Goal: Task Accomplishment & Management: Manage account settings

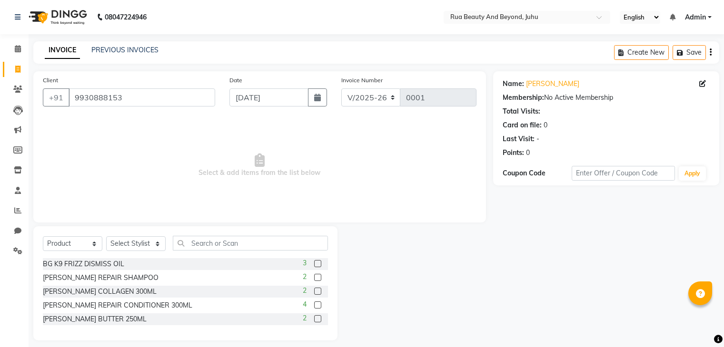
select select "8774"
select select "product"
click at [23, 50] on span at bounding box center [18, 49] width 17 height 11
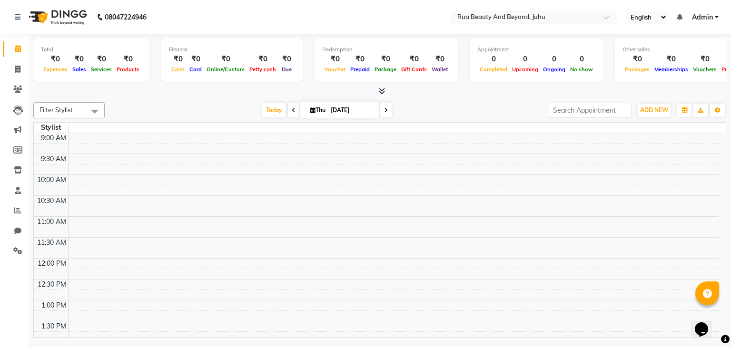
click at [379, 89] on icon at bounding box center [382, 91] width 6 height 7
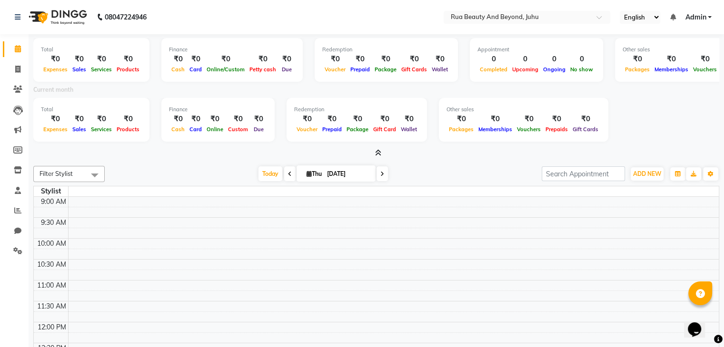
click at [375, 153] on icon at bounding box center [378, 152] width 6 height 7
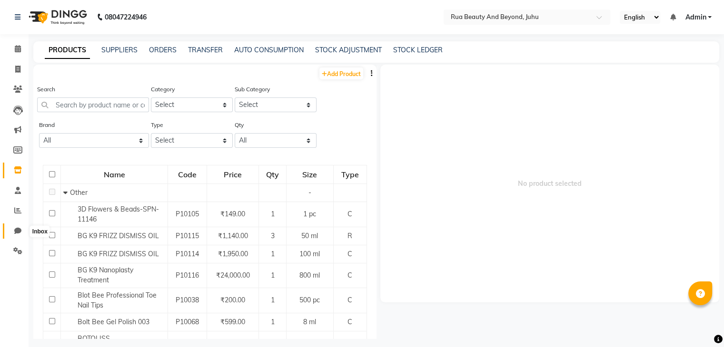
click at [19, 231] on icon at bounding box center [17, 230] width 7 height 7
select select "100"
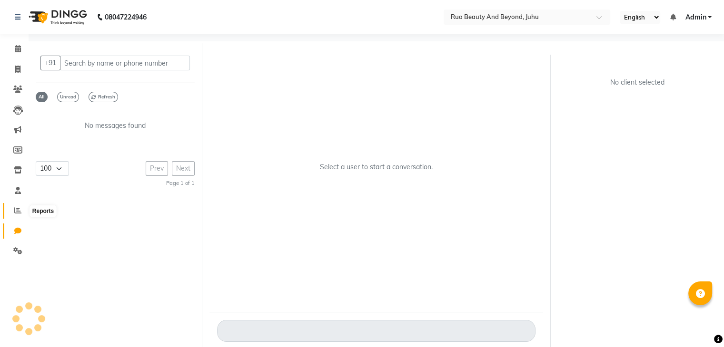
click at [18, 210] on icon at bounding box center [17, 210] width 7 height 7
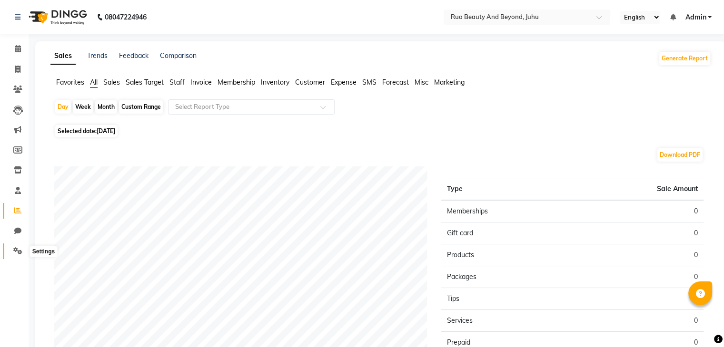
click at [12, 249] on span at bounding box center [18, 251] width 17 height 11
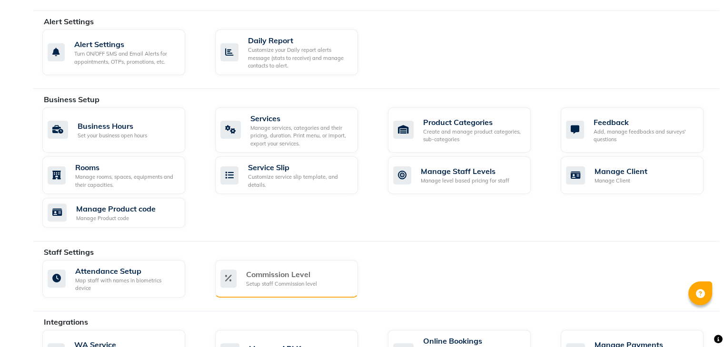
scroll to position [286, 0]
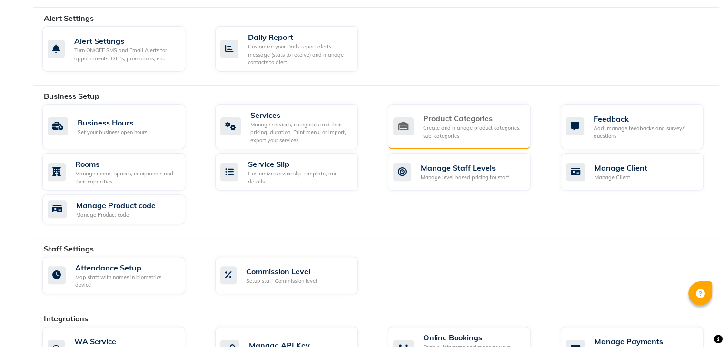
click at [448, 126] on div "Create and manage product categories, sub-categories" at bounding box center [473, 132] width 100 height 16
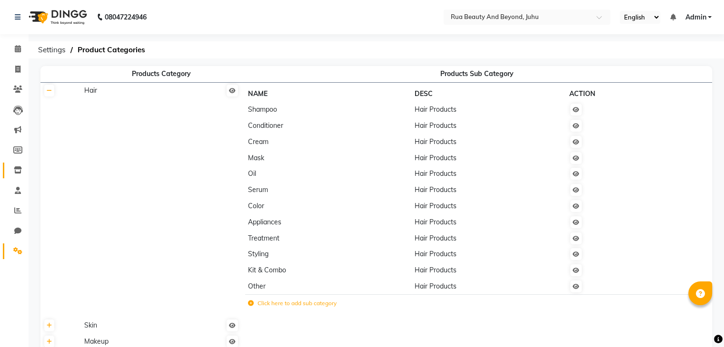
click at [18, 172] on icon at bounding box center [18, 170] width 8 height 7
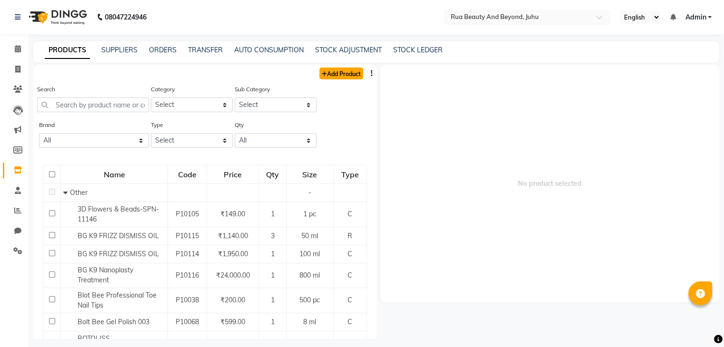
click at [346, 69] on link "Add Product" at bounding box center [341, 74] width 44 height 12
select select "true"
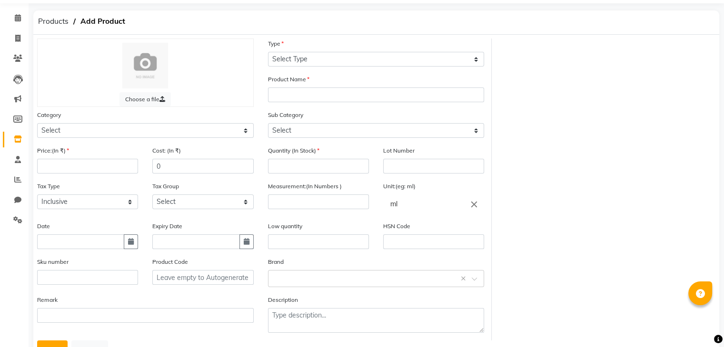
scroll to position [48, 0]
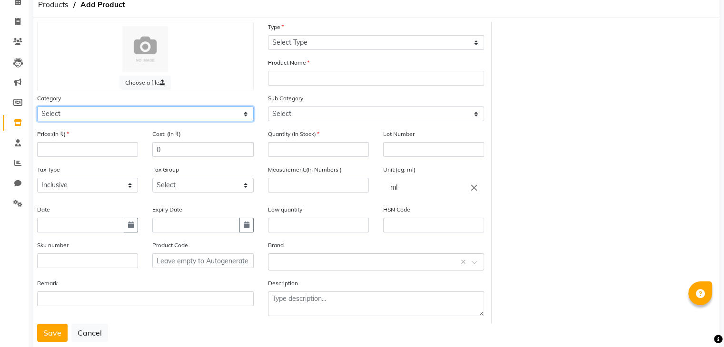
click at [157, 118] on select "Select Hair Skin Makeup Personal Care Appliances [PERSON_NAME] Waxing Disposabl…" at bounding box center [145, 114] width 217 height 15
click at [37, 108] on select "Select Hair Skin Makeup Personal Care Appliances [PERSON_NAME] Waxing Disposabl…" at bounding box center [145, 114] width 217 height 15
click at [70, 113] on select "Select Hair Skin Makeup Personal Care Appliances [PERSON_NAME] Waxing Disposabl…" at bounding box center [145, 114] width 217 height 15
select select "1786101150"
click at [37, 108] on select "Select Hair Skin Makeup Personal Care Appliances [PERSON_NAME] Waxing Disposabl…" at bounding box center [145, 114] width 217 height 15
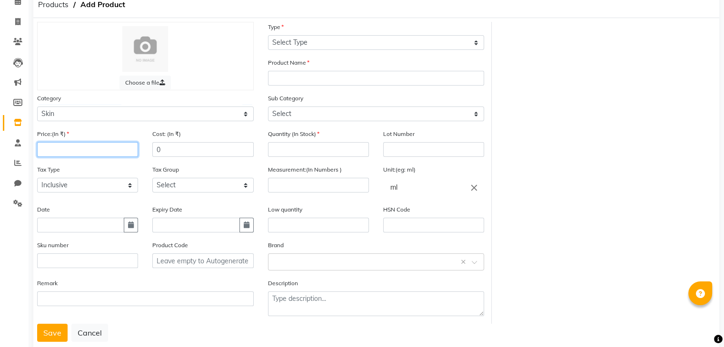
click at [71, 148] on input "number" at bounding box center [87, 149] width 101 height 15
type input "2200"
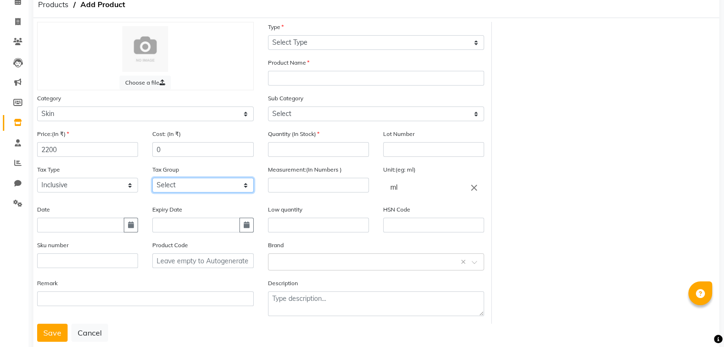
click at [167, 192] on select "Select GST" at bounding box center [202, 185] width 101 height 15
select select "4351"
click at [152, 181] on select "Select GST" at bounding box center [202, 185] width 101 height 15
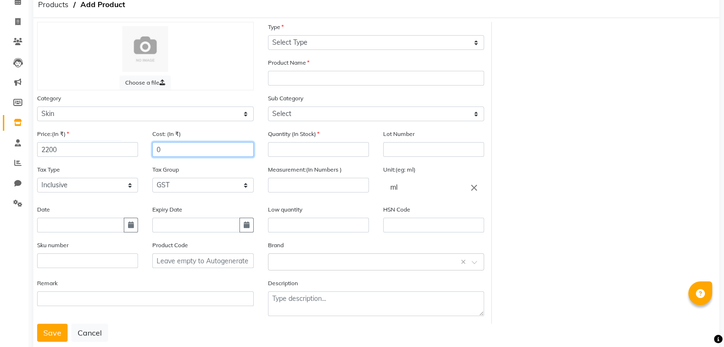
click at [168, 157] on input "0" at bounding box center [202, 149] width 101 height 15
click at [162, 150] on input "01864" at bounding box center [202, 149] width 101 height 15
type input "1864"
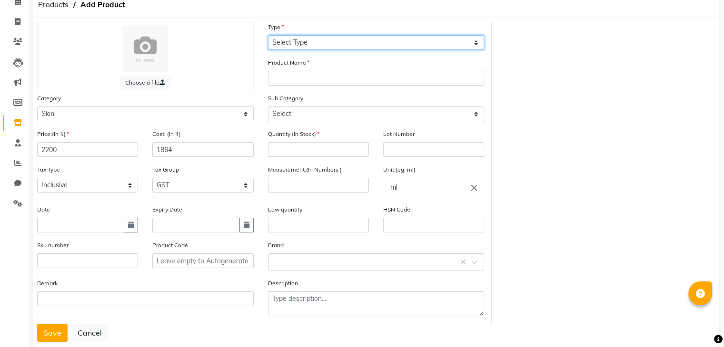
click at [300, 44] on select "Select Type Both Retail Consumable" at bounding box center [376, 42] width 217 height 15
select select "C"
click at [268, 36] on select "Select Type Both Retail Consumable" at bounding box center [376, 42] width 217 height 15
click at [300, 49] on select "Select Type Both Retail Consumable" at bounding box center [376, 42] width 217 height 15
click at [268, 36] on select "Select Type Both Retail Consumable" at bounding box center [376, 42] width 217 height 15
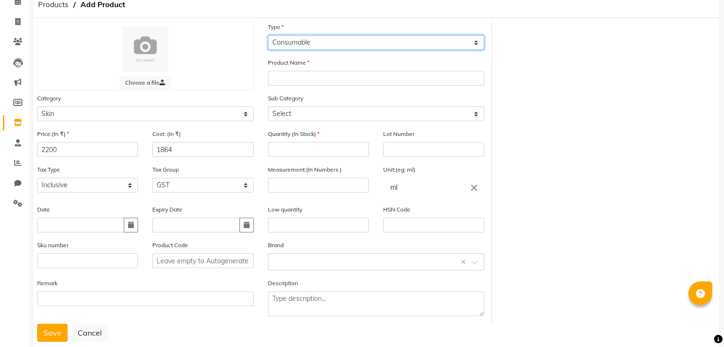
click at [311, 46] on select "Select Type Both Retail Consumable" at bounding box center [376, 42] width 217 height 15
click at [268, 36] on select "Select Type Both Retail Consumable" at bounding box center [376, 42] width 217 height 15
click at [294, 70] on div "Product Name" at bounding box center [376, 72] width 217 height 28
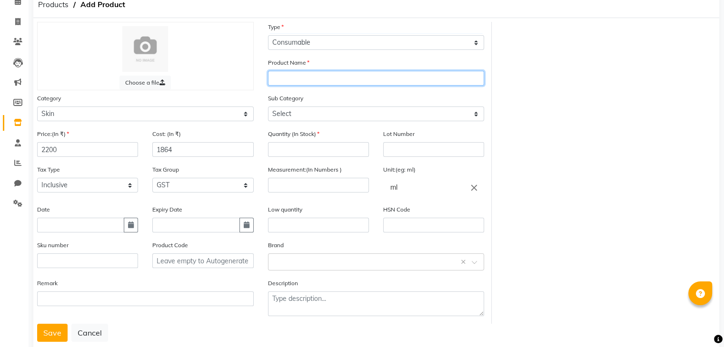
click at [294, 77] on input "text" at bounding box center [376, 78] width 217 height 15
type input "Meladerm + Goji Brightening Treatment"
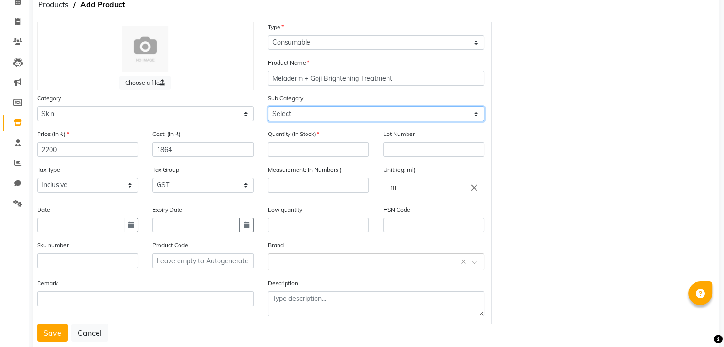
click at [351, 115] on select "Select Cleanser Facial Moisturiser Serum Toner Sun Care Masks Lip Care Eye Care…" at bounding box center [376, 114] width 217 height 15
select select "1786101152"
click at [268, 108] on select "Select Cleanser Facial Moisturiser Serum Toner Sun Care Masks Lip Care Eye Care…" at bounding box center [376, 114] width 217 height 15
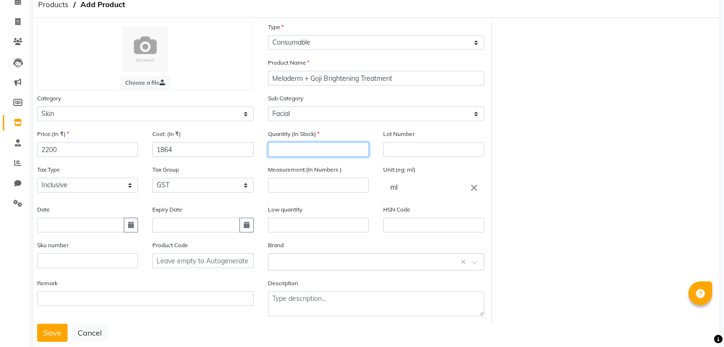
click at [307, 157] on input "number" at bounding box center [318, 149] width 101 height 15
type input "4"
drag, startPoint x: 282, startPoint y: 151, endPoint x: 261, endPoint y: 151, distance: 20.9
click at [261, 151] on div "Quantity (In Stock) 4" at bounding box center [318, 147] width 115 height 36
type input "4"
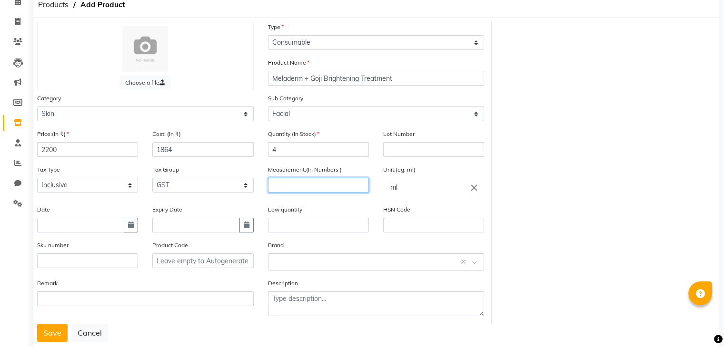
click at [290, 187] on input "number" at bounding box center [318, 185] width 101 height 15
type input "10"
click at [392, 194] on input "ml" at bounding box center [433, 187] width 101 height 19
click at [470, 190] on icon "close" at bounding box center [474, 187] width 10 height 10
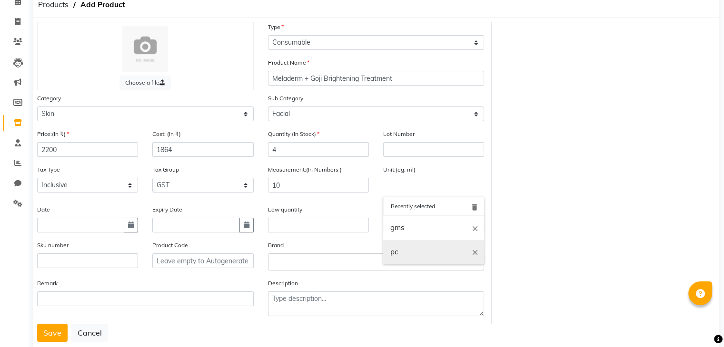
click at [397, 260] on link "pc" at bounding box center [433, 252] width 101 height 24
type input "pc"
click at [280, 263] on input "text" at bounding box center [366, 262] width 187 height 10
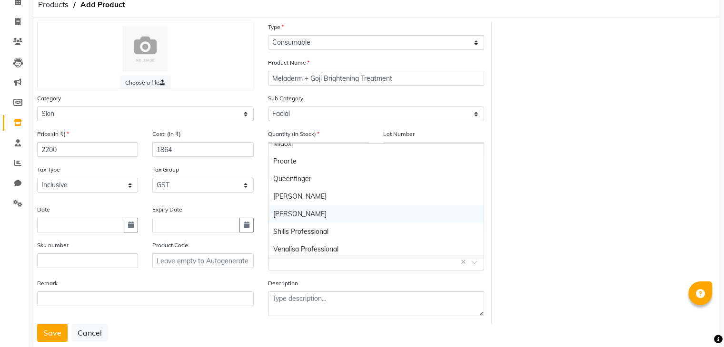
scroll to position [132, 0]
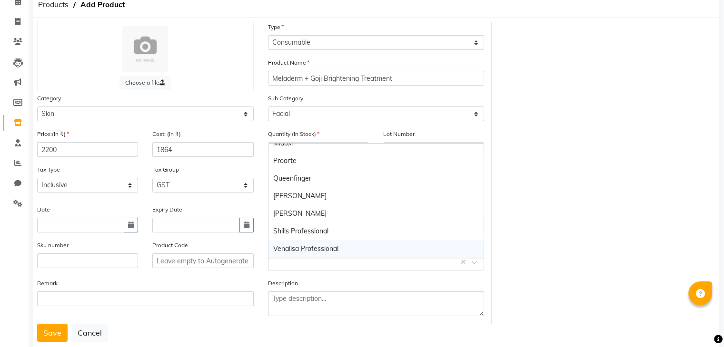
click at [283, 266] on input "text" at bounding box center [366, 262] width 187 height 10
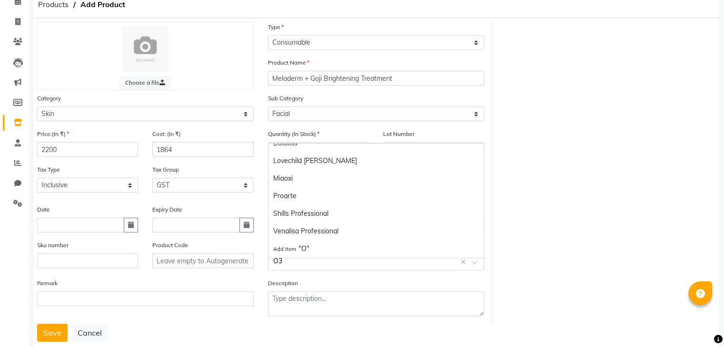
scroll to position [0, 0]
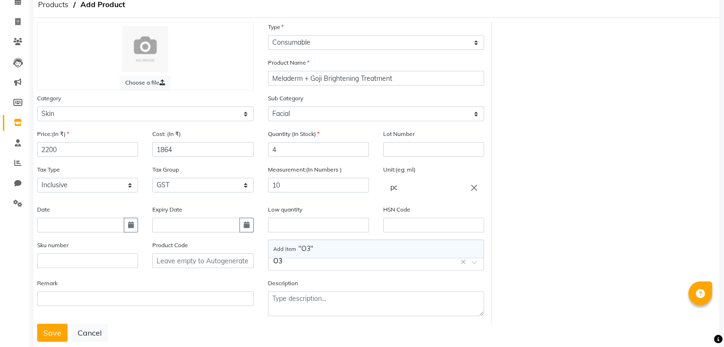
type input "O3+"
click at [316, 246] on div "Add item "O3+"" at bounding box center [376, 249] width 216 height 18
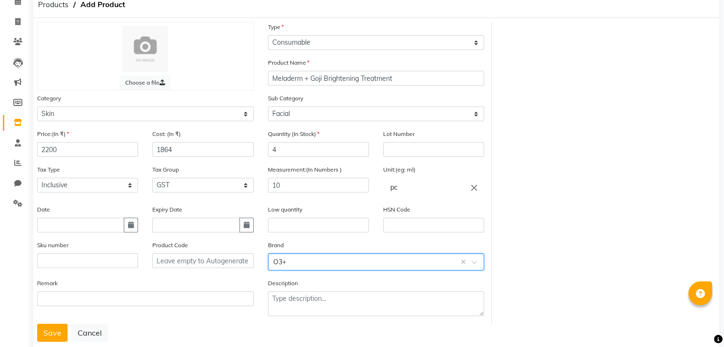
click at [297, 265] on input "text" at bounding box center [366, 262] width 187 height 10
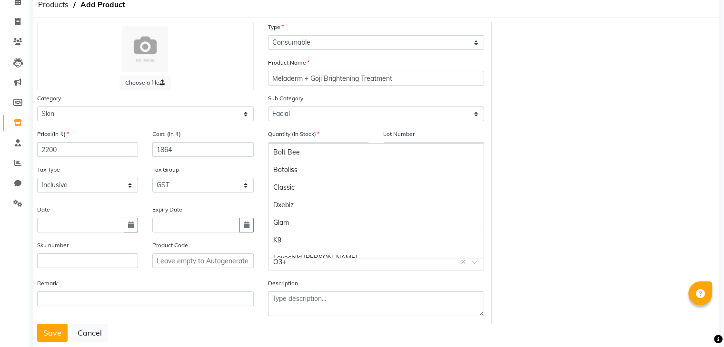
scroll to position [150, 0]
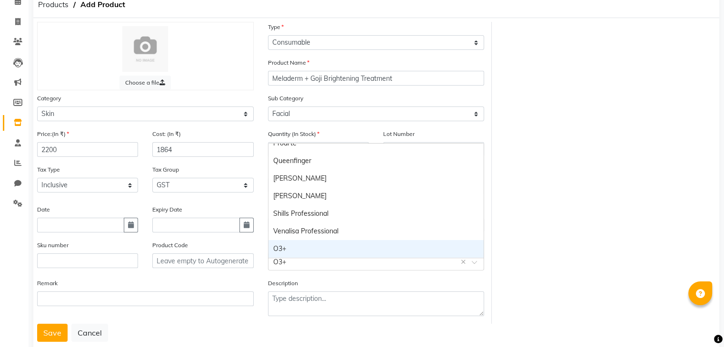
click at [293, 251] on div "O3+" at bounding box center [376, 249] width 216 height 18
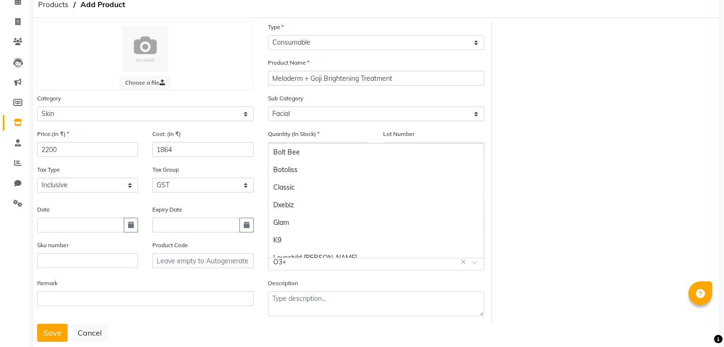
click at [291, 267] on input "text" at bounding box center [366, 262] width 187 height 10
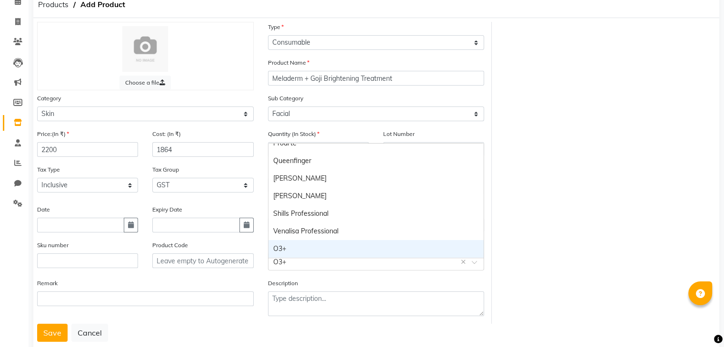
click at [291, 267] on input "text" at bounding box center [366, 262] width 187 height 10
click at [285, 254] on div "O3+" at bounding box center [376, 249] width 216 height 18
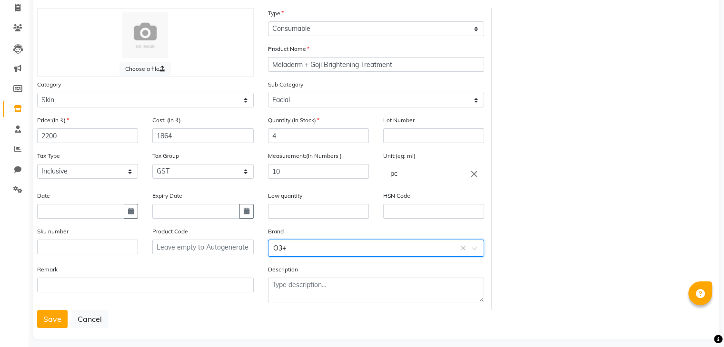
scroll to position [74, 0]
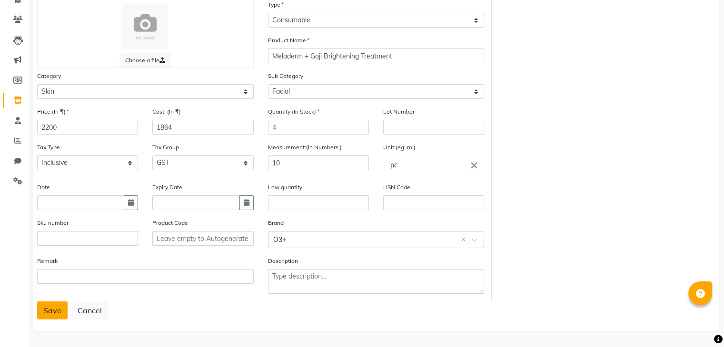
click at [57, 309] on button "Save" at bounding box center [52, 311] width 30 height 18
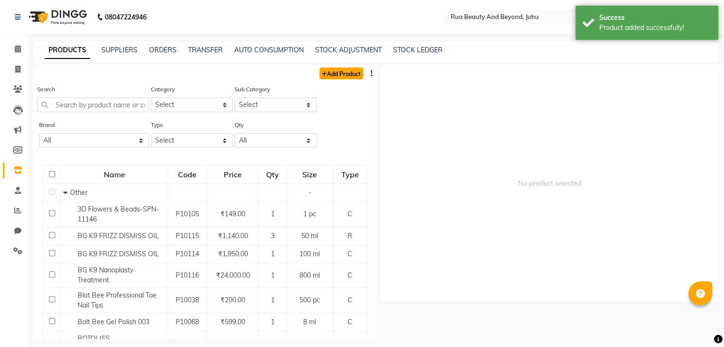
click at [333, 72] on link "Add Product" at bounding box center [341, 74] width 44 height 12
select select "true"
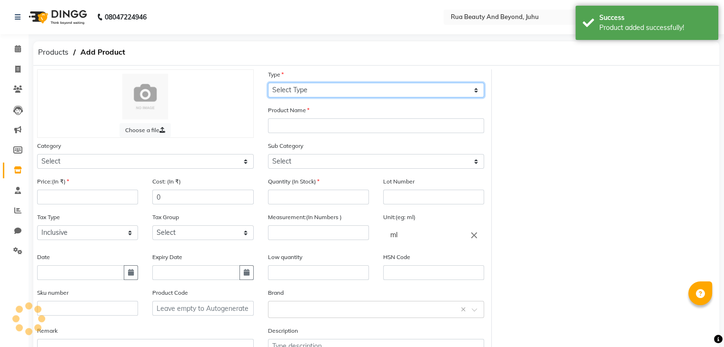
click at [300, 97] on select "Select Type Both Retail Consumable" at bounding box center [376, 90] width 217 height 15
select select "C"
click at [268, 83] on select "Select Type Both Retail Consumable" at bounding box center [376, 90] width 217 height 15
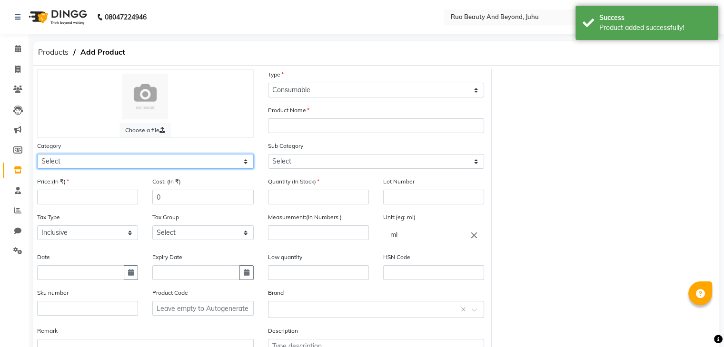
click at [68, 166] on select "Select Hair Skin Makeup Personal Care Appliances [PERSON_NAME] Waxing Disposabl…" at bounding box center [145, 161] width 217 height 15
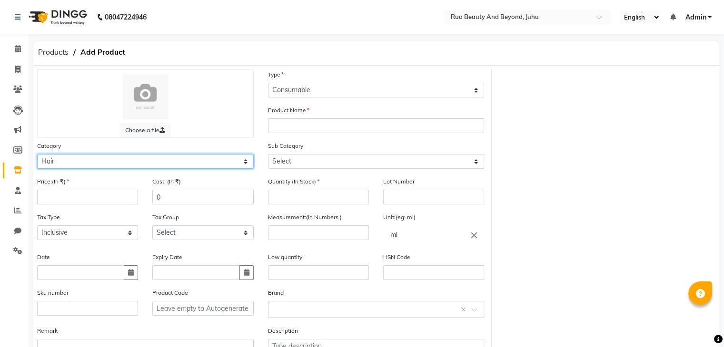
click at [37, 156] on select "Select Hair Skin Makeup Personal Care Appliances [PERSON_NAME] Waxing Disposabl…" at bounding box center [145, 161] width 217 height 15
click at [52, 169] on select "Select Hair Skin Makeup Personal Care Appliances [PERSON_NAME] Waxing Disposabl…" at bounding box center [145, 161] width 217 height 15
select select "1786101150"
click at [37, 156] on select "Select Hair Skin Makeup Personal Care Appliances [PERSON_NAME] Waxing Disposabl…" at bounding box center [145, 161] width 217 height 15
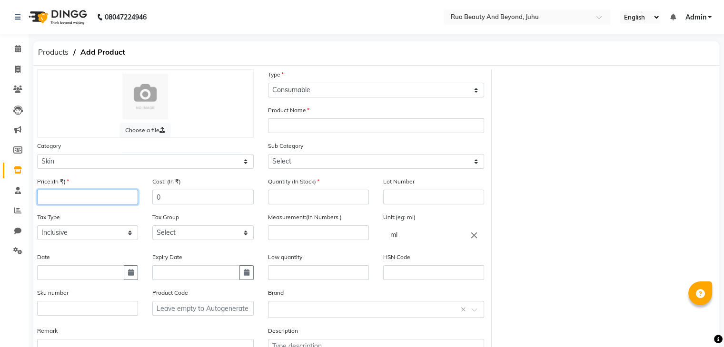
click at [49, 205] on input "number" at bounding box center [87, 197] width 101 height 15
type input "2"
drag, startPoint x: 46, startPoint y: 195, endPoint x: 0, endPoint y: 180, distance: 47.9
click at [0, 182] on app-home "08047224946 Select Location × Rua Beauty And Beyond, Juhu English ENGLISH Españ…" at bounding box center [362, 208] width 724 height 417
type input "2200"
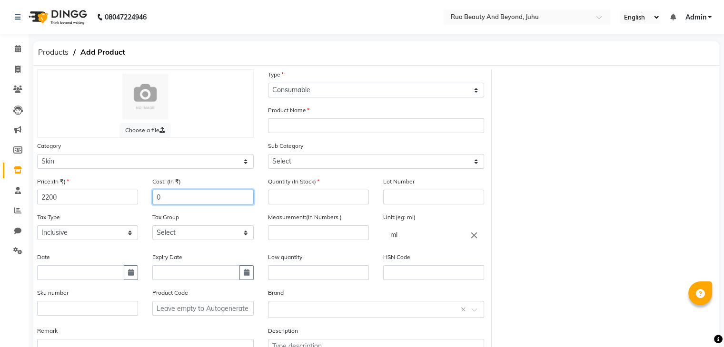
drag, startPoint x: 163, startPoint y: 200, endPoint x: 119, endPoint y: 196, distance: 44.9
click at [126, 198] on div "Price:(In ₹) 2200 Cost: (In ₹) 0" at bounding box center [145, 195] width 231 height 36
type input "1864"
click at [278, 205] on input "number" at bounding box center [318, 197] width 101 height 15
type input "4"
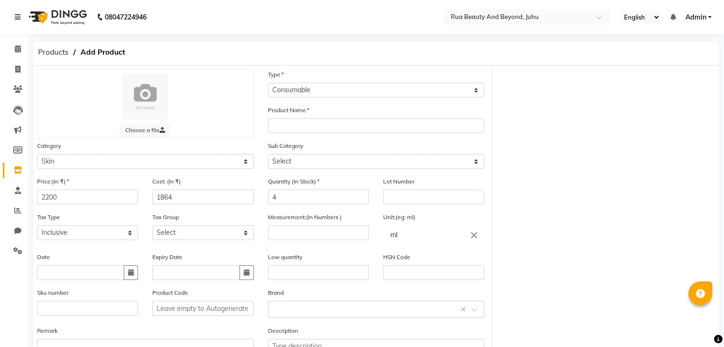
click at [476, 238] on icon "close" at bounding box center [474, 235] width 10 height 10
click at [412, 275] on link "pc" at bounding box center [433, 276] width 101 height 24
type input "pc"
click at [287, 228] on div "Measurement:(In Numbers )" at bounding box center [318, 226] width 101 height 28
click at [287, 230] on input "number" at bounding box center [318, 233] width 101 height 15
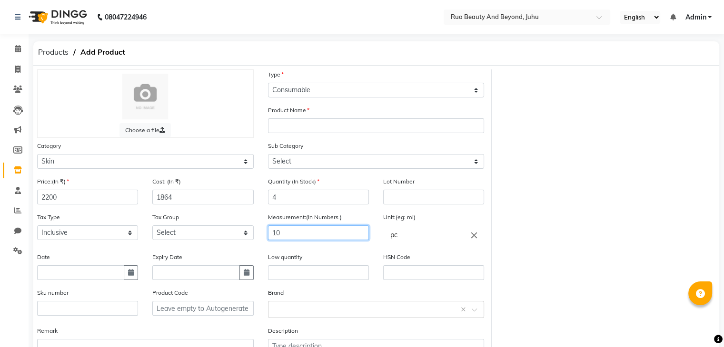
type input "10"
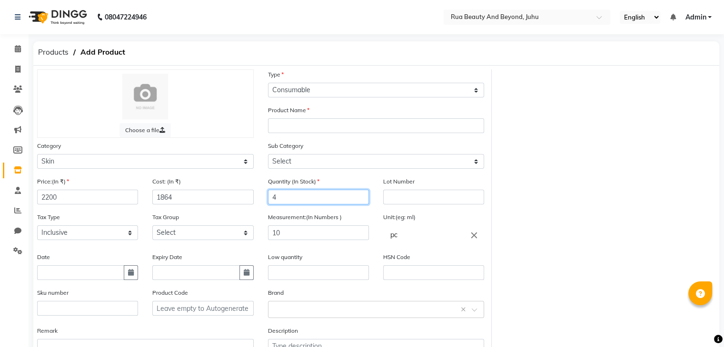
click at [291, 205] on input "4" at bounding box center [318, 197] width 101 height 15
drag, startPoint x: 44, startPoint y: 200, endPoint x: 4, endPoint y: 200, distance: 40.5
click at [8, 199] on app-home "08047224946 Select Location × Rua Beauty And Beyond, Juhu English ENGLISH Españ…" at bounding box center [362, 208] width 724 height 417
type input "1100"
drag, startPoint x: 168, startPoint y: 197, endPoint x: 109, endPoint y: 191, distance: 58.3
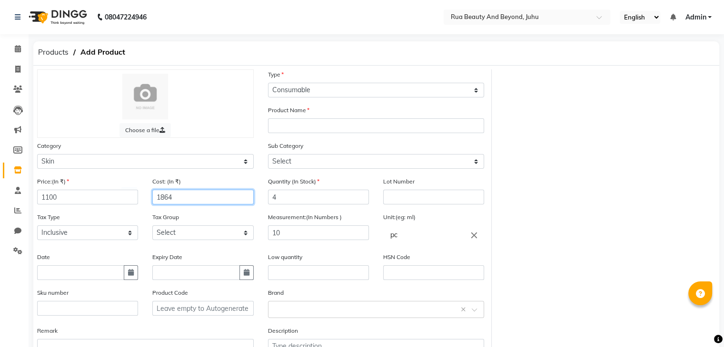
click at [109, 191] on div "Price:(In ₹) 1100 Cost: (In ₹) 1864" at bounding box center [145, 195] width 231 height 36
type input "932"
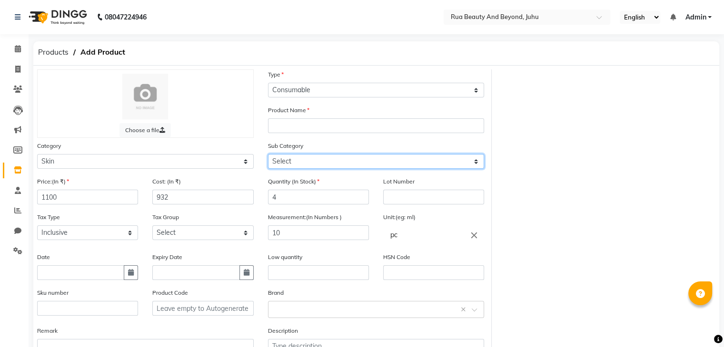
click at [302, 169] on select "Select Cleanser Facial Moisturiser Serum Toner Sun Care Masks Lip Care Eye Care…" at bounding box center [376, 161] width 217 height 15
select select "1786101152"
click at [268, 156] on select "Select Cleanser Facial Moisturiser Serum Toner Sun Care Masks Lip Care Eye Care…" at bounding box center [376, 161] width 217 height 15
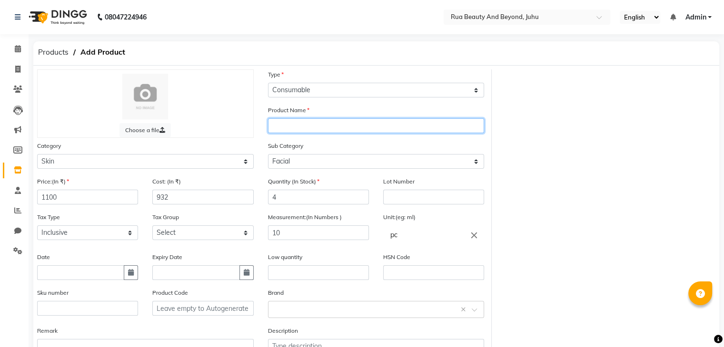
click at [308, 129] on input "text" at bounding box center [376, 126] width 217 height 15
click at [371, 128] on input "Porcelain Lightening Seboxy" at bounding box center [376, 126] width 217 height 15
click at [306, 127] on input "Porcelain Lightening Seboxy Treatment" at bounding box center [376, 126] width 217 height 15
click at [309, 127] on input "Porcelain Lightening Seboxy Treatment" at bounding box center [376, 126] width 217 height 15
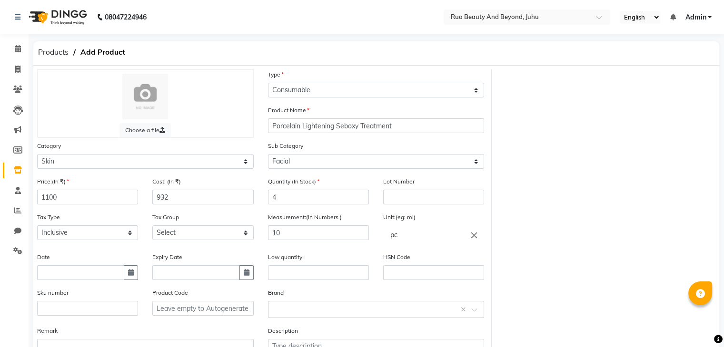
drag, startPoint x: 309, startPoint y: 127, endPoint x: 500, endPoint y: 172, distance: 196.1
click at [500, 172] on div "Choose a file Type Select Type Both Retail Consumable Product Name Porcelain Li…" at bounding box center [376, 220] width 692 height 302
click at [388, 125] on input "Porcelain Lightening Seboxy Treatment" at bounding box center [376, 126] width 217 height 15
click at [354, 129] on input "Porcelain Lightening Seboxy TREATMENT" at bounding box center [376, 126] width 217 height 15
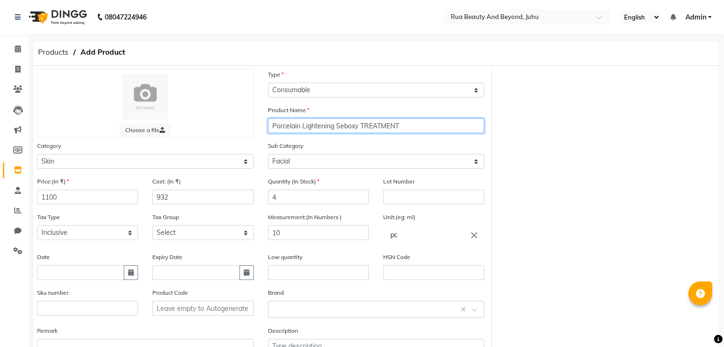
click at [354, 129] on input "Porcelain Lightening Seboxy TREATMENT" at bounding box center [376, 126] width 217 height 15
click at [316, 129] on input "Porcelain Lightening SEBOXY TREATMENT" at bounding box center [376, 126] width 217 height 15
click at [290, 127] on input "Porcelain LIGHTENING SEBOXY TREATMENT" at bounding box center [376, 126] width 217 height 15
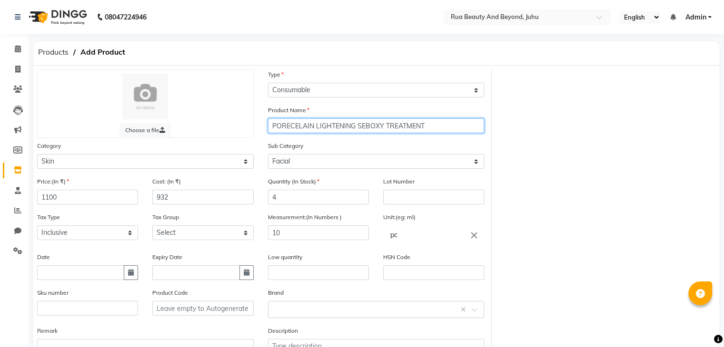
type input "PORECELAIN LIGHTENING SEBOXY TREATMENT"
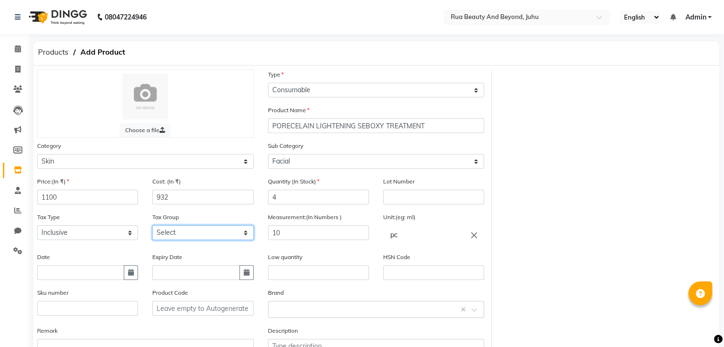
drag, startPoint x: 200, startPoint y: 237, endPoint x: 195, endPoint y: 241, distance: 6.7
click at [200, 237] on select "Select GST" at bounding box center [202, 233] width 101 height 15
select select "4351"
click at [152, 228] on select "Select GST" at bounding box center [202, 233] width 101 height 15
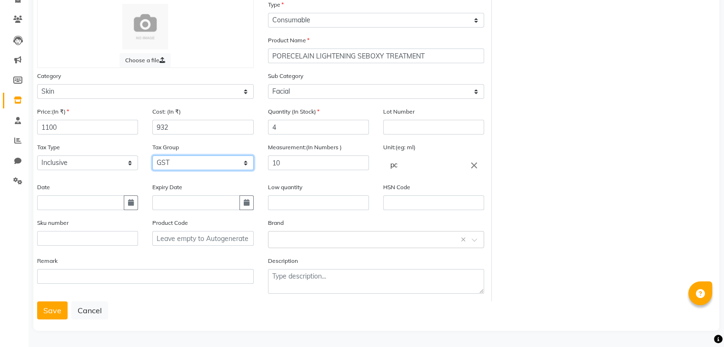
scroll to position [74, 0]
click at [306, 236] on input "text" at bounding box center [366, 239] width 187 height 10
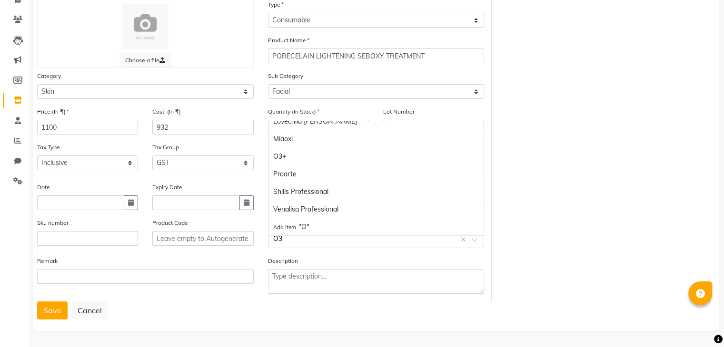
scroll to position [0, 0]
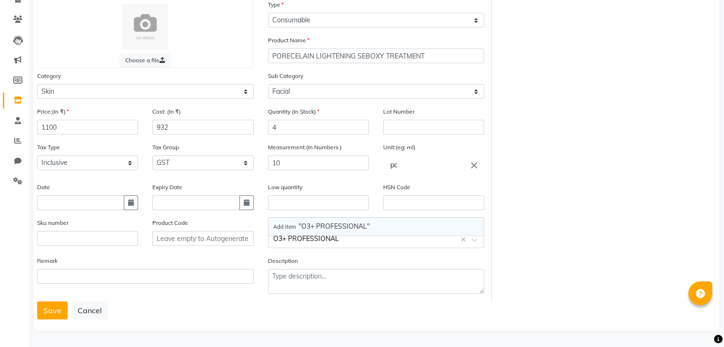
type input "O3+ PROFESSIONAL"
click at [318, 222] on span "Add item "O3+ PROFESSIONAL "" at bounding box center [322, 226] width 99 height 9
click at [55, 306] on button "Save" at bounding box center [52, 311] width 30 height 18
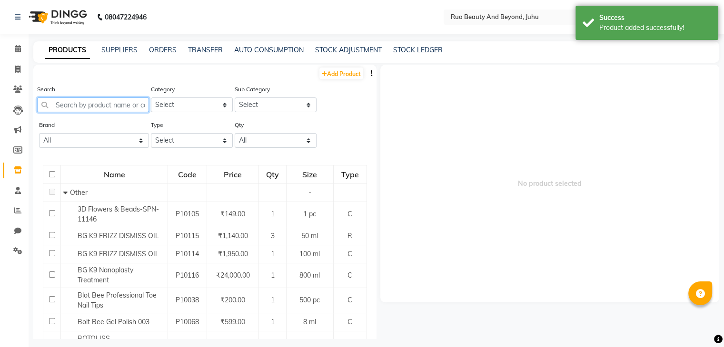
click at [130, 106] on input "text" at bounding box center [93, 105] width 112 height 15
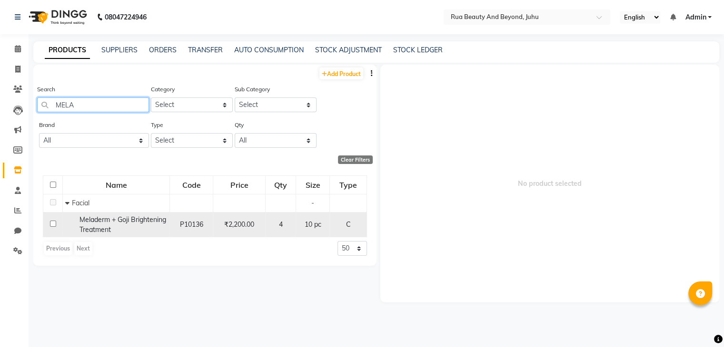
type input "MELA"
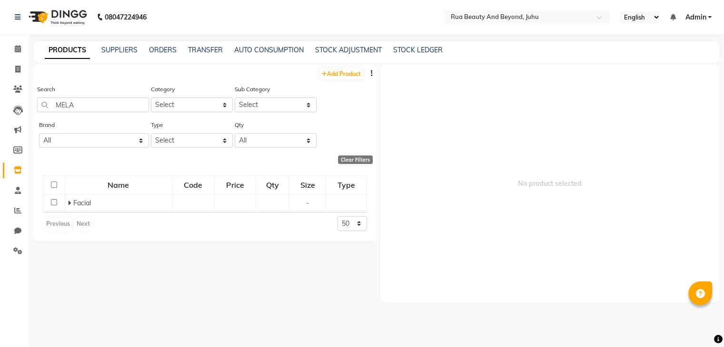
click at [99, 218] on div "Name Code Price Qty Size Type Facial - Previous Next 50 100 500" at bounding box center [204, 203] width 343 height 75
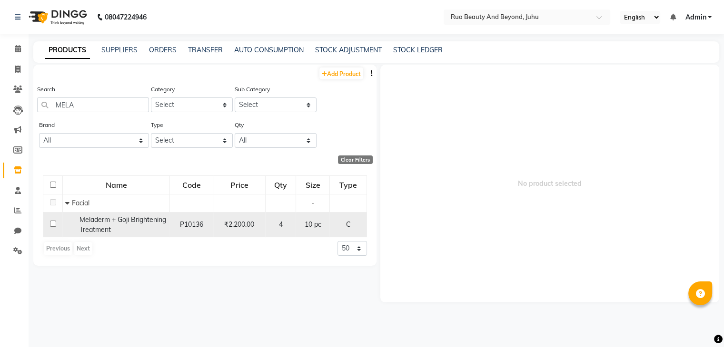
click at [163, 229] on div "Meladerm + Goji Brightening Treatment" at bounding box center [116, 225] width 102 height 20
select select
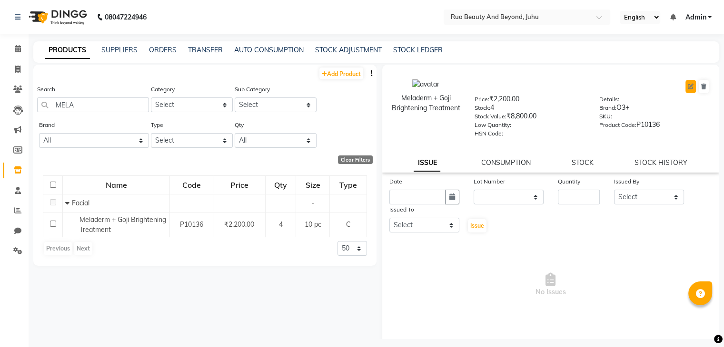
click at [685, 83] on button at bounding box center [690, 86] width 10 height 13
select select "C"
select select "1786101150"
select select "1786101152"
select select "true"
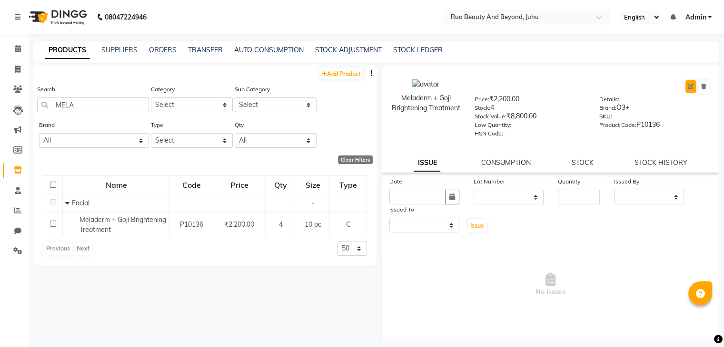
select select "4351"
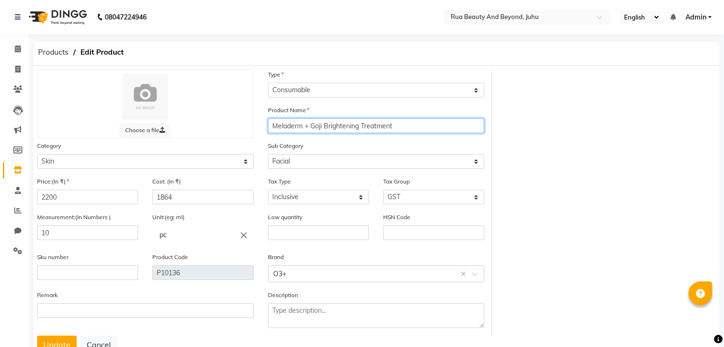
click at [289, 128] on input "Meladerm + Goji Brightening Treatment" at bounding box center [376, 126] width 217 height 15
click at [319, 126] on input "MELADERM + Goji Brightening Treatment" at bounding box center [376, 126] width 217 height 15
click at [341, 130] on input "MELADERM + GOJI Brightening Treatment" at bounding box center [376, 126] width 217 height 15
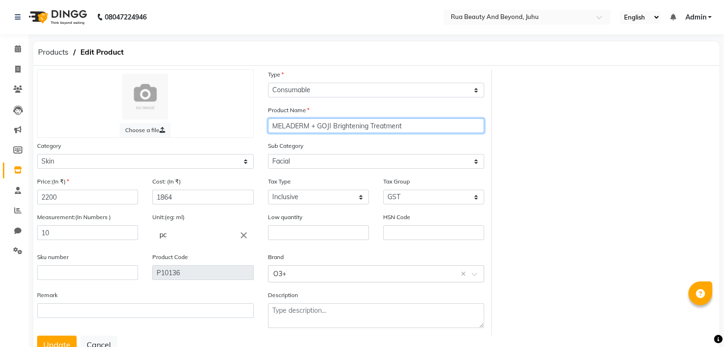
click at [341, 130] on input "MELADERM + GOJI Brightening Treatment" at bounding box center [376, 126] width 217 height 15
click at [394, 128] on input "MELADERM + GOJI BRIGHTENING Treatment" at bounding box center [376, 126] width 217 height 15
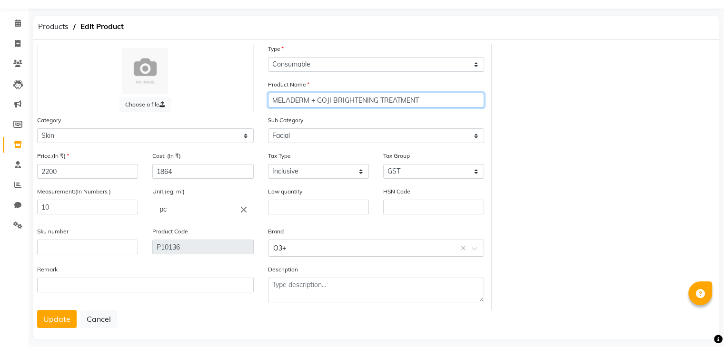
scroll to position [38, 0]
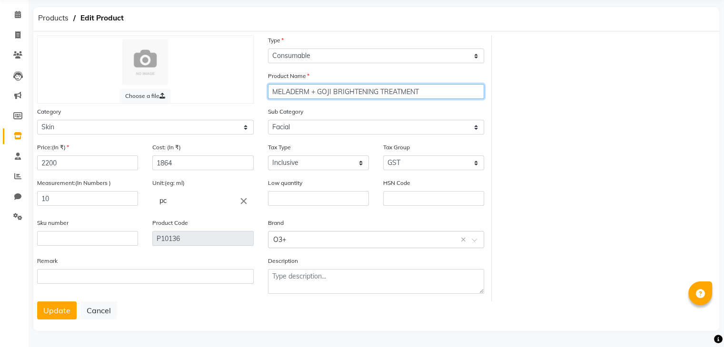
type input "MELADERM + GOJI BRIGHTENING TREATMENT"
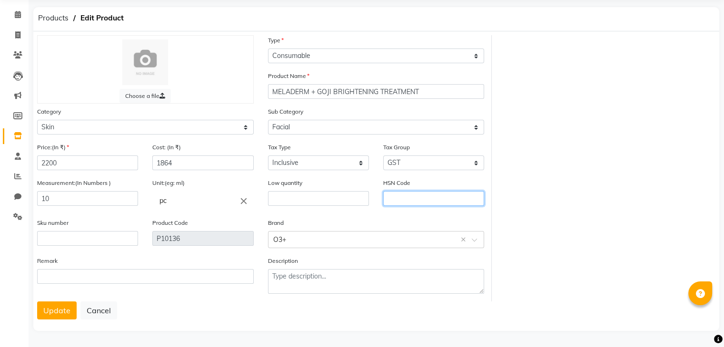
click at [420, 192] on input "text" at bounding box center [433, 198] width 101 height 15
type input "3304"
click at [297, 238] on input "text" at bounding box center [366, 239] width 187 height 10
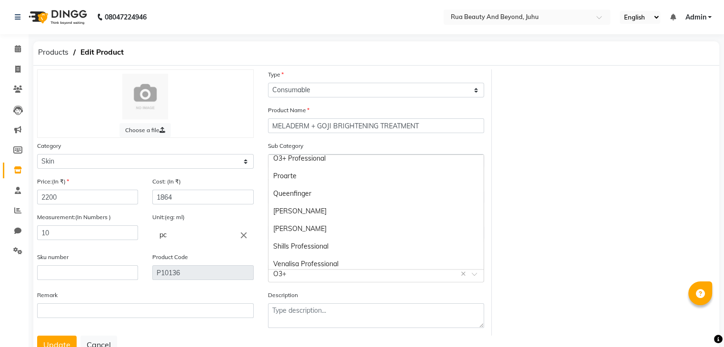
scroll to position [168, 0]
click at [312, 158] on div "O3+ Professional" at bounding box center [376, 155] width 216 height 18
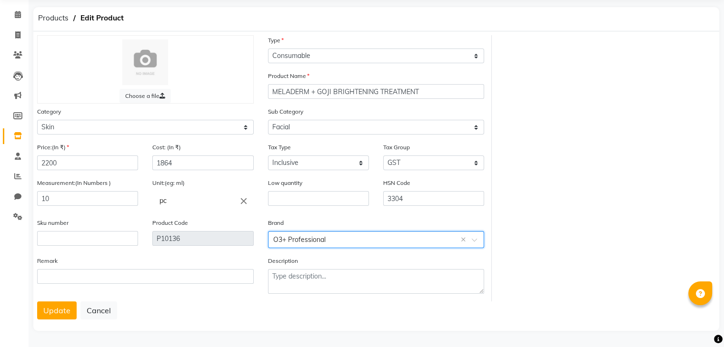
scroll to position [38, 0]
click at [59, 312] on button "Update" at bounding box center [57, 311] width 40 height 18
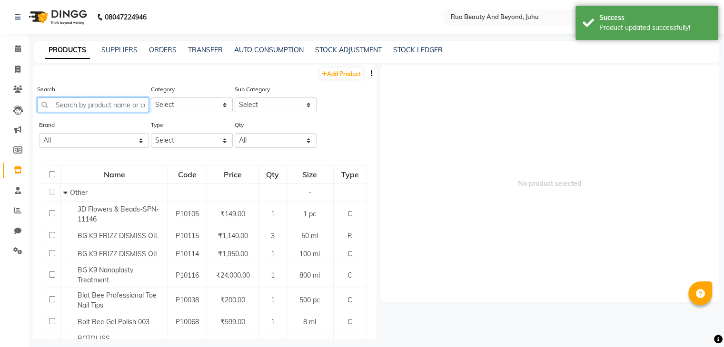
click at [87, 109] on input "text" at bounding box center [93, 105] width 112 height 15
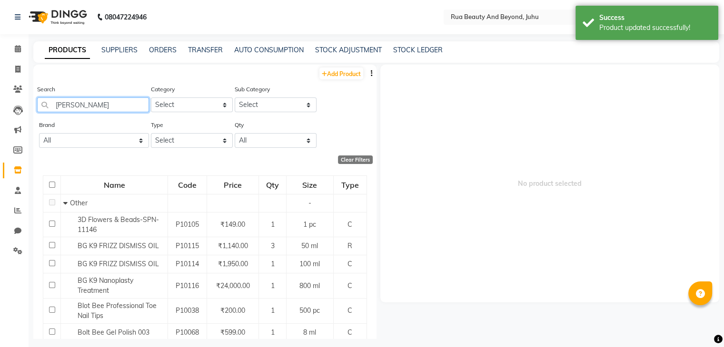
type input "MELA"
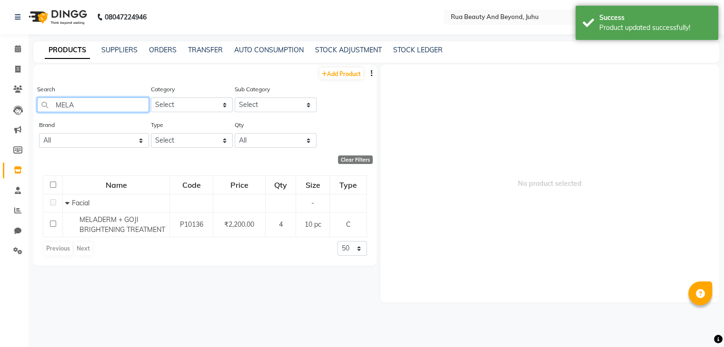
click at [100, 109] on input "MELA" at bounding box center [93, 105] width 112 height 15
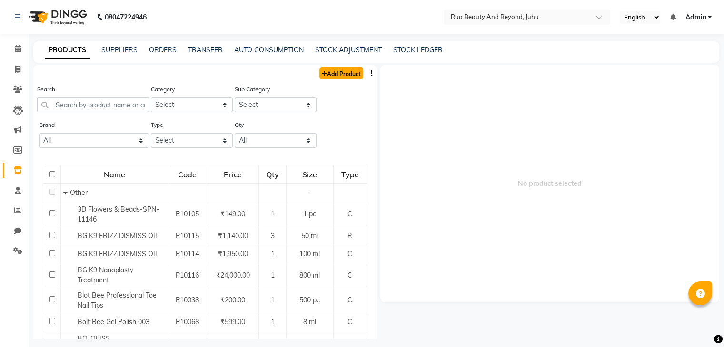
click at [334, 75] on link "Add Product" at bounding box center [341, 74] width 44 height 12
select select "true"
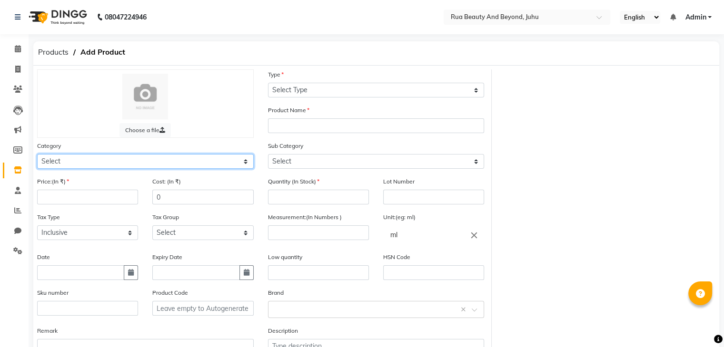
drag, startPoint x: 52, startPoint y: 159, endPoint x: 48, endPoint y: 160, distance: 4.8
click at [51, 159] on select "Select Hair Skin Makeup Personal Care Appliances [PERSON_NAME] Waxing Disposabl…" at bounding box center [145, 161] width 217 height 15
select select "1786101150"
click at [37, 156] on select "Select Hair Skin Makeup Personal Care Appliances [PERSON_NAME] Waxing Disposabl…" at bounding box center [145, 161] width 217 height 15
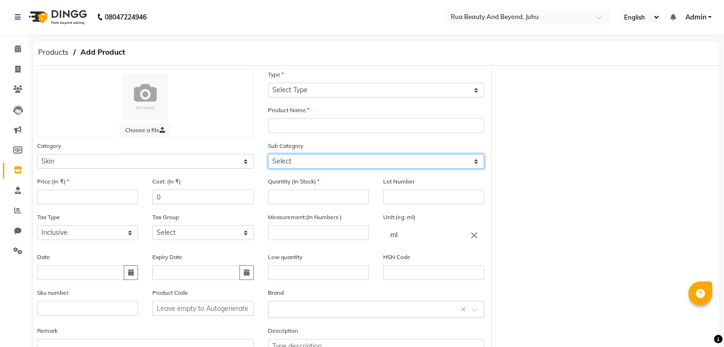
click at [304, 166] on select "Select Cleanser Facial Moisturiser Serum Toner Sun Care Masks Lip Care Eye Care…" at bounding box center [376, 161] width 217 height 15
select select "1786101152"
click at [268, 156] on select "Select Cleanser Facial Moisturiser Serum Toner Sun Care Masks Lip Care Eye Care…" at bounding box center [376, 161] width 217 height 15
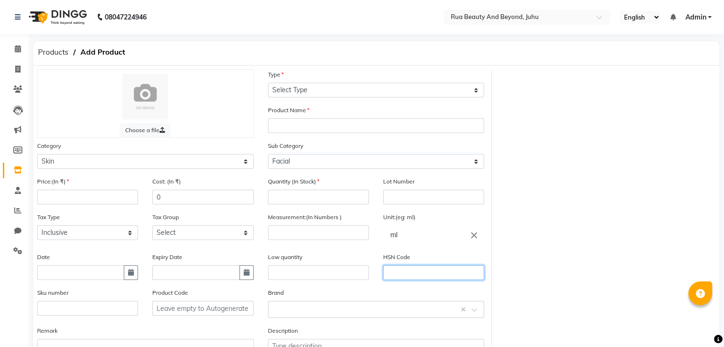
click at [415, 272] on input "text" at bounding box center [433, 273] width 101 height 15
type input "3304"
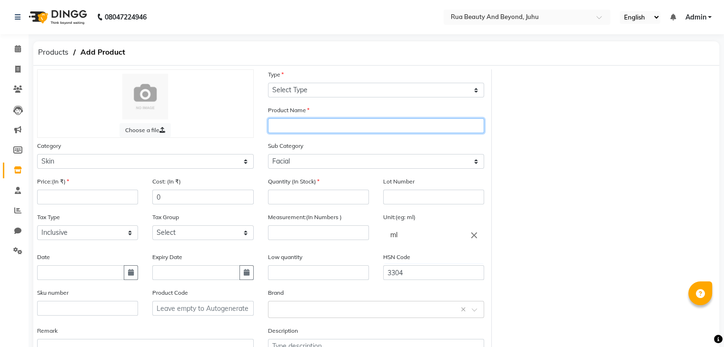
click at [291, 123] on input "text" at bounding box center [376, 126] width 217 height 15
click at [320, 128] on input "text" at bounding box center [376, 126] width 217 height 15
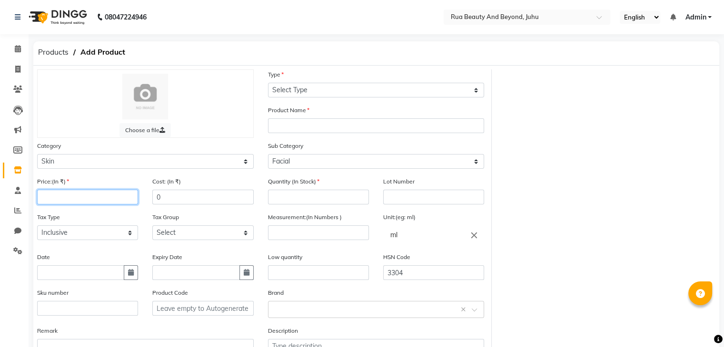
click at [69, 203] on input "number" at bounding box center [87, 197] width 101 height 15
type input "1100"
drag, startPoint x: 168, startPoint y: 197, endPoint x: 126, endPoint y: 200, distance: 42.1
click at [126, 200] on div "Price:(In ₹) 1100 Cost: (In ₹) 0" at bounding box center [145, 195] width 231 height 36
type input "932"
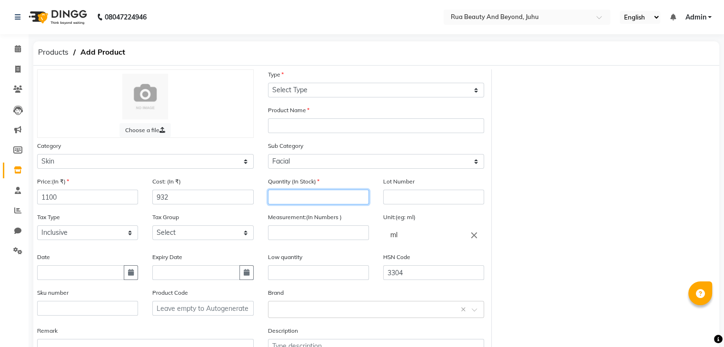
click at [277, 196] on input "number" at bounding box center [318, 197] width 101 height 15
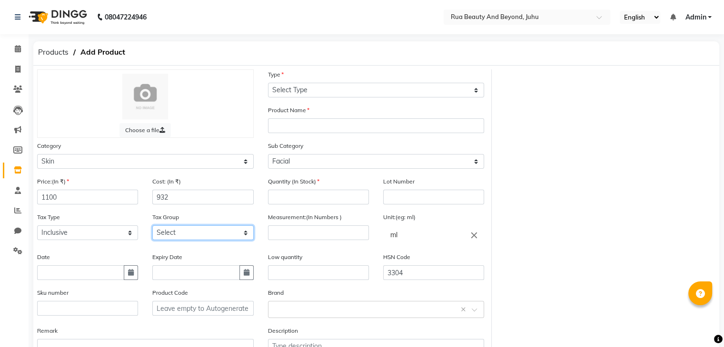
click at [173, 240] on select "Select GST" at bounding box center [202, 233] width 101 height 15
select select "4351"
click at [152, 228] on select "Select GST" at bounding box center [202, 233] width 101 height 15
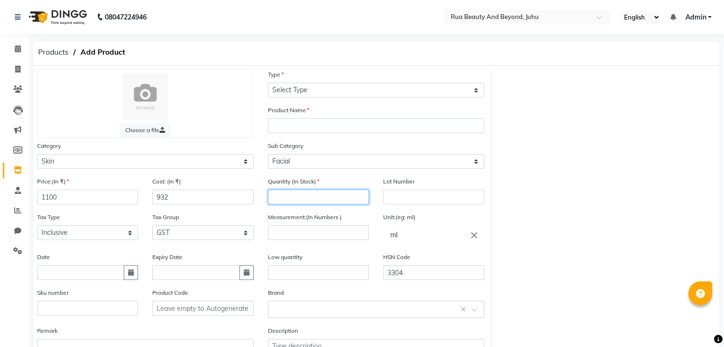
click at [278, 198] on input "number" at bounding box center [318, 197] width 101 height 15
type input "4"
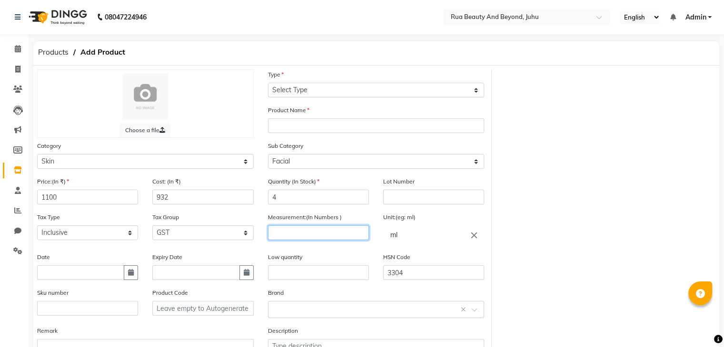
click at [311, 240] on input "number" at bounding box center [318, 233] width 101 height 15
click at [475, 239] on icon "close" at bounding box center [474, 235] width 10 height 10
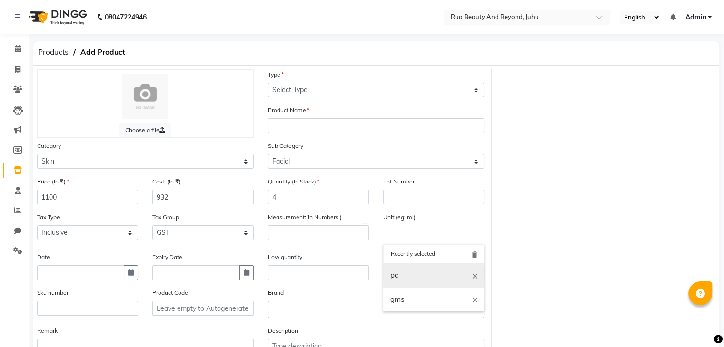
click at [405, 275] on link "pc" at bounding box center [433, 276] width 101 height 24
type input "pc"
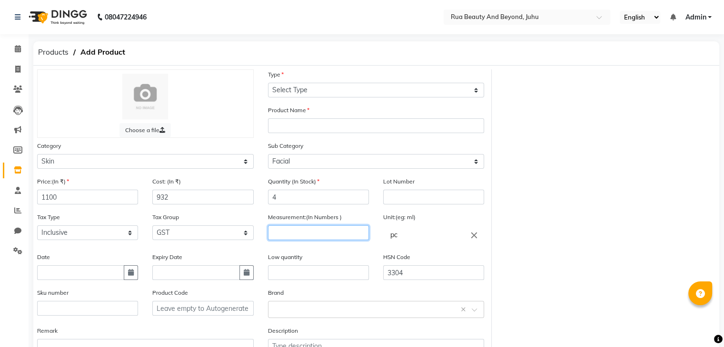
click at [293, 232] on input "number" at bounding box center [318, 233] width 101 height 15
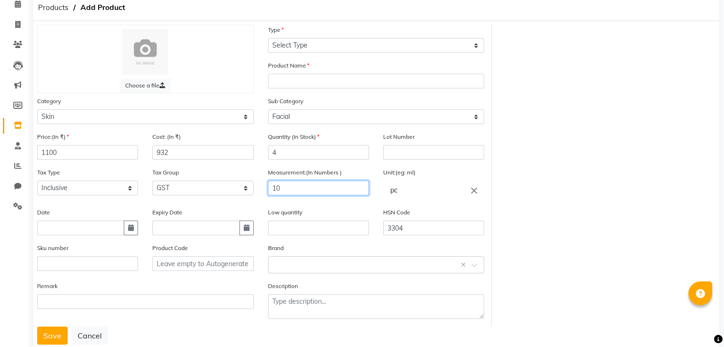
scroll to position [74, 0]
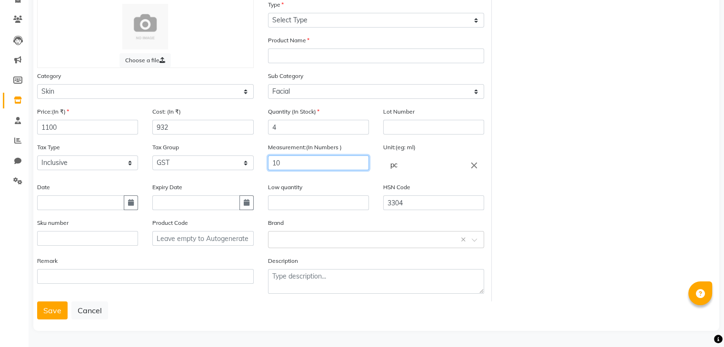
type input "10"
click at [67, 234] on input "text" at bounding box center [87, 238] width 101 height 15
click at [297, 247] on div "Select brand or add custom brand ×" at bounding box center [376, 239] width 217 height 17
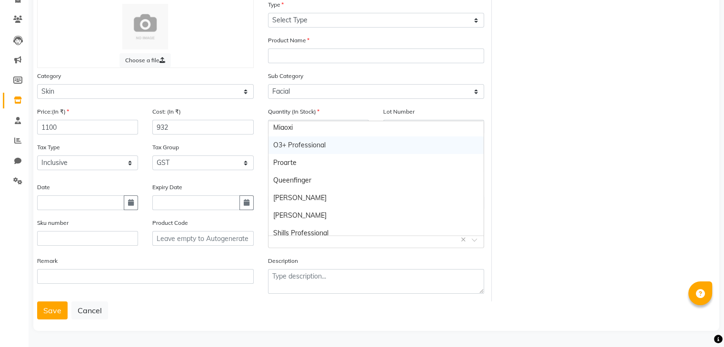
scroll to position [102, 0]
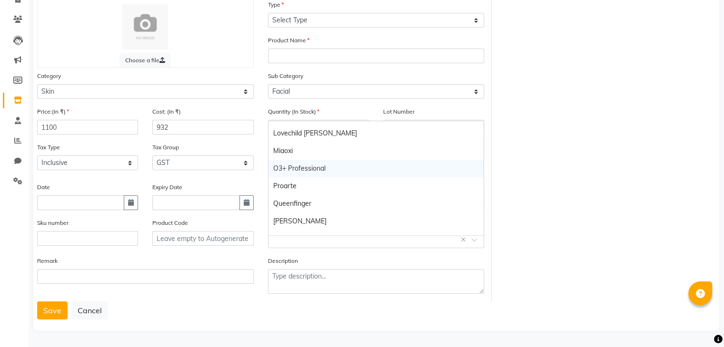
click at [306, 160] on div "O3+ Professional" at bounding box center [376, 169] width 216 height 18
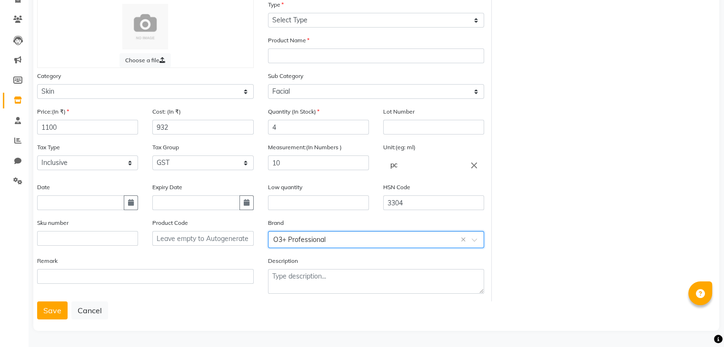
click at [291, 42] on div "Product Name" at bounding box center [376, 49] width 217 height 28
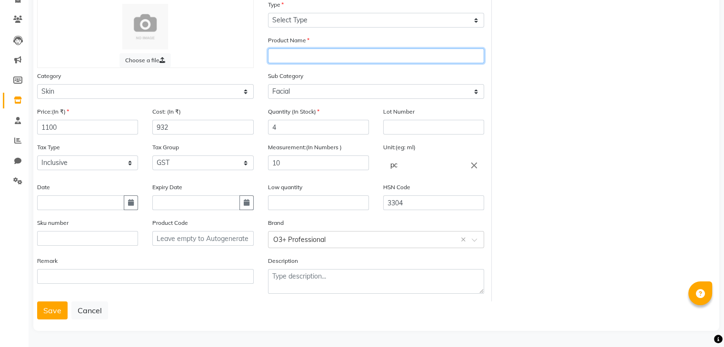
click at [291, 54] on input "text" at bounding box center [376, 56] width 217 height 15
type input "TIME EXPERT EGF TREATMENT"
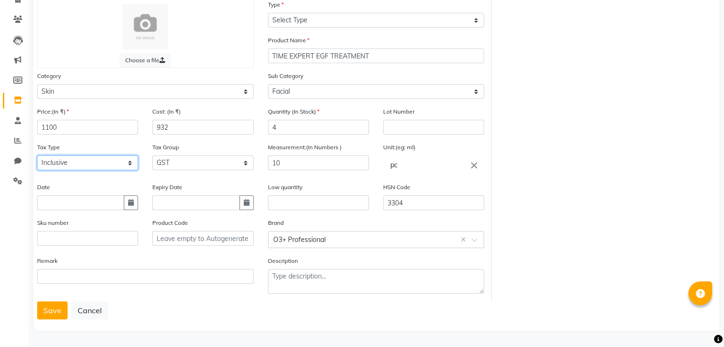
click at [66, 163] on select "Select Inclusive Exclusive" at bounding box center [87, 163] width 101 height 15
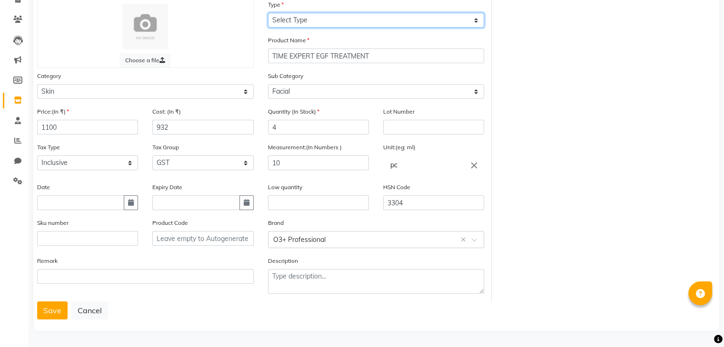
click at [311, 14] on select "Select Type Both Retail Consumable" at bounding box center [376, 20] width 217 height 15
select select "C"
click at [268, 13] on select "Select Type Both Retail Consumable" at bounding box center [376, 20] width 217 height 15
click at [44, 313] on button "Save" at bounding box center [52, 311] width 30 height 18
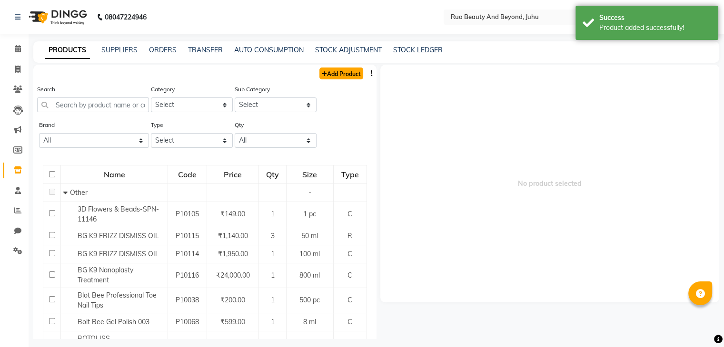
click at [345, 76] on link "Add Product" at bounding box center [341, 74] width 44 height 12
select select "true"
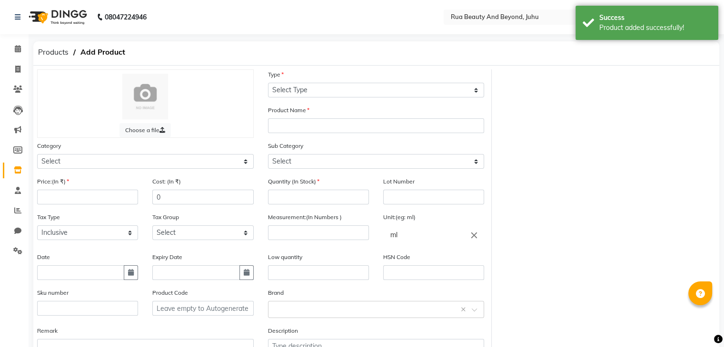
click at [74, 172] on div "Category Select Hair Skin Makeup Personal Care Appliances [PERSON_NAME] Waxing …" at bounding box center [145, 159] width 231 height 36
click at [79, 163] on select "Select Hair Skin Makeup Personal Care Appliances [PERSON_NAME] Waxing Disposabl…" at bounding box center [145, 161] width 217 height 15
select select "1786101150"
click at [37, 156] on select "Select Hair Skin Makeup Personal Care Appliances [PERSON_NAME] Waxing Disposabl…" at bounding box center [145, 161] width 217 height 15
click at [66, 200] on input "number" at bounding box center [87, 197] width 101 height 15
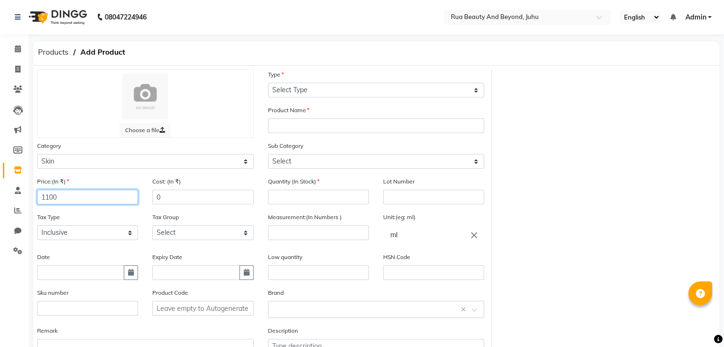
type input "1100"
drag, startPoint x: 166, startPoint y: 204, endPoint x: 132, endPoint y: 204, distance: 33.3
click at [133, 204] on div "Price:(In ₹) 1100 Cost: (In ₹) 0" at bounding box center [145, 195] width 231 height 36
type input "932"
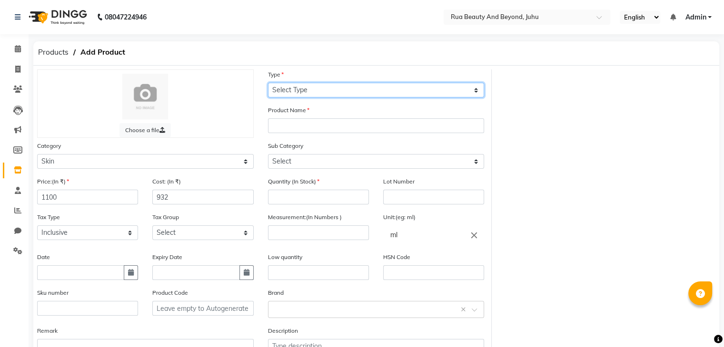
click at [352, 98] on select "Select Type Both Retail Consumable" at bounding box center [376, 90] width 217 height 15
select select "C"
click at [268, 83] on select "Select Type Both Retail Consumable" at bounding box center [376, 90] width 217 height 15
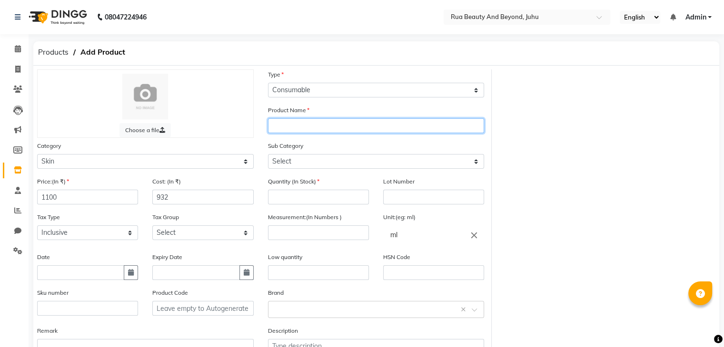
click at [298, 128] on input "text" at bounding box center [376, 126] width 217 height 15
type input "MARINE PLANT HYDROXY TREATMENT"
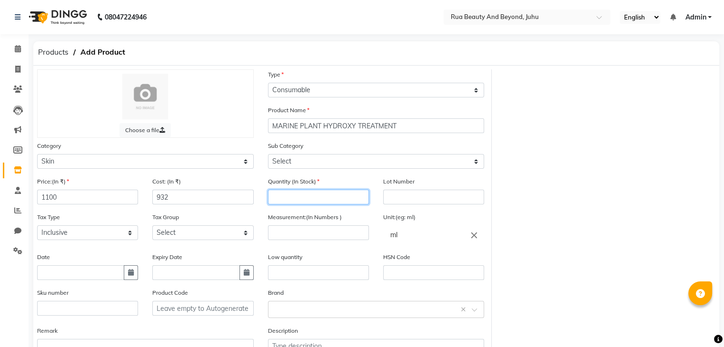
click at [297, 198] on input "number" at bounding box center [318, 197] width 101 height 15
type input "4"
click at [474, 237] on icon "close" at bounding box center [474, 235] width 10 height 10
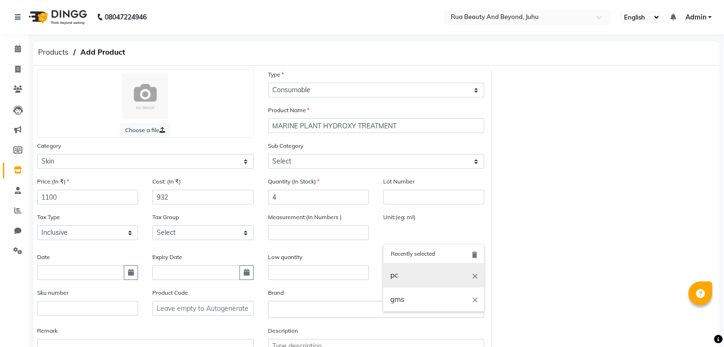
click at [410, 280] on link "pc" at bounding box center [433, 276] width 101 height 24
type input "pc"
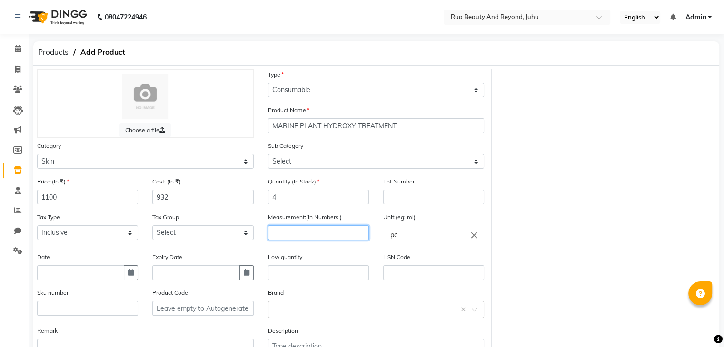
click at [303, 237] on input "number" at bounding box center [318, 233] width 101 height 15
type input "10"
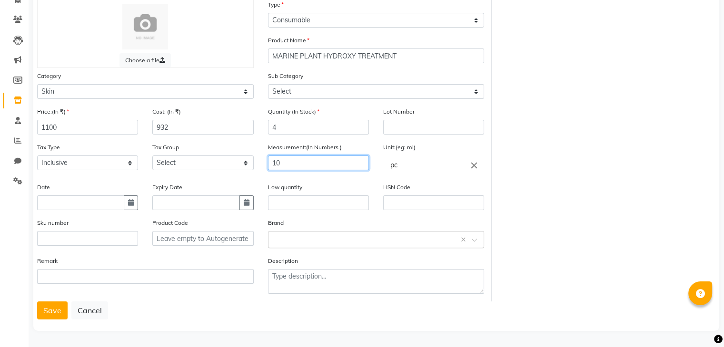
scroll to position [74, 0]
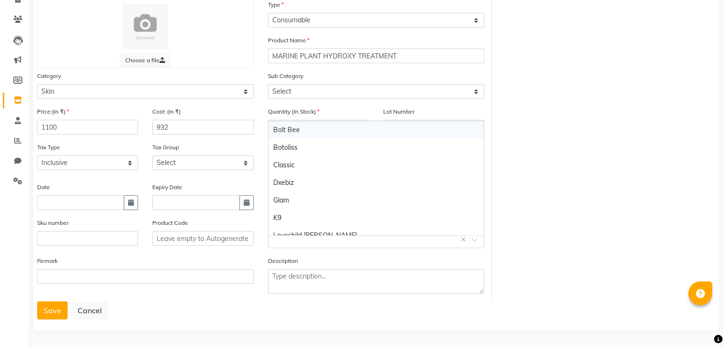
click at [314, 246] on div "Select brand or add custom brand ×" at bounding box center [376, 239] width 217 height 17
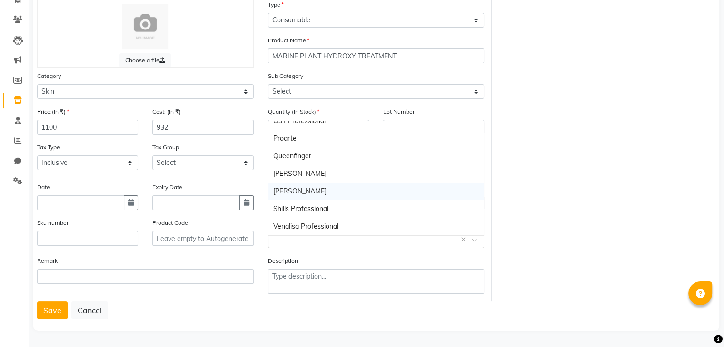
scroll to position [102, 0]
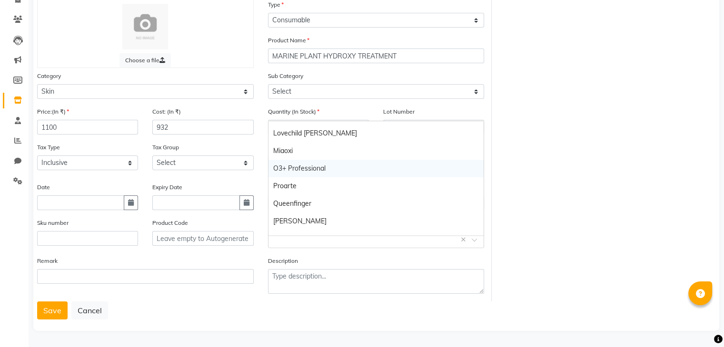
click at [301, 162] on div "O3+ Professional" at bounding box center [376, 169] width 216 height 18
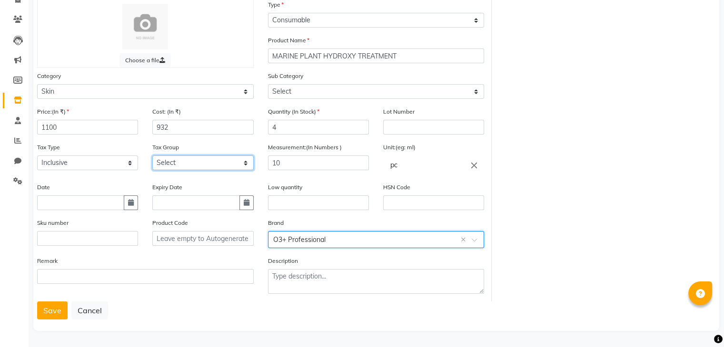
click at [179, 157] on select "Select GST" at bounding box center [202, 163] width 101 height 15
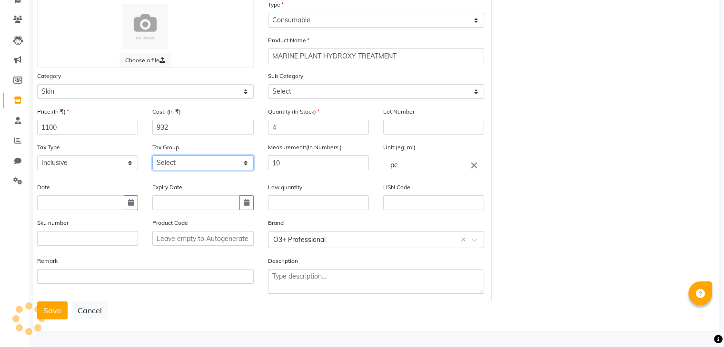
select select "4351"
click at [152, 156] on select "Select GST" at bounding box center [202, 163] width 101 height 15
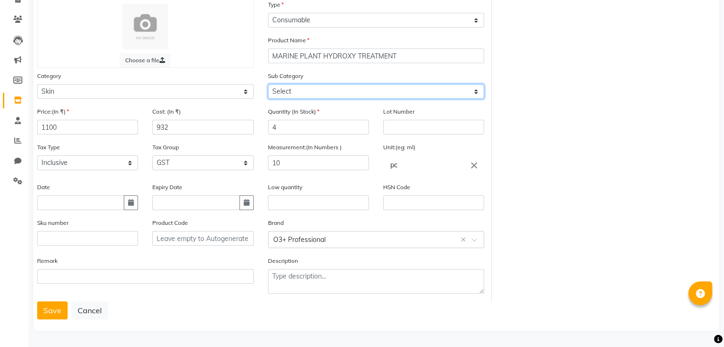
click at [308, 90] on select "Select Cleanser Facial Moisturiser Serum Toner Sun Care Masks Lip Care Eye Care…" at bounding box center [376, 91] width 217 height 15
select select "1786101152"
click at [268, 84] on select "Select Cleanser Facial Moisturiser Serum Toner Sun Care Masks Lip Care Eye Care…" at bounding box center [376, 91] width 217 height 15
click at [48, 304] on button "Save" at bounding box center [52, 311] width 30 height 18
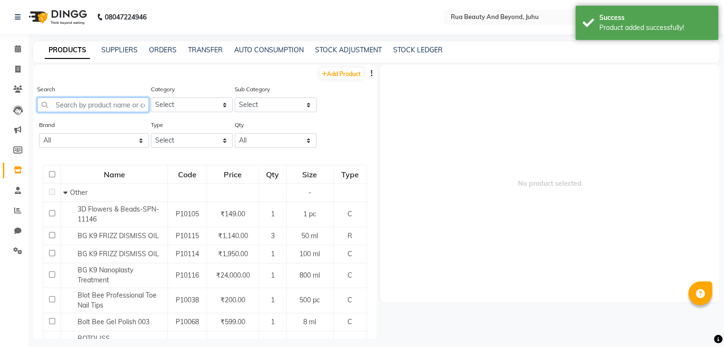
click at [112, 106] on input "text" at bounding box center [93, 105] width 112 height 15
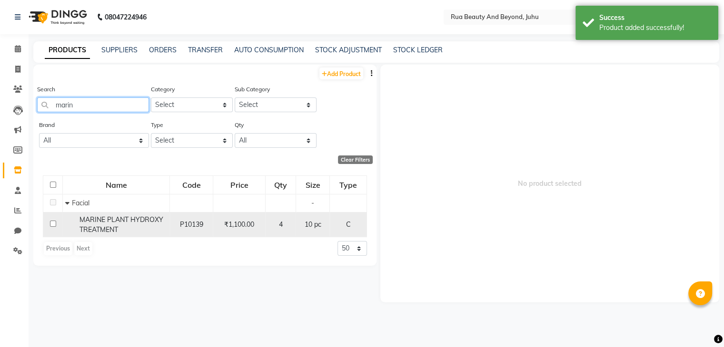
type input "marin"
click at [100, 225] on div "MARINE PLANT HYDROXY TREATMENT" at bounding box center [116, 225] width 102 height 20
select select
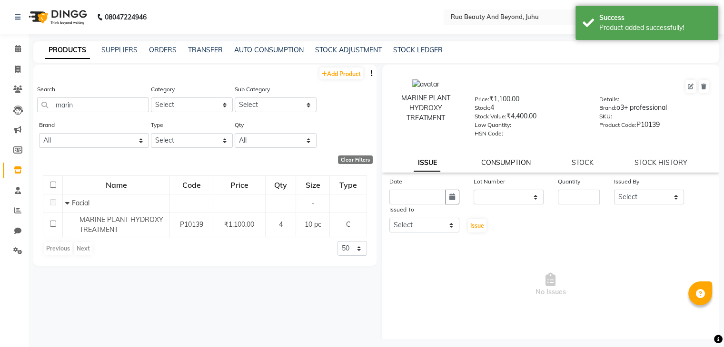
click at [501, 167] on link "CONSUMPTION" at bounding box center [505, 162] width 49 height 9
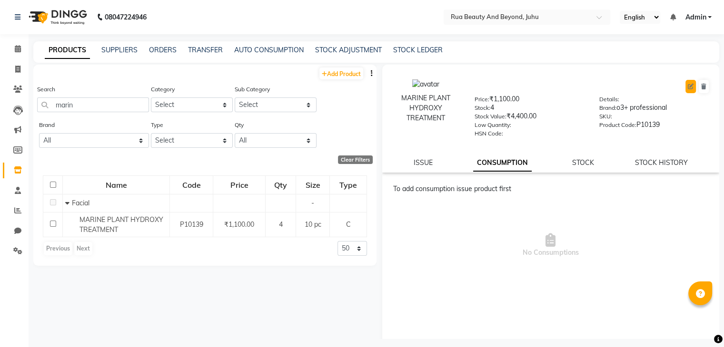
click at [687, 87] on button at bounding box center [690, 86] width 10 height 13
select select "C"
select select "1786101150"
select select "true"
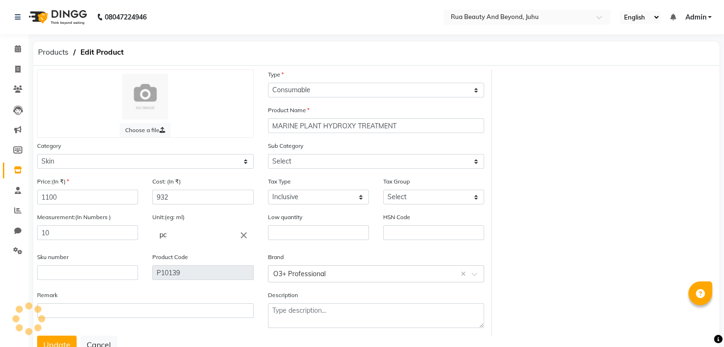
select select "1786101152"
click at [19, 174] on span at bounding box center [18, 170] width 17 height 11
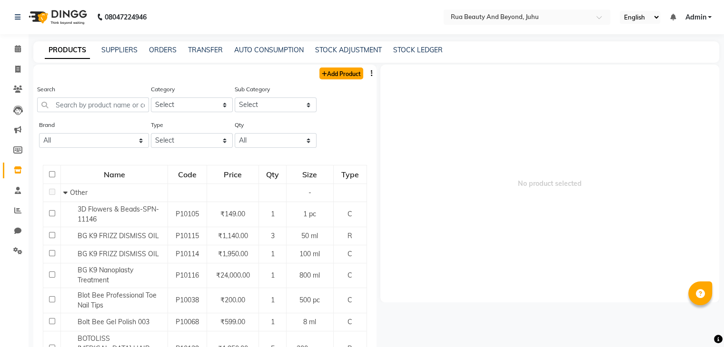
click at [335, 75] on link "Add Product" at bounding box center [341, 74] width 44 height 12
select select "true"
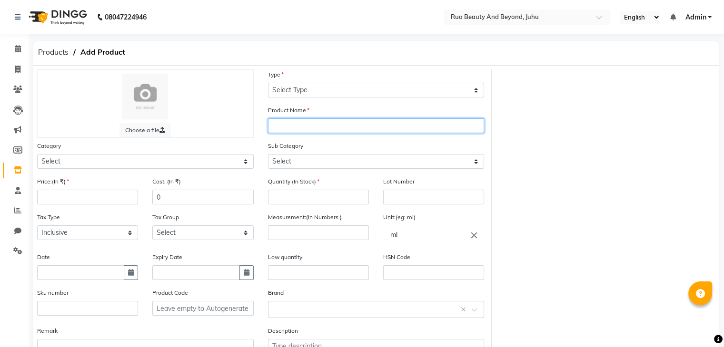
click at [322, 125] on input "text" at bounding box center [376, 126] width 217 height 15
drag, startPoint x: 318, startPoint y: 125, endPoint x: 399, endPoint y: 54, distance: 107.9
click at [399, 54] on div "Products Add Product" at bounding box center [376, 53] width 700 height 24
click at [332, 132] on input "[PERSON_NAME]" at bounding box center [376, 126] width 217 height 15
type input "D-Tan Meladerm Facial Kit"
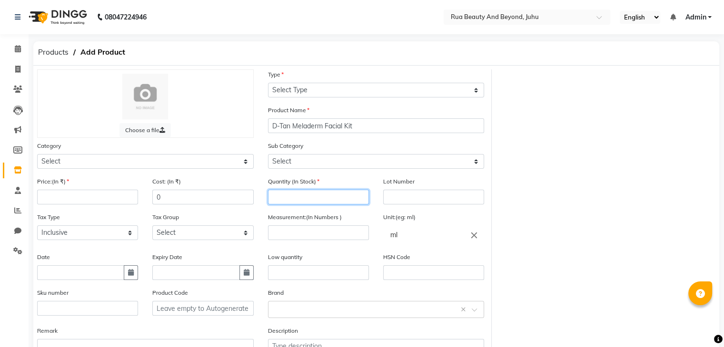
click at [314, 201] on input "number" at bounding box center [318, 197] width 101 height 15
type input "4"
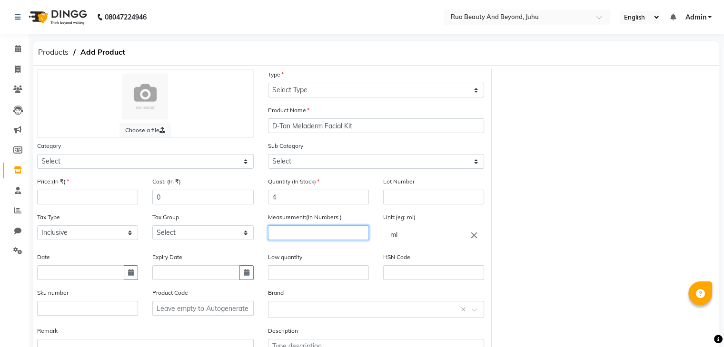
click at [308, 238] on input "number" at bounding box center [318, 233] width 101 height 15
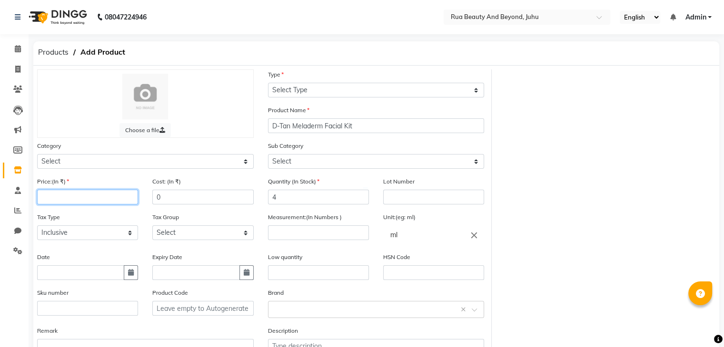
click at [65, 202] on input "number" at bounding box center [87, 197] width 101 height 15
type input "1100"
drag, startPoint x: 158, startPoint y: 197, endPoint x: 147, endPoint y: 195, distance: 12.0
click at [147, 195] on div "Cost: (In ₹) 0" at bounding box center [202, 195] width 115 height 36
type input "932"
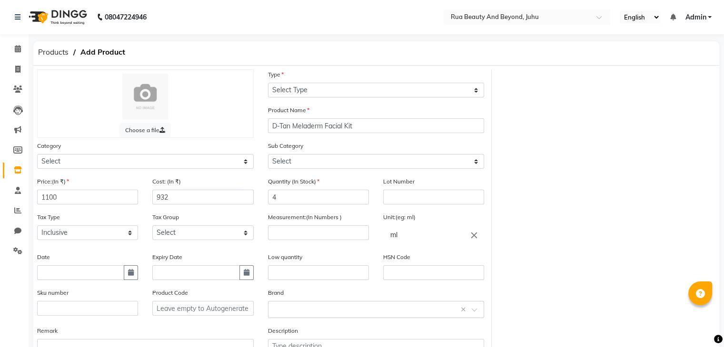
click at [270, 172] on div "Sub Category Select" at bounding box center [376, 159] width 231 height 36
click at [277, 168] on select "Select" at bounding box center [376, 161] width 217 height 15
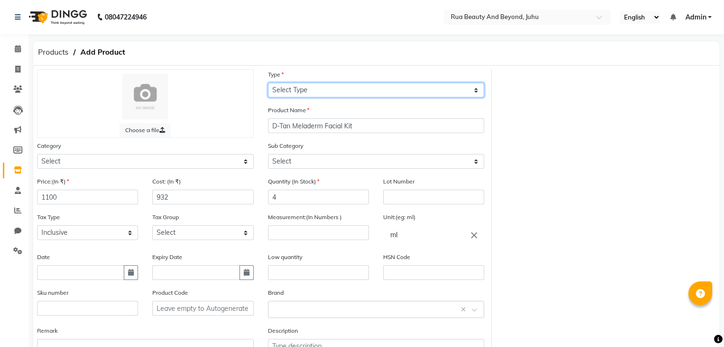
click at [295, 90] on select "Select Type Both Retail Consumable" at bounding box center [376, 90] width 217 height 15
select select "C"
click at [268, 83] on select "Select Type Both Retail Consumable" at bounding box center [376, 90] width 217 height 15
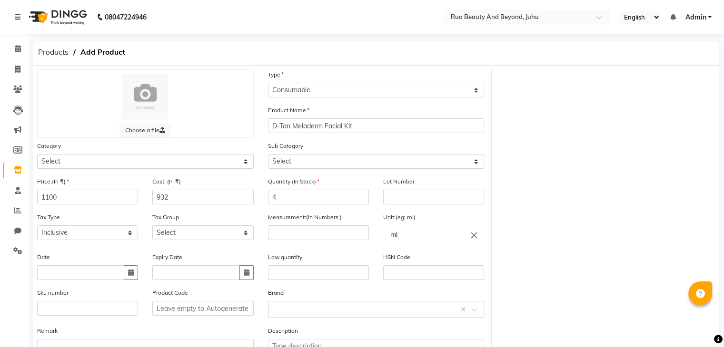
click at [289, 117] on div "Product Name [PERSON_NAME] Facial Kit" at bounding box center [376, 119] width 217 height 28
click at [286, 128] on input "D-Tan Meladerm Facial Kit" at bounding box center [376, 126] width 217 height 15
click at [279, 165] on select "Select" at bounding box center [376, 161] width 217 height 15
drag, startPoint x: 288, startPoint y: 155, endPoint x: 291, endPoint y: 161, distance: 7.2
click at [288, 155] on div "Sub Category Select" at bounding box center [376, 155] width 217 height 28
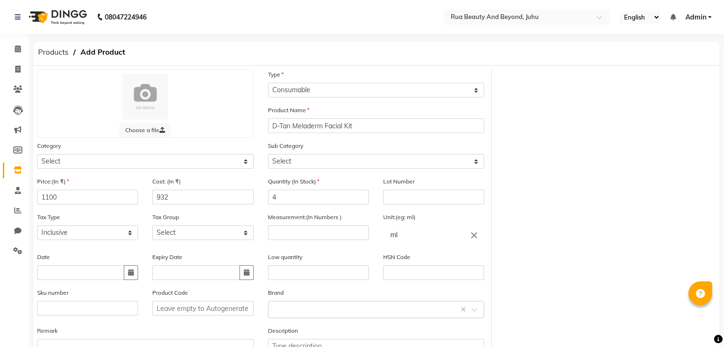
click at [297, 318] on div "Select brand or add custom brand ×" at bounding box center [376, 309] width 217 height 17
click at [113, 159] on select "Select Hair Skin Makeup Personal Care Appliances [PERSON_NAME] Waxing Disposabl…" at bounding box center [145, 161] width 217 height 15
select select "1786101150"
click at [37, 156] on select "Select Hair Skin Makeup Personal Care Appliances [PERSON_NAME] Waxing Disposabl…" at bounding box center [145, 161] width 217 height 15
click at [300, 169] on select "Select Cleanser Facial Moisturiser Serum Toner Sun Care Masks Lip Care Eye Care…" at bounding box center [376, 161] width 217 height 15
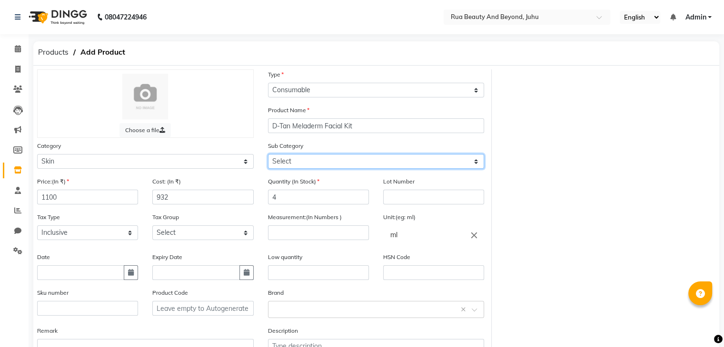
select select "1786101152"
click at [268, 156] on select "Select Cleanser Facial Moisturiser Serum Toner Sun Care Masks Lip Care Eye Care…" at bounding box center [376, 161] width 217 height 15
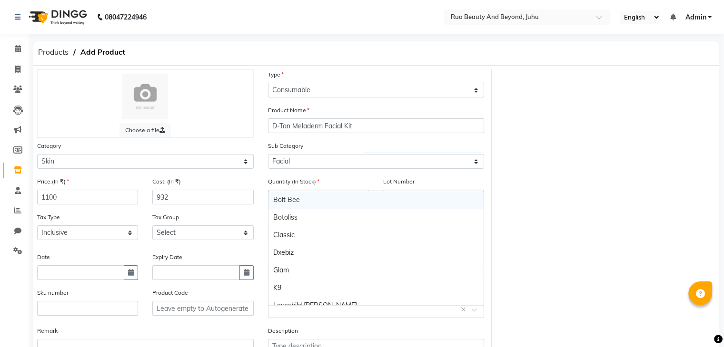
click at [293, 310] on input "text" at bounding box center [366, 309] width 187 height 10
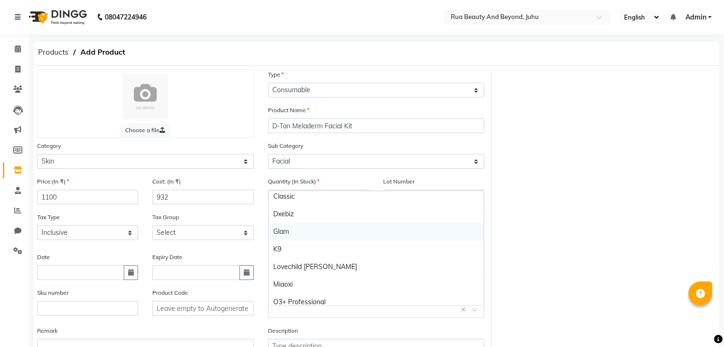
scroll to position [95, 0]
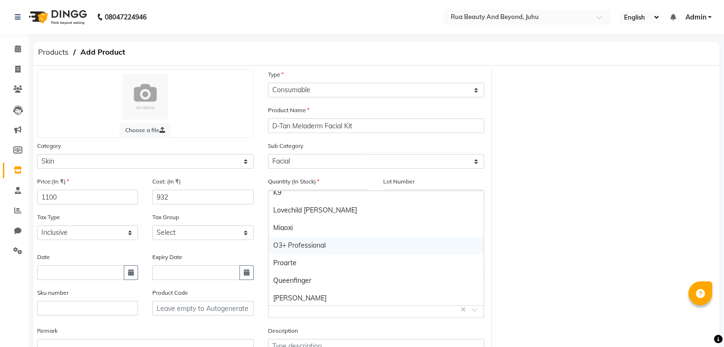
click at [297, 247] on div "O3+ Professional" at bounding box center [376, 246] width 216 height 18
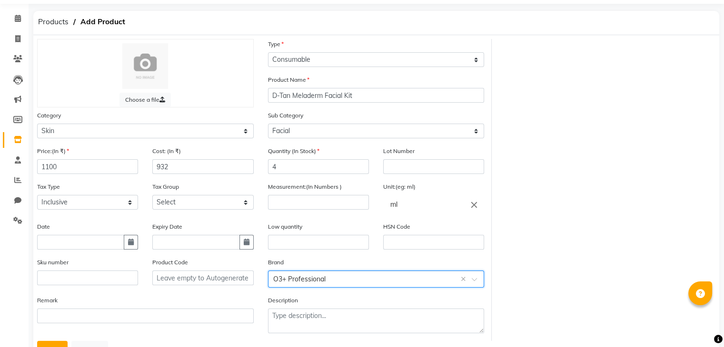
scroll to position [48, 0]
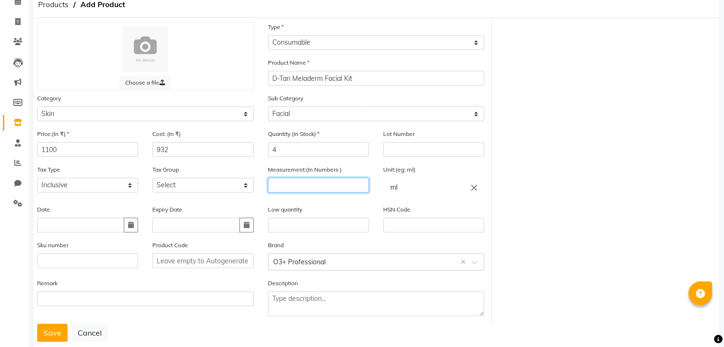
click at [316, 193] on input "number" at bounding box center [318, 185] width 101 height 15
type input "10"
click at [474, 189] on icon "close" at bounding box center [474, 187] width 10 height 10
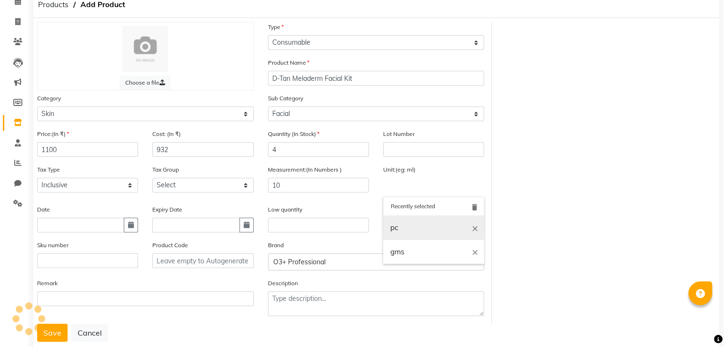
click at [405, 235] on link "pc" at bounding box center [433, 228] width 101 height 24
type input "pc"
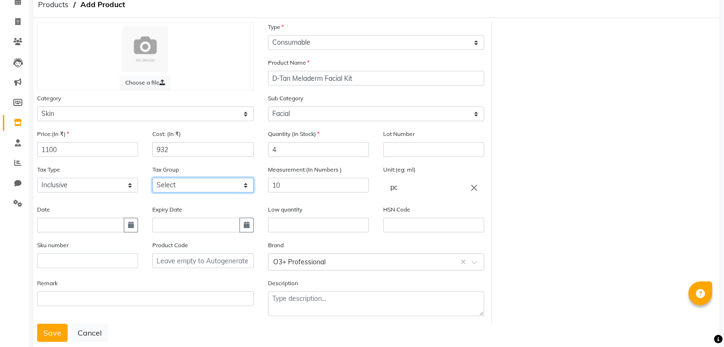
click at [162, 189] on select "Select GST" at bounding box center [202, 185] width 101 height 15
select select "4351"
click at [152, 181] on select "Select GST" at bounding box center [202, 185] width 101 height 15
click at [57, 190] on select "Select Inclusive Exclusive" at bounding box center [87, 185] width 101 height 15
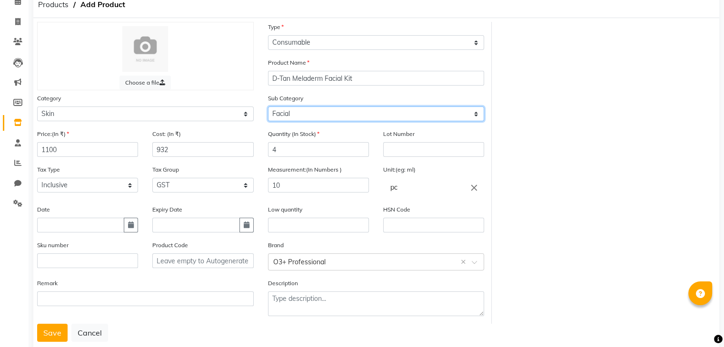
click at [295, 118] on select "Select Cleanser Facial Moisturiser Serum Toner Sun Care Masks Lip Care Eye Care…" at bounding box center [376, 114] width 217 height 15
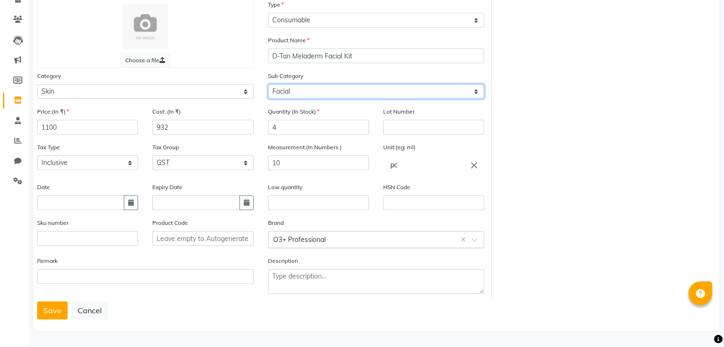
scroll to position [74, 0]
click at [57, 307] on button "Save" at bounding box center [52, 311] width 30 height 18
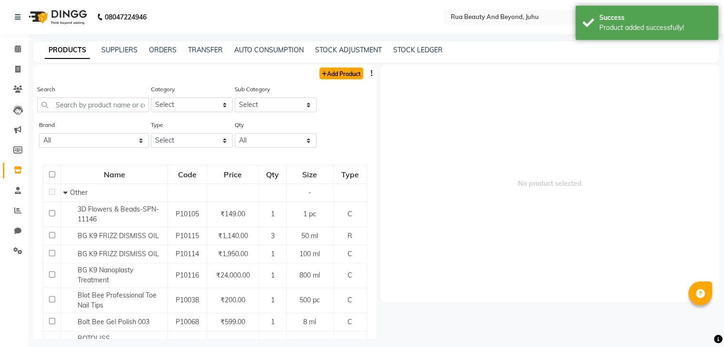
click at [329, 75] on link "Add Product" at bounding box center [341, 74] width 44 height 12
select select "true"
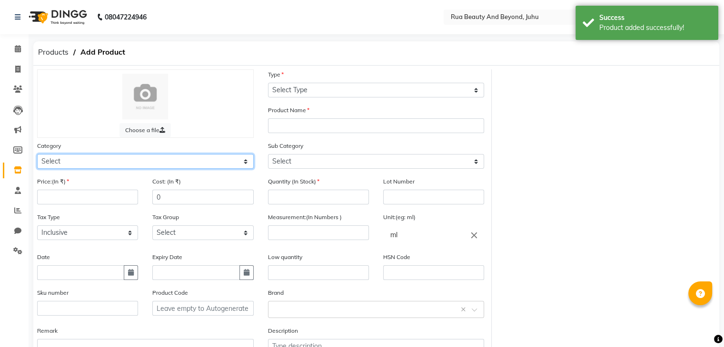
click at [118, 163] on select "Select Hair Skin Makeup Personal Care Appliances [PERSON_NAME] Waxing Disposabl…" at bounding box center [145, 161] width 217 height 15
select select "1786101150"
click at [37, 156] on select "Select Hair Skin Makeup Personal Care Appliances [PERSON_NAME] Waxing Disposabl…" at bounding box center [145, 161] width 217 height 15
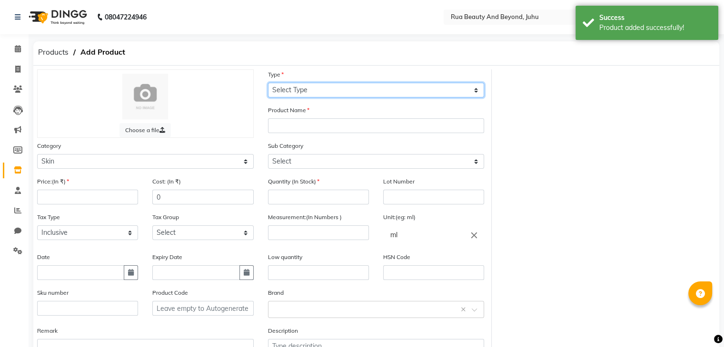
click at [302, 93] on select "Select Type Both Retail Consumable" at bounding box center [376, 90] width 217 height 15
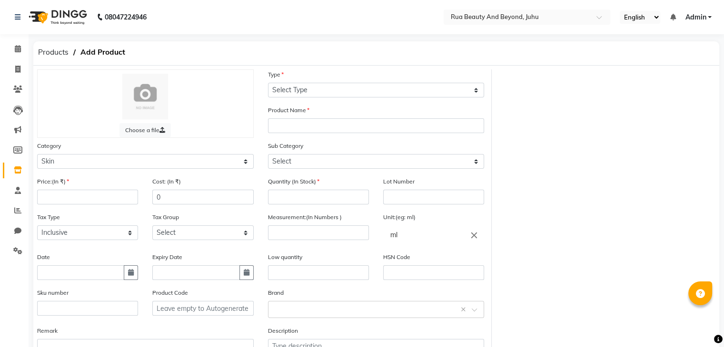
click at [289, 150] on label "Sub Category" at bounding box center [285, 146] width 35 height 9
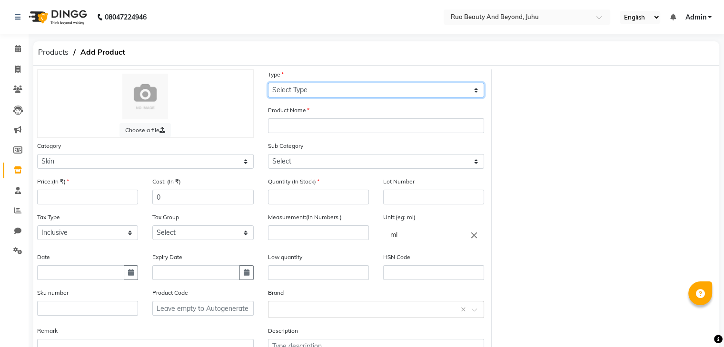
click at [307, 89] on select "Select Type Both Retail Consumable" at bounding box center [376, 90] width 217 height 15
select select "C"
click at [268, 83] on select "Select Type Both Retail Consumable" at bounding box center [376, 90] width 217 height 15
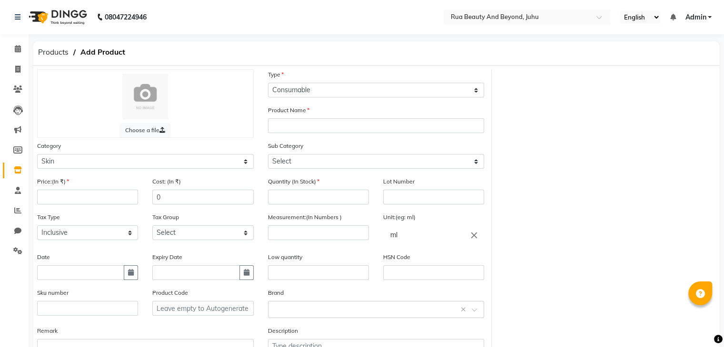
click at [289, 136] on div "Product Name" at bounding box center [376, 123] width 231 height 36
click at [289, 132] on input "text" at bounding box center [376, 126] width 217 height 15
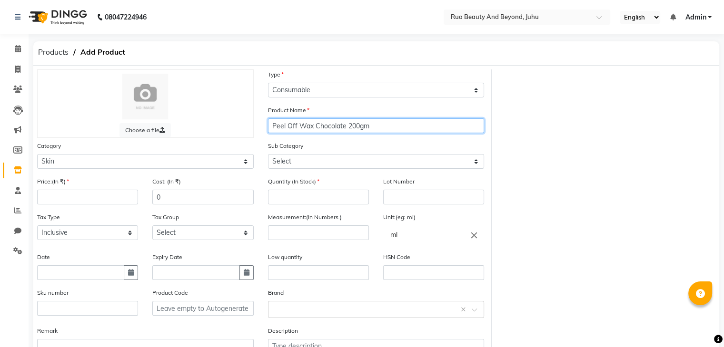
click at [345, 127] on input "Peel Off Wax Chocolate 200gm" at bounding box center [376, 126] width 217 height 15
type input "Peel Off Wax Chocolate 200gm"
click at [472, 237] on icon "close" at bounding box center [474, 235] width 10 height 10
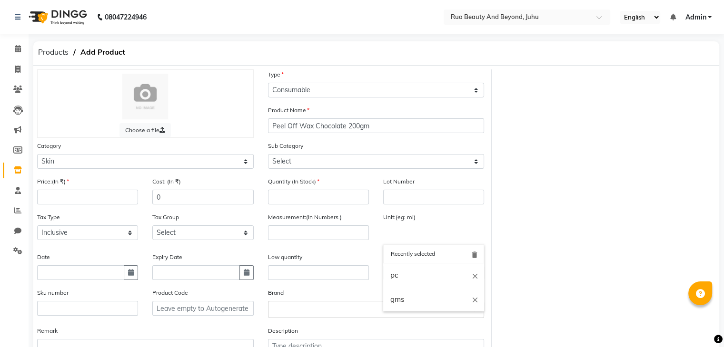
click at [402, 243] on input "text" at bounding box center [433, 235] width 101 height 19
click at [433, 299] on link "gms" at bounding box center [433, 300] width 101 height 24
type input "gms"
click at [310, 231] on input "number" at bounding box center [318, 233] width 101 height 15
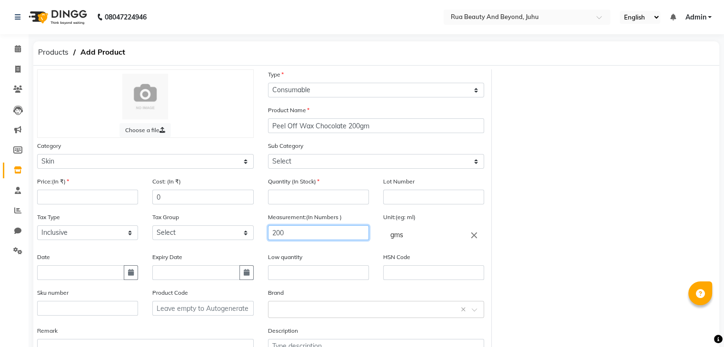
type input "200"
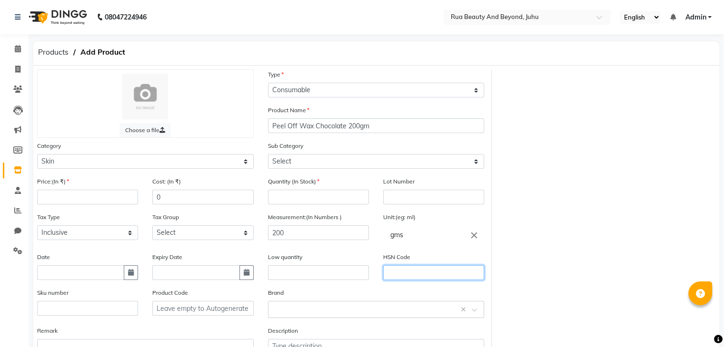
click at [397, 280] on input "text" at bounding box center [433, 273] width 101 height 15
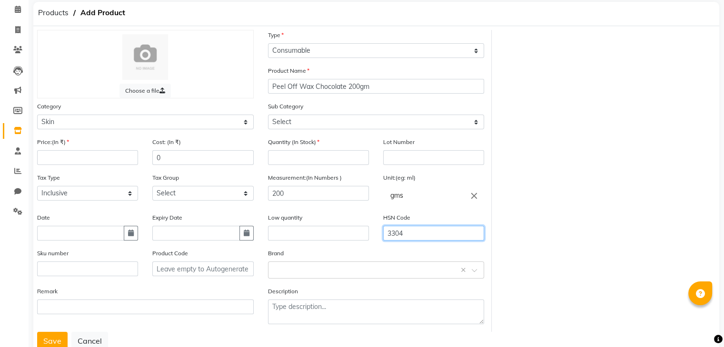
scroll to position [74, 0]
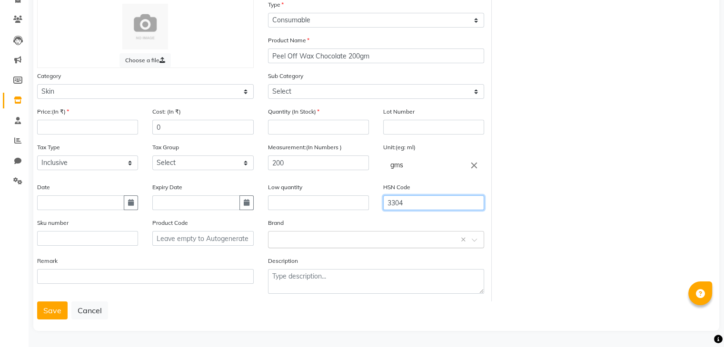
type input "3304"
click at [324, 247] on div "Select brand or add custom brand ×" at bounding box center [376, 239] width 217 height 17
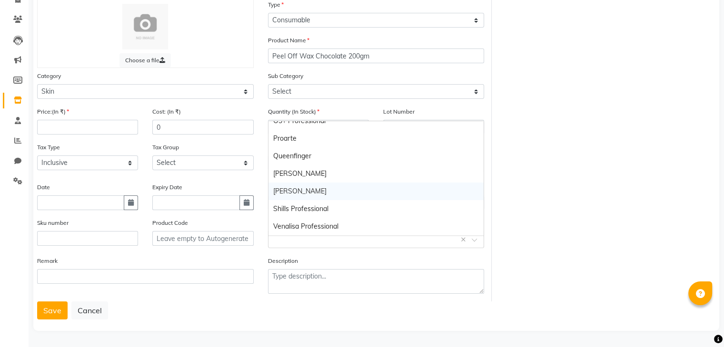
scroll to position [102, 0]
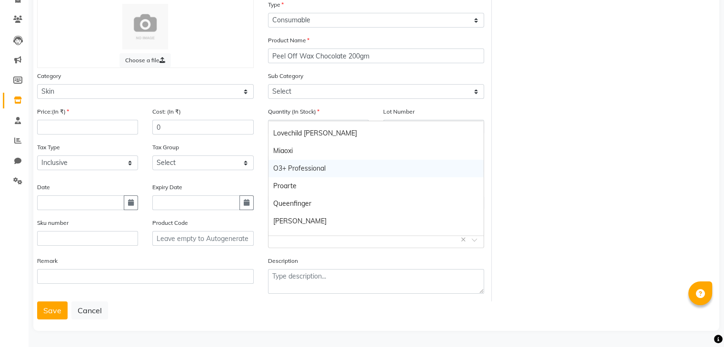
click at [306, 164] on div "O3+ Professional" at bounding box center [376, 169] width 216 height 18
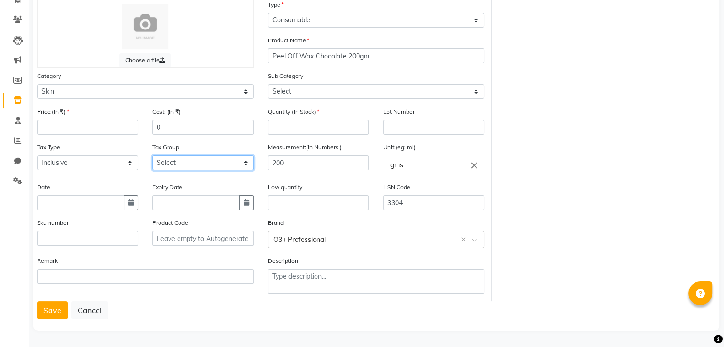
drag, startPoint x: 177, startPoint y: 162, endPoint x: 174, endPoint y: 168, distance: 7.0
click at [178, 162] on select "Select GST" at bounding box center [202, 163] width 101 height 15
select select "4351"
click at [152, 156] on select "Select GST" at bounding box center [202, 163] width 101 height 15
click at [54, 120] on input "number" at bounding box center [87, 127] width 101 height 15
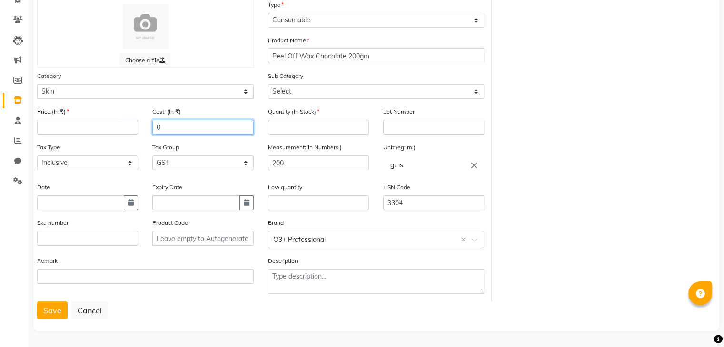
drag, startPoint x: 179, startPoint y: 130, endPoint x: 122, endPoint y: 124, distance: 56.9
click at [122, 122] on div "Price:(In ₹) Cost: (In ₹) 0" at bounding box center [145, 125] width 231 height 36
type input "6"
click at [290, 118] on div "Quantity (In Stock)" at bounding box center [318, 121] width 101 height 28
click at [289, 124] on input "number" at bounding box center [318, 127] width 101 height 15
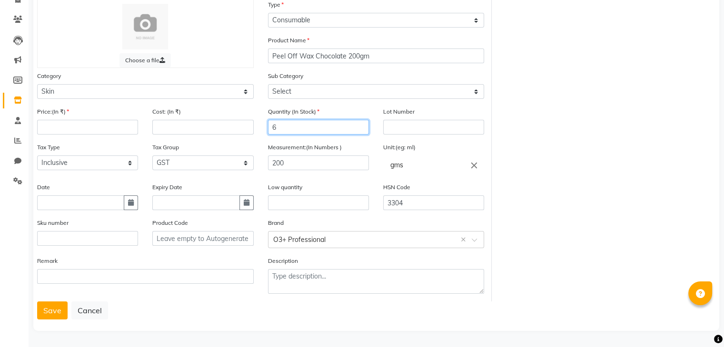
type input "6"
click at [97, 126] on input "number" at bounding box center [87, 127] width 101 height 15
type input "131"
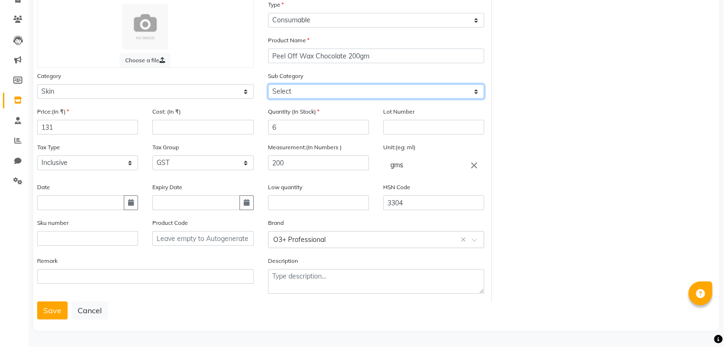
click at [303, 95] on select "Select Cleanser Facial Moisturiser Serum Toner Sun Care Masks Lip Care Eye Care…" at bounding box center [376, 91] width 217 height 15
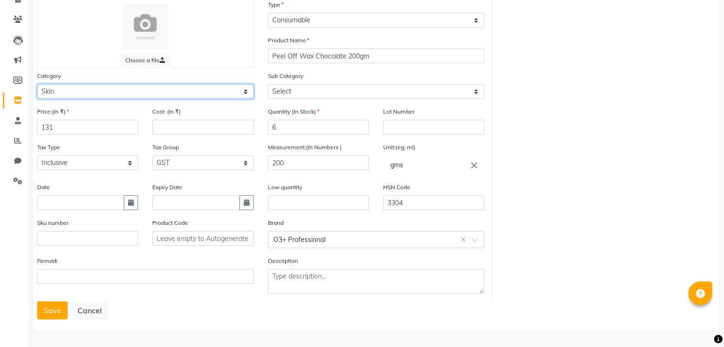
click at [120, 90] on select "Select Hair Skin Makeup Personal Care Appliances [PERSON_NAME] Waxing Disposabl…" at bounding box center [145, 91] width 217 height 15
select select "1786101800"
click at [37, 84] on select "Select Hair Skin Makeup Personal Care Appliances [PERSON_NAME] Waxing Disposabl…" at bounding box center [145, 91] width 217 height 15
click at [305, 96] on div "Sub Category Select Honey Liposoulable Brazilian Pre Post Massage Cream Strips …" at bounding box center [376, 89] width 231 height 36
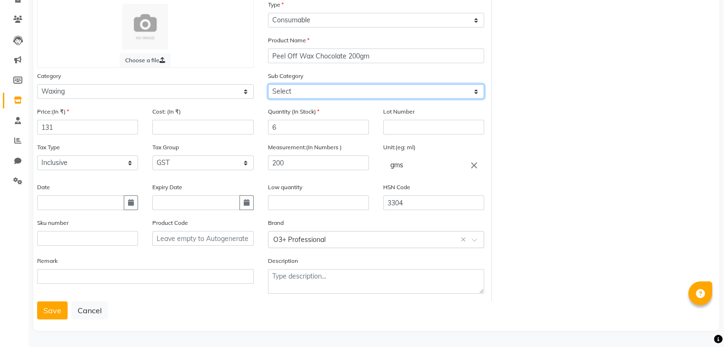
click at [308, 89] on select "Select Honey Liposoulable Brazilian Pre Post Massage Cream Strips Appliances Br…" at bounding box center [376, 91] width 217 height 15
click at [268, 84] on select "Select Honey Liposoulable Brazilian Pre Post Massage Cream Strips Appliances Br…" at bounding box center [376, 91] width 217 height 15
click at [49, 309] on button "Save" at bounding box center [52, 311] width 30 height 18
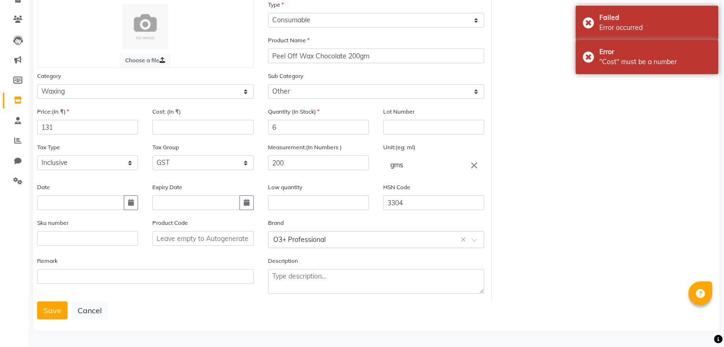
click at [312, 100] on div "Sub Category Select Honey Liposoulable Brazilian Pre Post Massage Cream Strips …" at bounding box center [376, 89] width 231 height 36
click at [312, 96] on select "Select Honey Liposoulable Brazilian Pre Post Massage Cream Strips Appliances Br…" at bounding box center [376, 91] width 217 height 15
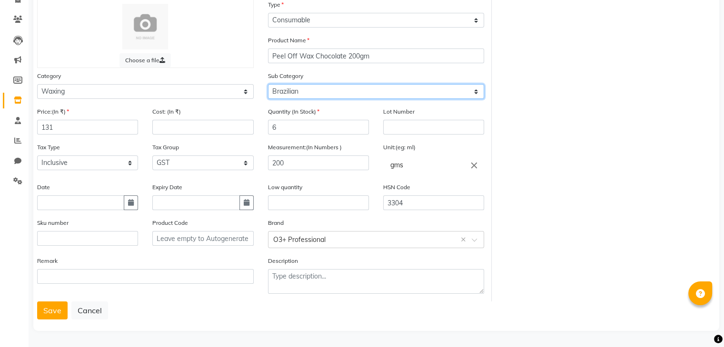
click at [268, 84] on select "Select Honey Liposoulable Brazilian Pre Post Massage Cream Strips Appliances Br…" at bounding box center [376, 91] width 217 height 15
click at [301, 87] on select "Select Honey Liposoulable Brazilian Pre Post Massage Cream Strips Appliances Br…" at bounding box center [376, 91] width 217 height 15
select select "1786101803"
click at [268, 84] on select "Select Honey Liposoulable Brazilian Pre Post Massage Cream Strips Appliances Br…" at bounding box center [376, 91] width 217 height 15
click at [59, 316] on button "Save" at bounding box center [52, 311] width 30 height 18
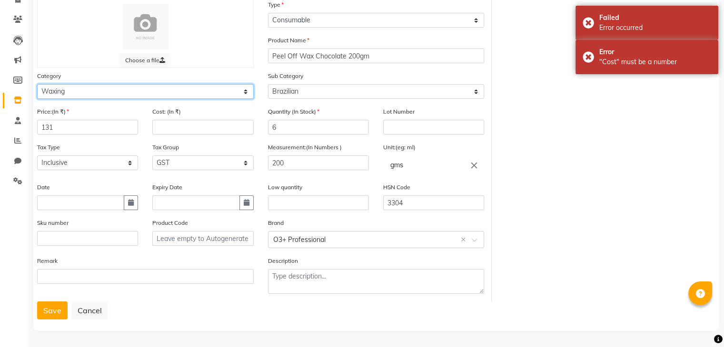
click at [88, 93] on select "Select Hair Skin Makeup Personal Care Appliances [PERSON_NAME] Waxing Disposabl…" at bounding box center [145, 91] width 217 height 15
click at [37, 84] on select "Select Hair Skin Makeup Personal Care Appliances [PERSON_NAME] Waxing Disposabl…" at bounding box center [145, 91] width 217 height 15
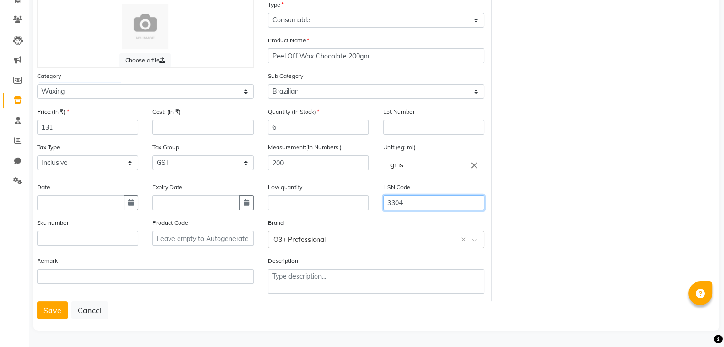
click at [405, 205] on input "3304" at bounding box center [433, 203] width 101 height 15
click at [49, 313] on button "Save" at bounding box center [52, 311] width 30 height 18
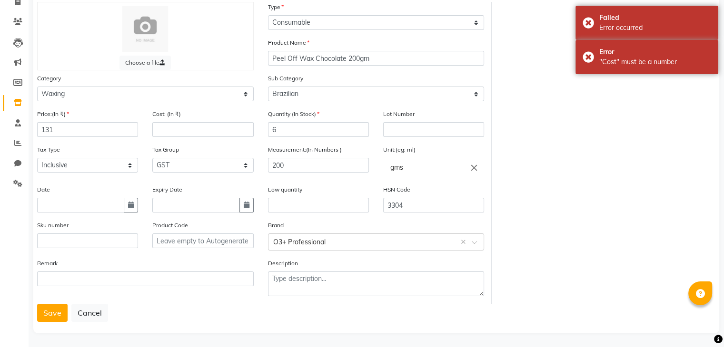
scroll to position [0, 0]
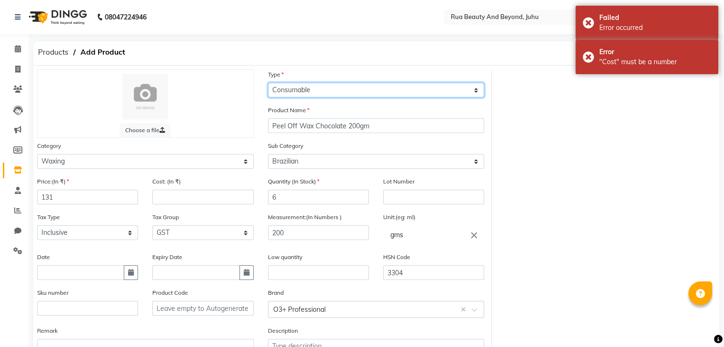
click at [320, 92] on select "Select Type Both Retail Consumable" at bounding box center [376, 90] width 217 height 15
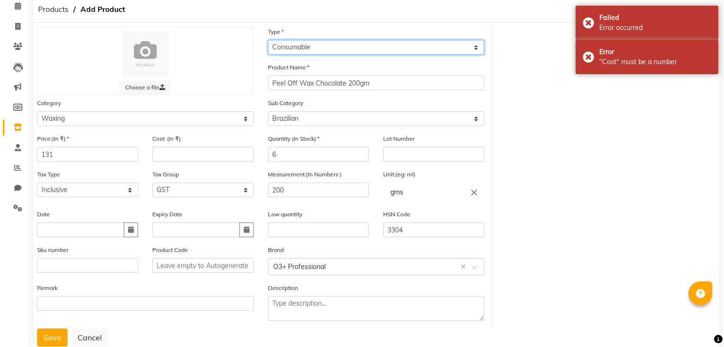
scroll to position [74, 0]
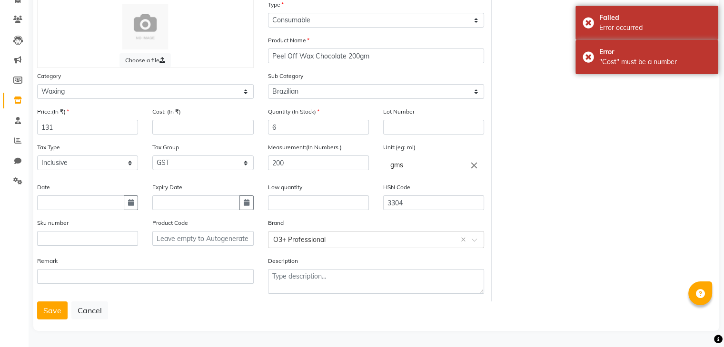
click at [54, 311] on button "Save" at bounding box center [52, 311] width 30 height 18
click at [165, 158] on select "Select GST" at bounding box center [202, 163] width 101 height 15
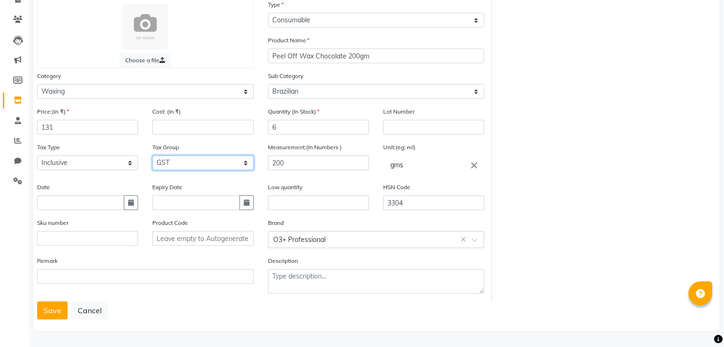
click at [152, 156] on select "Select GST" at bounding box center [202, 163] width 101 height 15
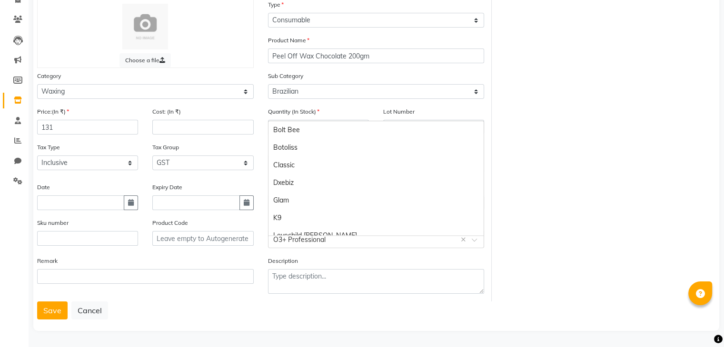
click at [324, 240] on input "text" at bounding box center [366, 239] width 187 height 10
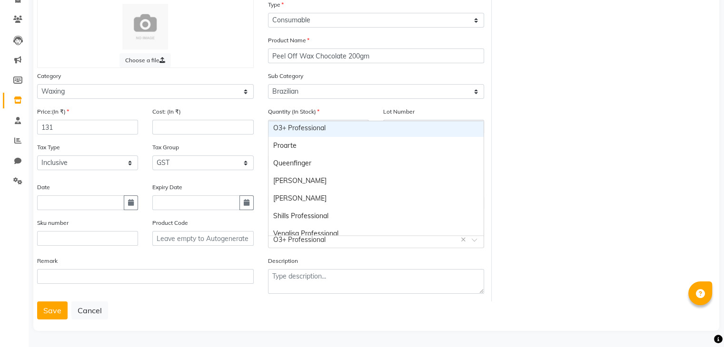
click at [300, 124] on div "O3+ Professional" at bounding box center [376, 128] width 216 height 18
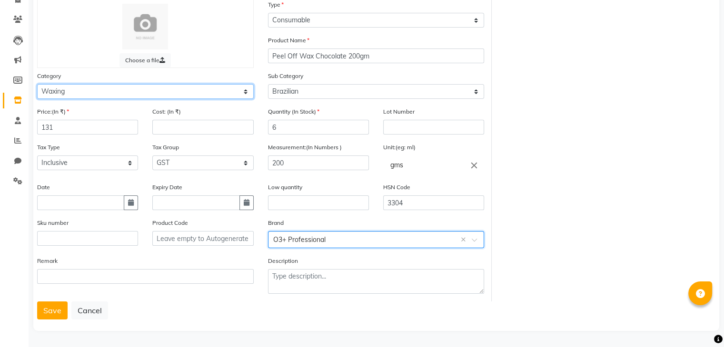
click at [104, 93] on select "Select Hair Skin Makeup Personal Care Appliances [PERSON_NAME] Waxing Disposabl…" at bounding box center [145, 91] width 217 height 15
click at [104, 92] on select "Select Hair Skin Makeup Personal Care Appliances [PERSON_NAME] Waxing Disposabl…" at bounding box center [145, 91] width 217 height 15
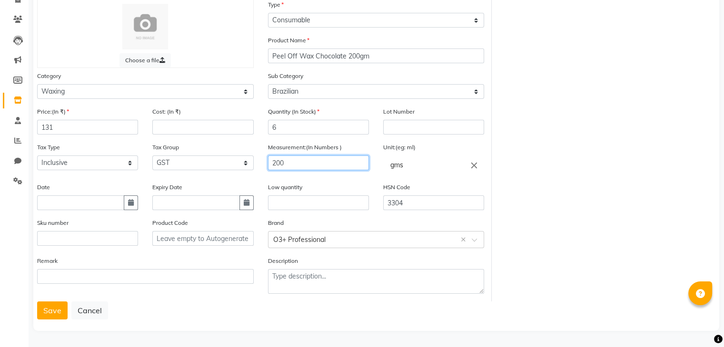
click at [295, 157] on input "200" at bounding box center [318, 163] width 101 height 15
click at [571, 147] on div "Choose a file Type Select Type Both Retail Consumable Product Name Peel Off Wax…" at bounding box center [376, 151] width 692 height 302
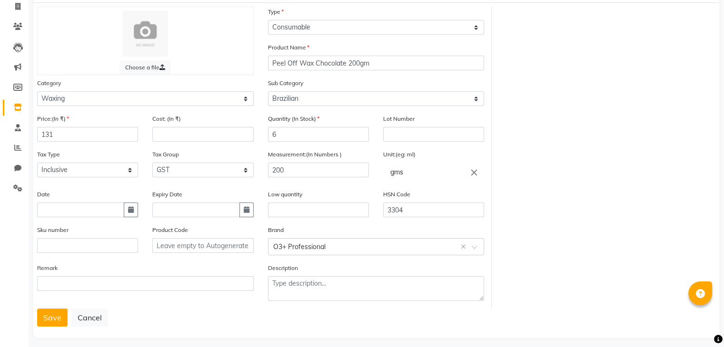
scroll to position [0, 0]
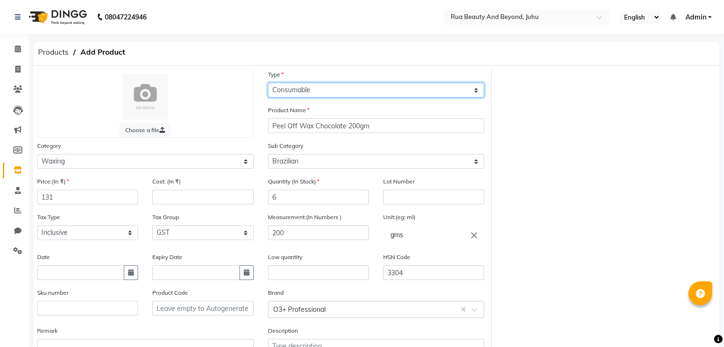
click at [295, 90] on select "Select Type Both Retail Consumable" at bounding box center [376, 90] width 217 height 15
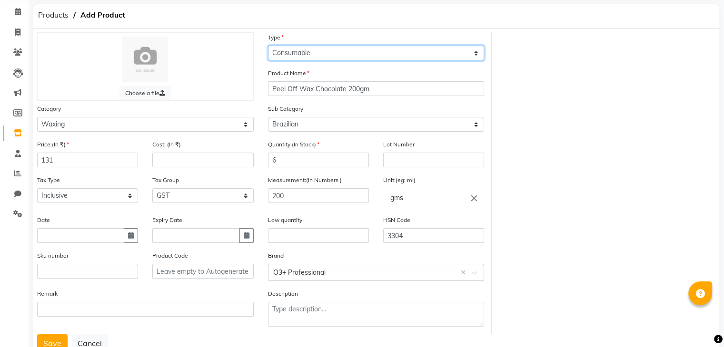
scroll to position [74, 0]
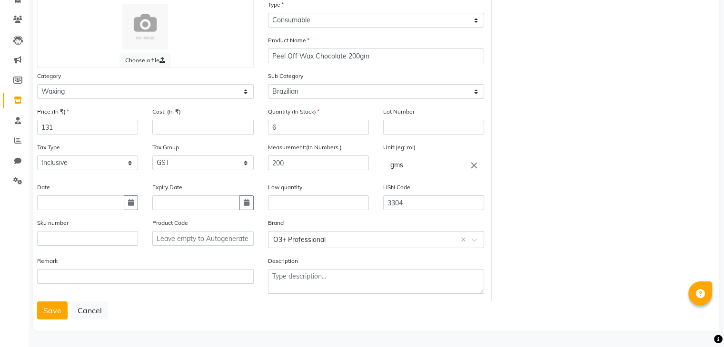
click at [56, 315] on button "Save" at bounding box center [52, 311] width 30 height 18
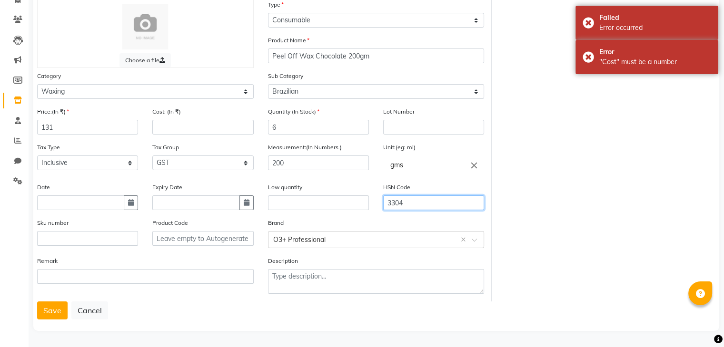
drag, startPoint x: 410, startPoint y: 202, endPoint x: 357, endPoint y: 200, distance: 52.9
click at [357, 200] on div "Low quantity HSN Code 3304" at bounding box center [376, 200] width 231 height 36
click at [55, 306] on button "Save" at bounding box center [52, 311] width 30 height 18
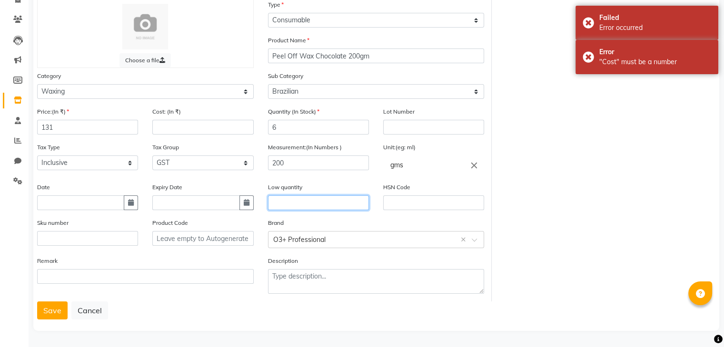
click at [312, 198] on input "text" at bounding box center [318, 203] width 101 height 15
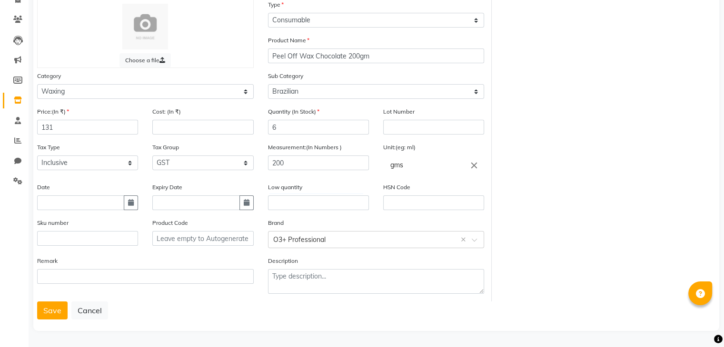
click at [411, 191] on div "HSN Code" at bounding box center [433, 196] width 101 height 28
click at [403, 202] on input "text" at bounding box center [433, 203] width 101 height 15
type input "3304"
click at [77, 84] on select "Select Hair Skin Makeup Personal Care Appliances [PERSON_NAME] Waxing Disposabl…" at bounding box center [145, 91] width 217 height 15
click at [37, 84] on select "Select Hair Skin Makeup Personal Care Appliances [PERSON_NAME] Waxing Disposabl…" at bounding box center [145, 91] width 217 height 15
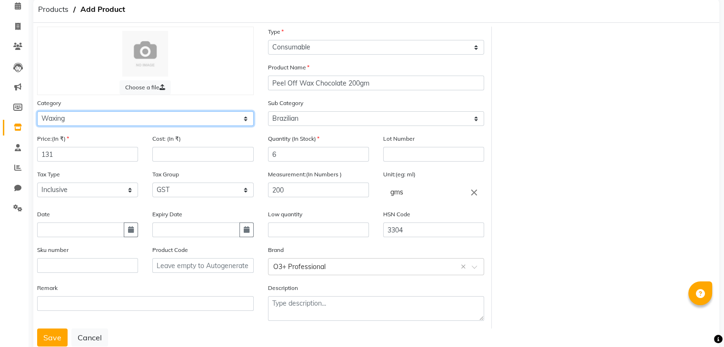
scroll to position [27, 0]
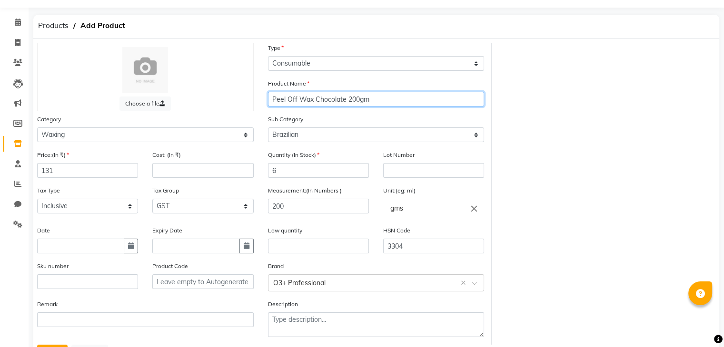
click at [372, 102] on input "Peel Off Wax Chocolate 200gm" at bounding box center [376, 99] width 217 height 15
drag, startPoint x: 371, startPoint y: 102, endPoint x: 348, endPoint y: 102, distance: 22.8
click at [348, 102] on input "Peel Off Wax Chocolate 200gm" at bounding box center [376, 99] width 217 height 15
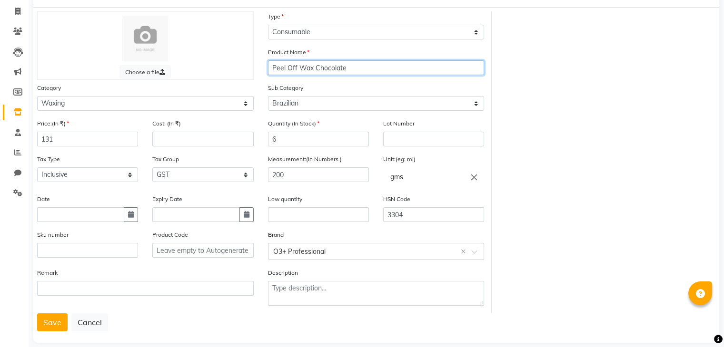
scroll to position [74, 0]
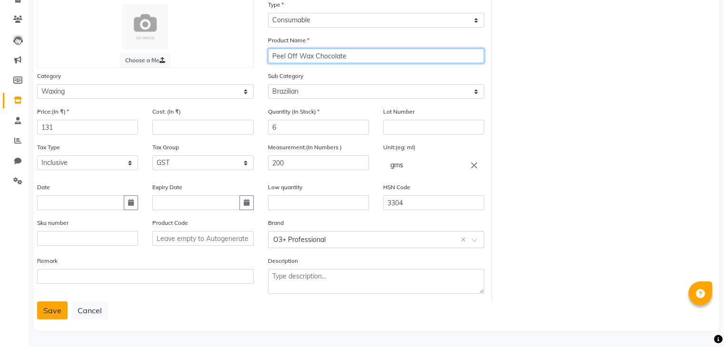
type input "Peel Off Wax Chocolate"
click at [59, 305] on button "Save" at bounding box center [52, 311] width 30 height 18
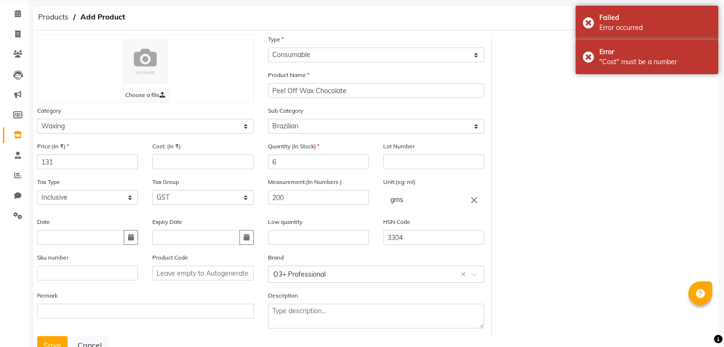
scroll to position [0, 0]
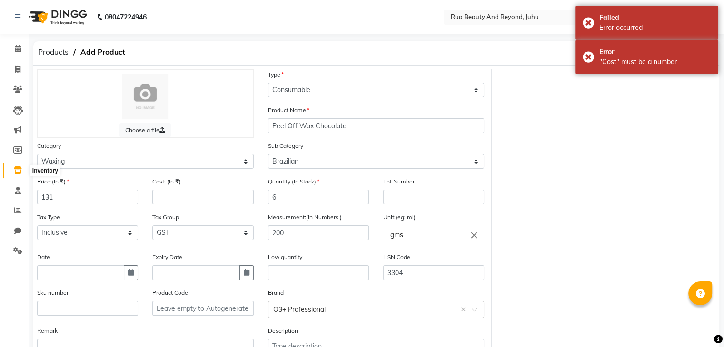
click at [20, 169] on icon at bounding box center [18, 170] width 8 height 7
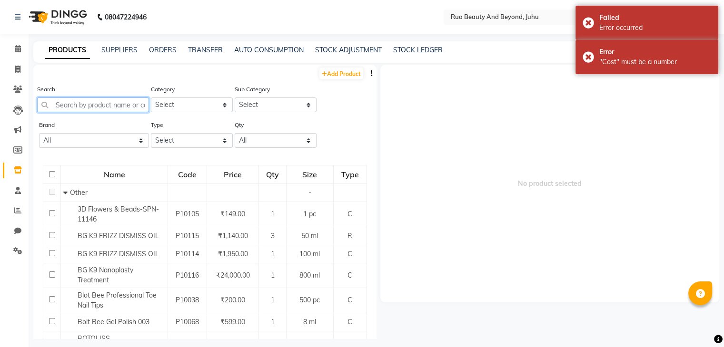
click at [94, 106] on input "text" at bounding box center [93, 105] width 112 height 15
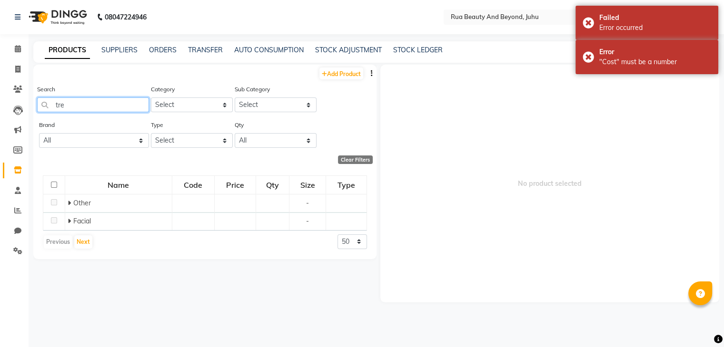
type input "tre"
drag, startPoint x: 106, startPoint y: 138, endPoint x: 101, endPoint y: 141, distance: 5.8
click at [106, 138] on select "All Bolt Bee Botoliss Classic Dxebiz Glam K9 Lovechild [PERSON_NAME] Miaoxi O3+…" at bounding box center [94, 140] width 110 height 15
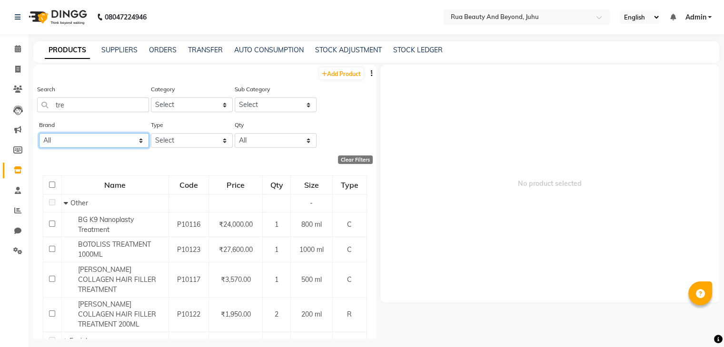
select select "o3+ professional"
click at [39, 134] on select "All Bolt Bee Botoliss Classic Dxebiz Glam K9 Lovechild [PERSON_NAME] Miaoxi O3+…" at bounding box center [94, 140] width 110 height 15
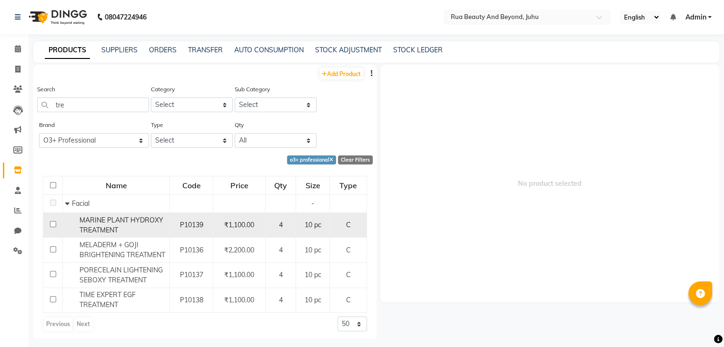
click at [96, 230] on span "MARINE PLANT HYDROXY TREATMENT" at bounding box center [121, 225] width 84 height 19
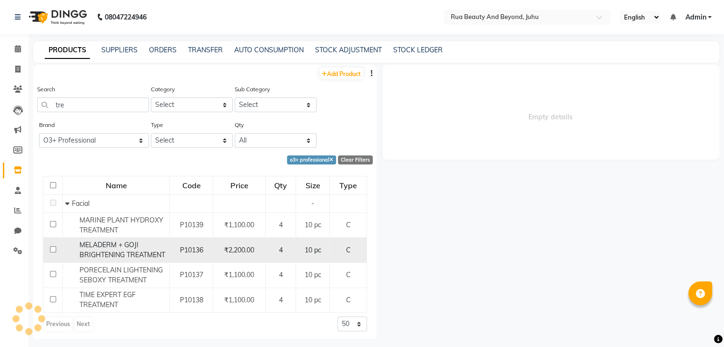
select select
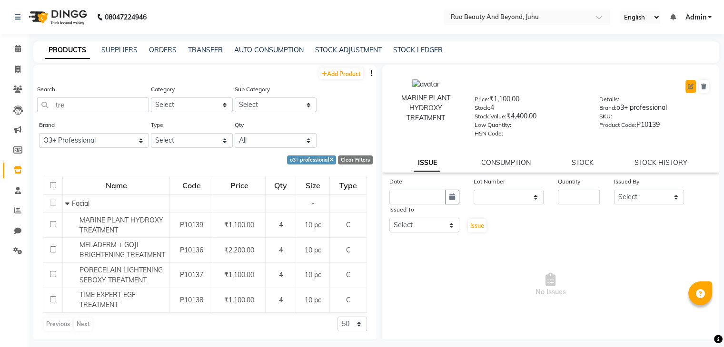
click at [688, 85] on icon at bounding box center [691, 87] width 6 height 6
select select "C"
select select "true"
select select "4351"
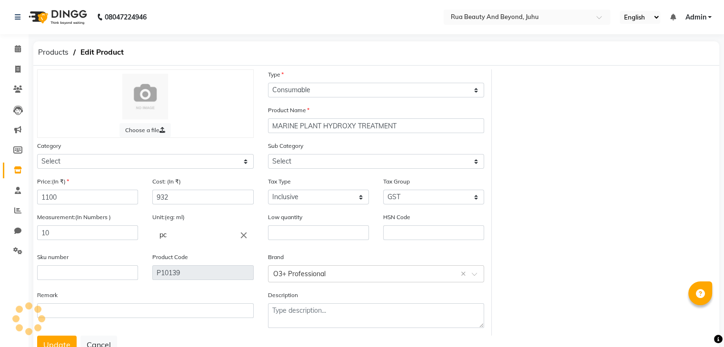
select select "1786101150"
select select "1786101152"
click at [384, 235] on input "text" at bounding box center [433, 233] width 101 height 15
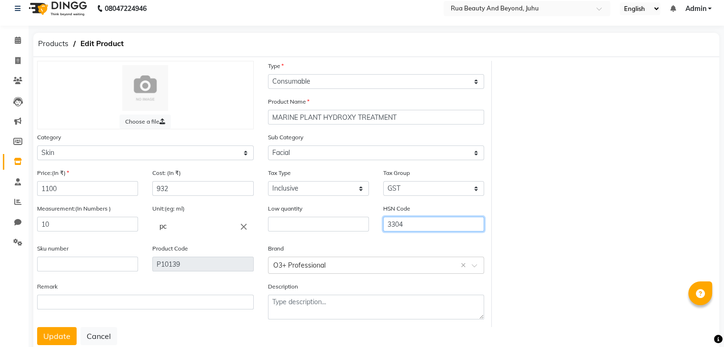
scroll to position [38, 0]
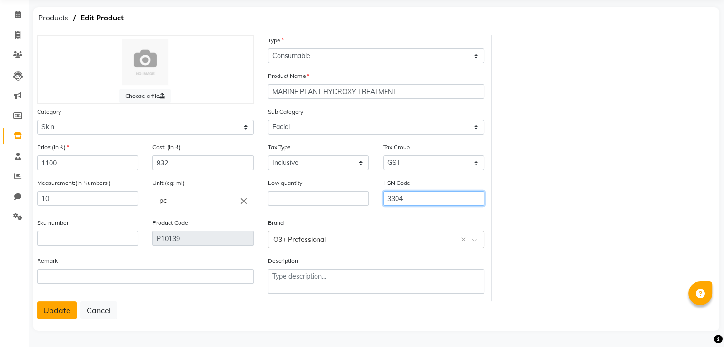
type input "3304"
click at [47, 309] on button "Update" at bounding box center [57, 311] width 40 height 18
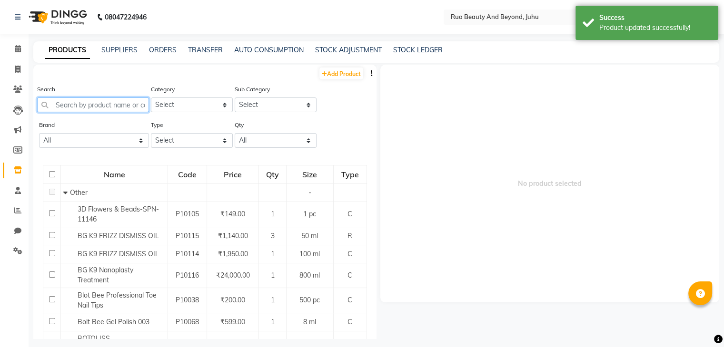
click at [76, 107] on input "text" at bounding box center [93, 105] width 112 height 15
click at [83, 143] on select "All Bolt Bee Botoliss Classic Dxebiz Glam K9 Lovechild [PERSON_NAME] Miaoxi O3+…" at bounding box center [94, 140] width 110 height 15
select select "o3+ professional"
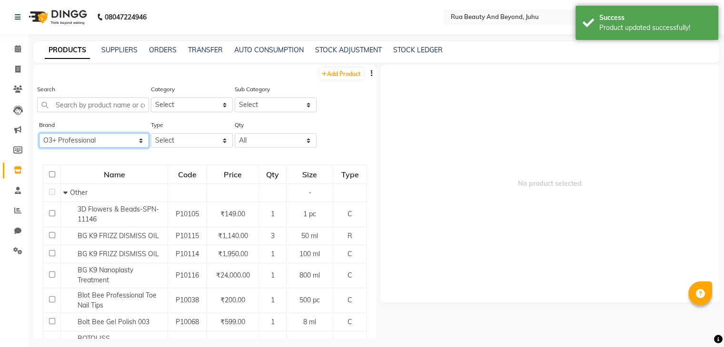
click at [39, 134] on select "All Bolt Bee Botoliss Classic Dxebiz Glam K9 Lovechild [PERSON_NAME] Miaoxi O3+…" at bounding box center [94, 140] width 110 height 15
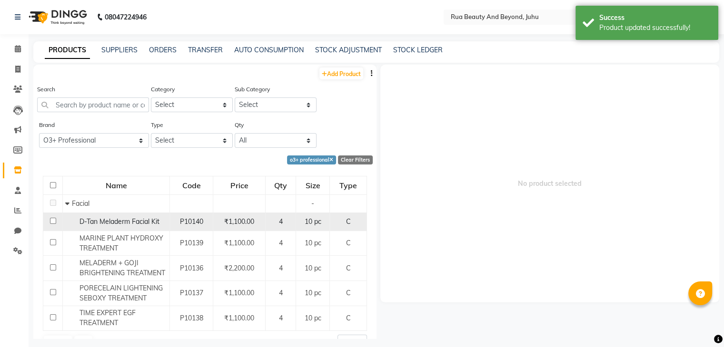
click at [110, 226] on span "D-Tan Meladerm Facial Kit" at bounding box center [119, 221] width 80 height 9
select select
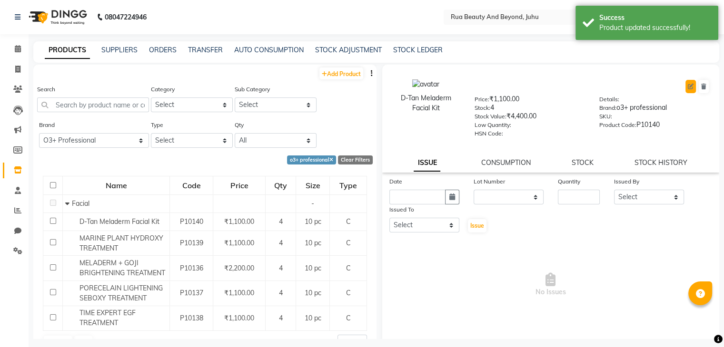
click at [688, 84] on icon at bounding box center [691, 87] width 6 height 6
select select "C"
select select "1786101150"
select select "1786101152"
select select "true"
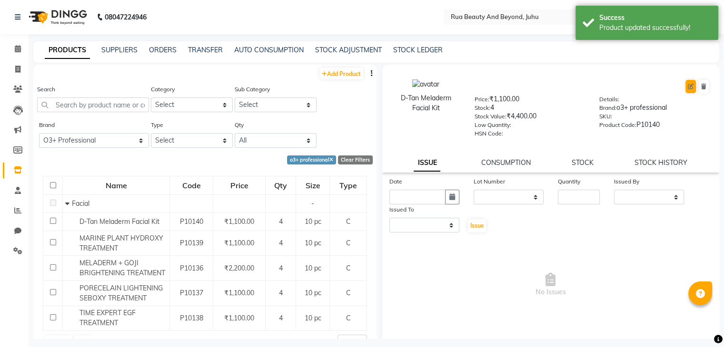
select select "4351"
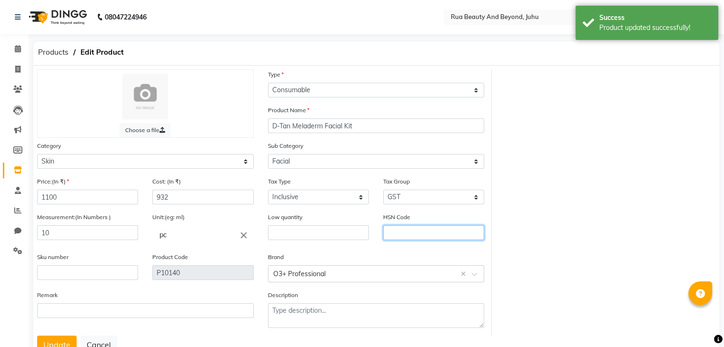
click at [394, 233] on input "text" at bounding box center [433, 233] width 101 height 15
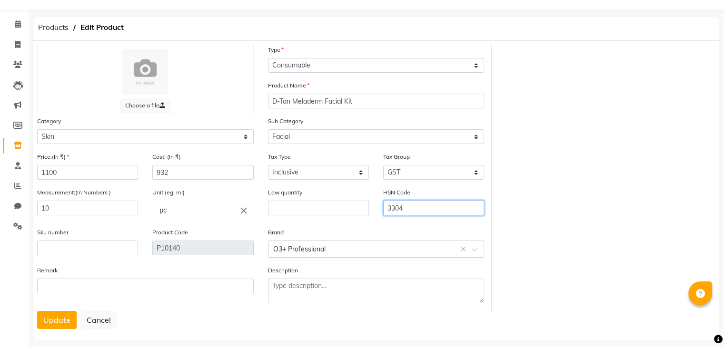
scroll to position [38, 0]
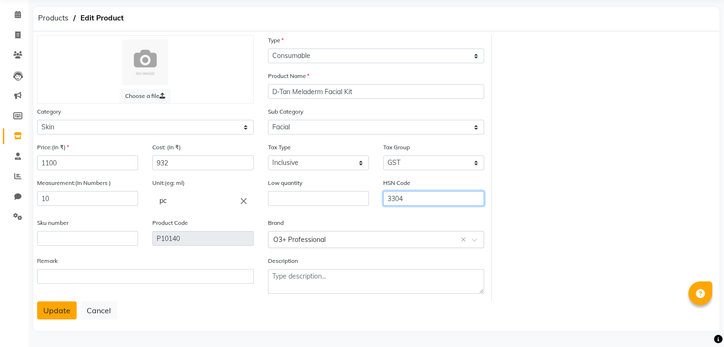
type input "3304"
click at [65, 313] on button "Update" at bounding box center [57, 311] width 40 height 18
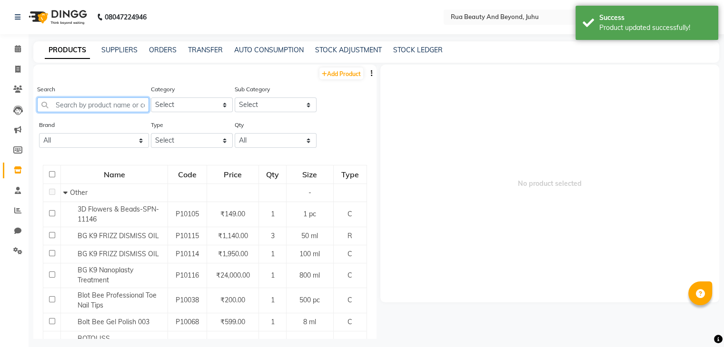
click at [83, 111] on input "text" at bounding box center [93, 105] width 112 height 15
click at [99, 147] on select "All Bolt Bee Botoliss Classic Dxebiz Glam K9 Lovechild [PERSON_NAME] Miaoxi O3+…" at bounding box center [94, 140] width 110 height 15
select select "o3+ professional"
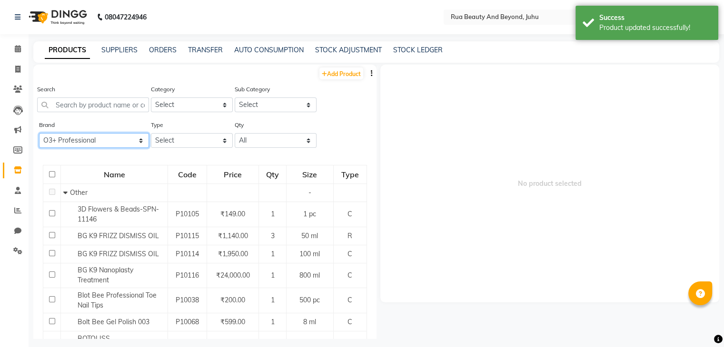
click at [39, 134] on select "All Bolt Bee Botoliss Classic Dxebiz Glam K9 Lovechild [PERSON_NAME] Miaoxi O3+…" at bounding box center [94, 140] width 110 height 15
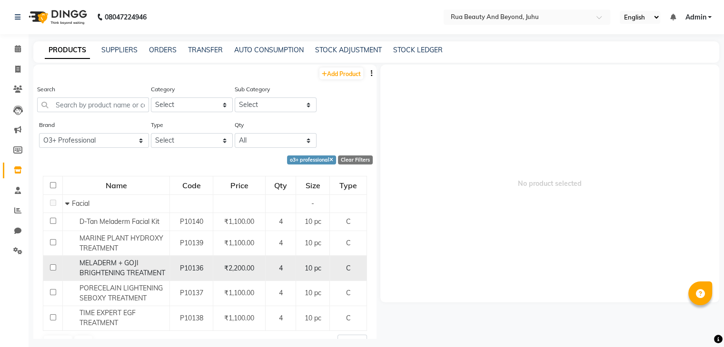
click at [101, 274] on span "MELADERM + GOJI BRIGHTENING TREATMENT" at bounding box center [122, 268] width 86 height 19
select select
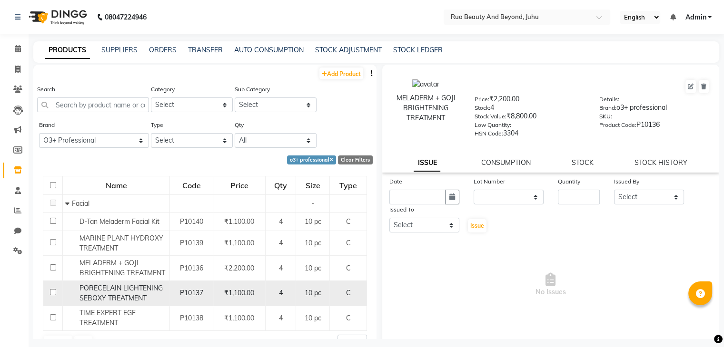
click at [102, 295] on span "PORECELAIN LIGHTENING SEBOXY TREATMENT" at bounding box center [120, 293] width 83 height 19
select select
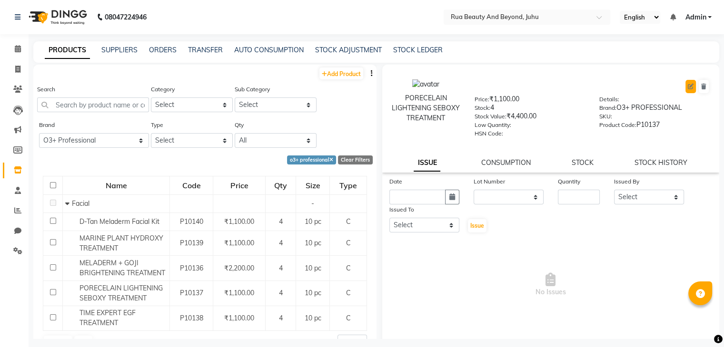
click at [685, 89] on button at bounding box center [690, 86] width 10 height 13
select select "C"
select select "1786101150"
select select "true"
select select "4351"
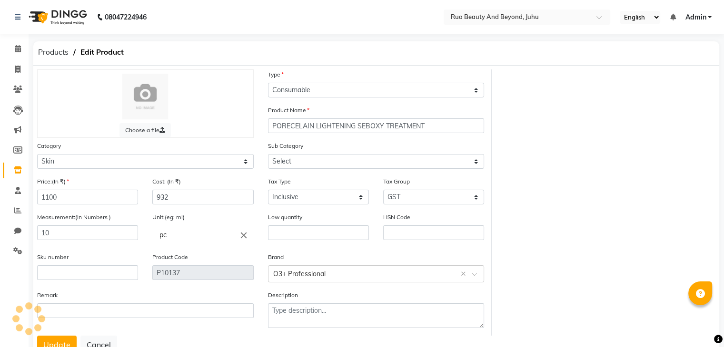
select select "1786101152"
click at [448, 234] on input "text" at bounding box center [433, 233] width 101 height 15
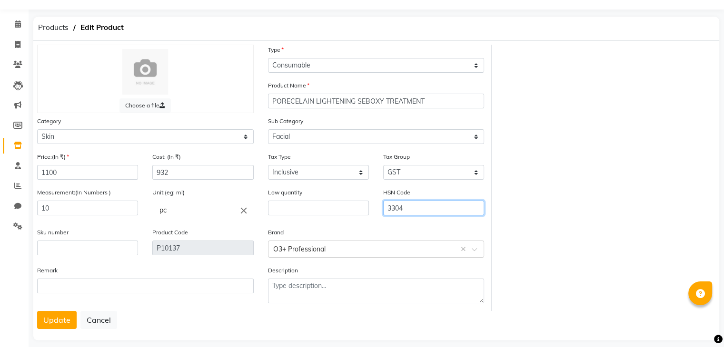
scroll to position [38, 0]
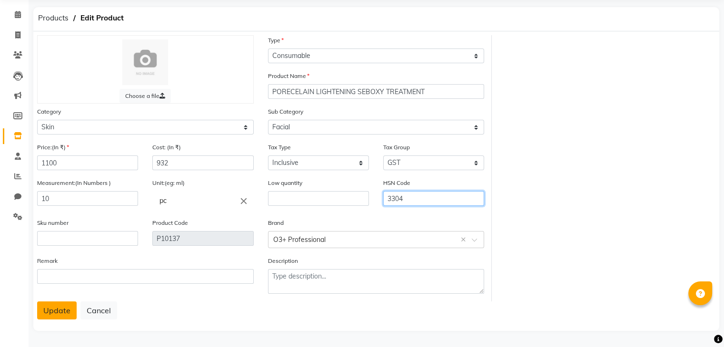
type input "3304"
click at [59, 318] on button "Update" at bounding box center [57, 311] width 40 height 18
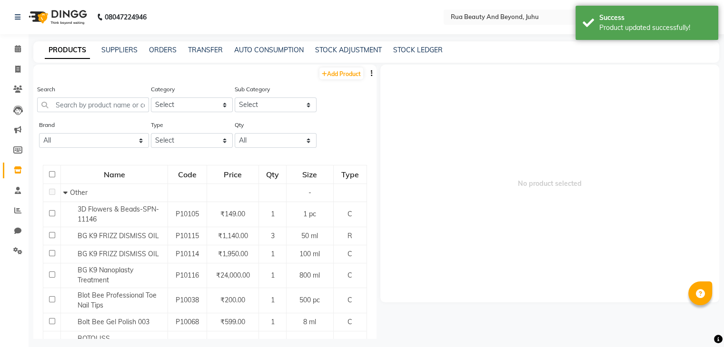
click at [160, 133] on div "Type Select Both Retail Consumable" at bounding box center [192, 134] width 82 height 28
click at [161, 145] on select "Select Both Retail Consumable" at bounding box center [192, 140] width 82 height 15
click at [104, 142] on select "All Bolt Bee Botoliss Classic Dxebiz Glam K9 Lovechild [PERSON_NAME] Miaoxi O3+…" at bounding box center [94, 140] width 110 height 15
click at [235, 110] on select "Select" at bounding box center [276, 105] width 82 height 15
click at [192, 107] on select "Select Hair Skin Makeup Personal Care Appliances [PERSON_NAME] Waxing Disposabl…" at bounding box center [192, 105] width 82 height 15
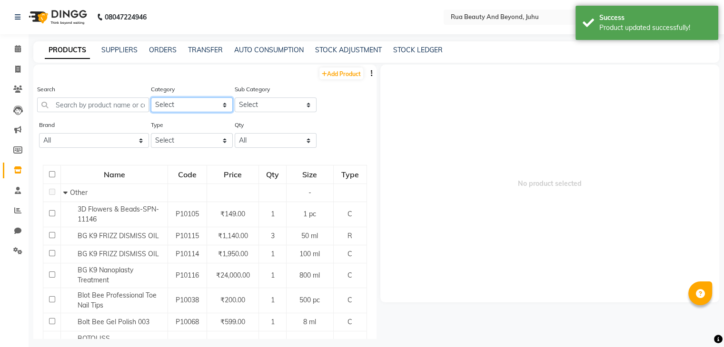
drag, startPoint x: 192, startPoint y: 107, endPoint x: 180, endPoint y: 112, distance: 12.8
click at [192, 107] on select "Select Hair Skin Makeup Personal Care Appliances [PERSON_NAME] Waxing Disposabl…" at bounding box center [192, 105] width 82 height 15
click at [156, 139] on select "Select Both Retail Consumable" at bounding box center [192, 140] width 82 height 15
click at [87, 136] on select "All Bolt Bee Botoliss Classic Dxebiz Glam K9 Lovechild [PERSON_NAME] Miaoxi O3+…" at bounding box center [94, 140] width 110 height 15
click at [39, 134] on select "All Bolt Bee Botoliss Classic Dxebiz Glam K9 Lovechild [PERSON_NAME] Miaoxi O3+…" at bounding box center [94, 140] width 110 height 15
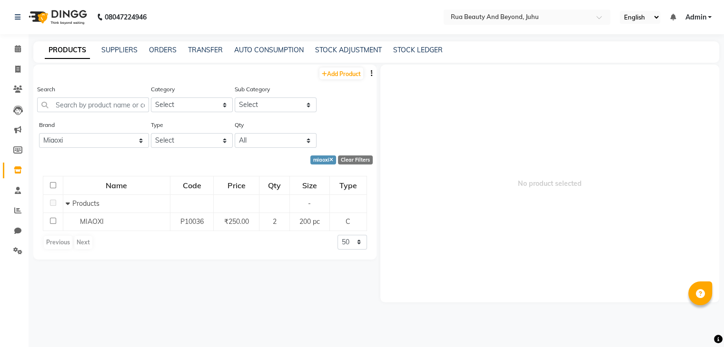
click at [83, 152] on div "Brand All Bolt Bee Botoliss Classic Dxebiz Glam K9 Lovechild [PERSON_NAME] O3+ …" at bounding box center [93, 138] width 112 height 36
drag, startPoint x: 86, startPoint y: 136, endPoint x: 85, endPoint y: 147, distance: 11.0
click at [86, 136] on select "All Bolt Bee Botoliss Classic Dxebiz Glam K9 Lovechild [PERSON_NAME] Miaoxi O3+…" at bounding box center [94, 140] width 110 height 15
select select "o3+ professional"
click at [39, 134] on select "All Bolt Bee Botoliss Classic Dxebiz Glam K9 Lovechild [PERSON_NAME] Miaoxi O3+…" at bounding box center [94, 140] width 110 height 15
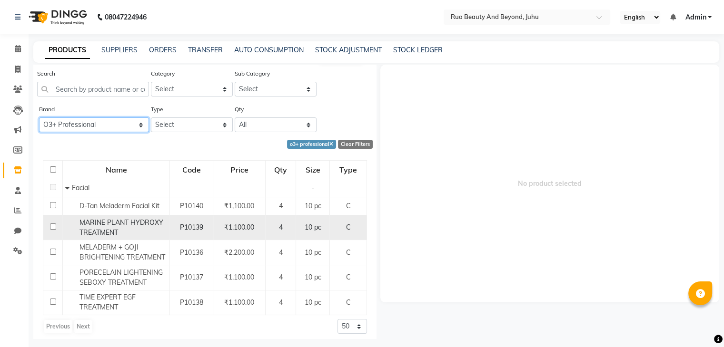
scroll to position [20, 0]
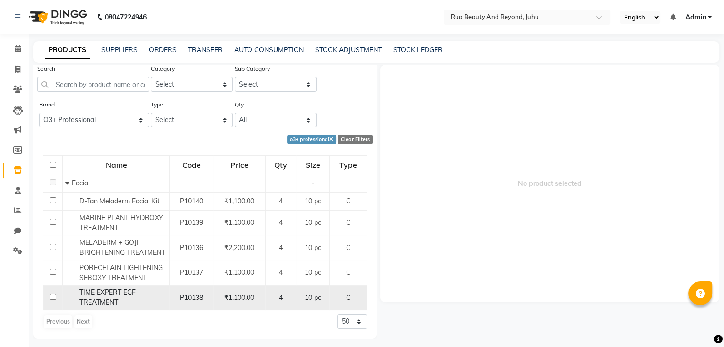
click at [115, 301] on span "TIME EXPERT EGF TREATMENT" at bounding box center [107, 297] width 56 height 19
select select
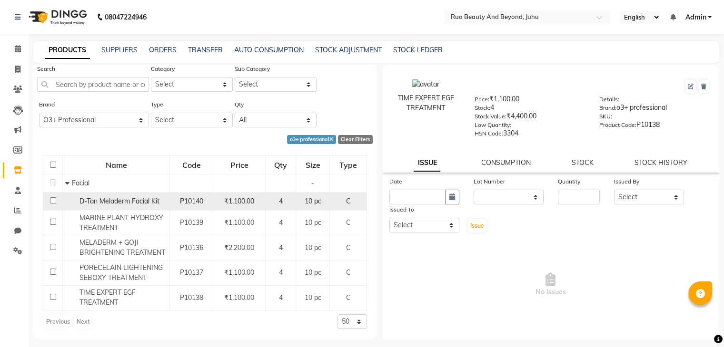
click at [116, 199] on span "D-Tan Meladerm Facial Kit" at bounding box center [119, 201] width 80 height 9
select select
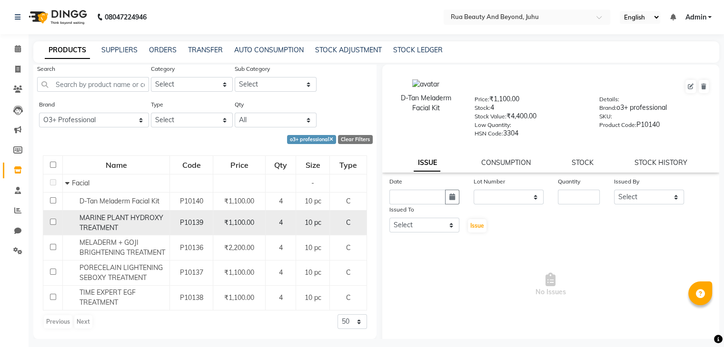
click at [113, 233] on div "MARINE PLANT HYDROXY TREATMENT" at bounding box center [116, 223] width 102 height 20
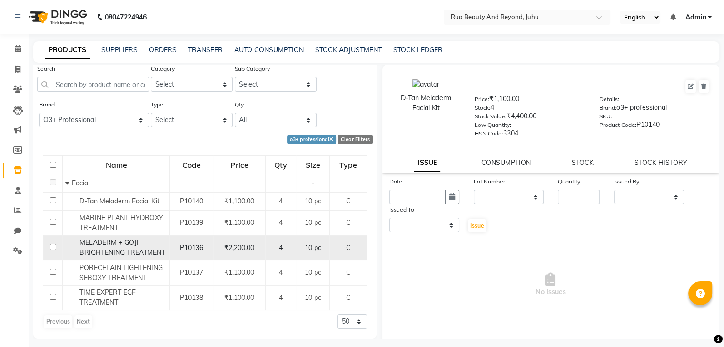
select select
click at [102, 246] on span "MELADERM + GOJI BRIGHTENING TREATMENT" at bounding box center [122, 247] width 86 height 19
select select
click at [100, 259] on td "MELADERM + GOJI BRIGHTENING TREATMENT" at bounding box center [116, 248] width 107 height 25
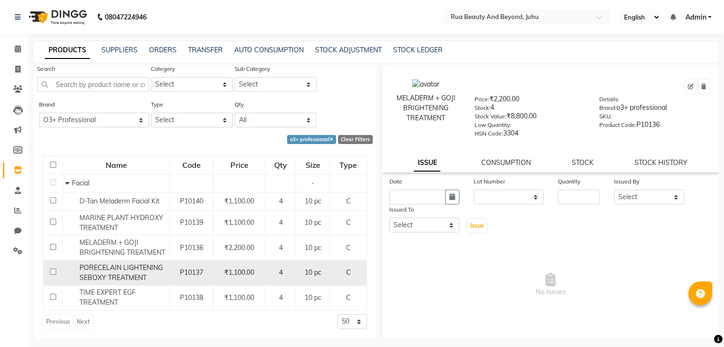
click at [100, 267] on span "PORECELAIN LIGHTENING SEBOXY TREATMENT" at bounding box center [120, 273] width 83 height 19
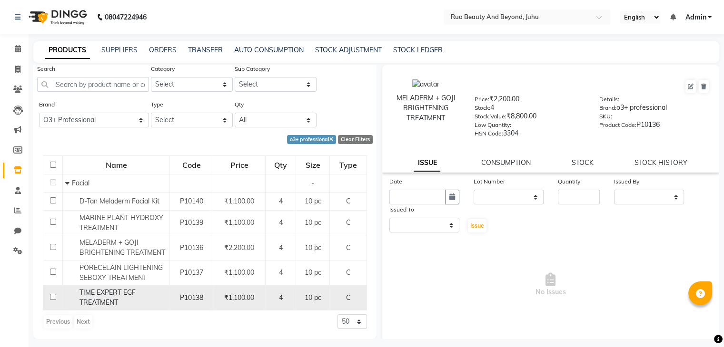
select select
click at [99, 289] on span "TIME EXPERT EGF TREATMENT" at bounding box center [107, 297] width 56 height 19
select select
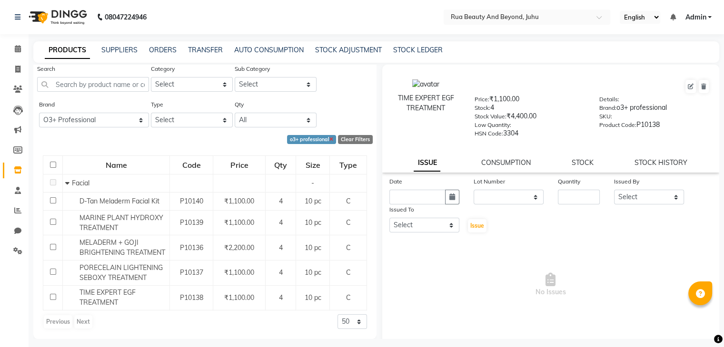
click at [329, 140] on icon at bounding box center [331, 140] width 4 height 5
select select
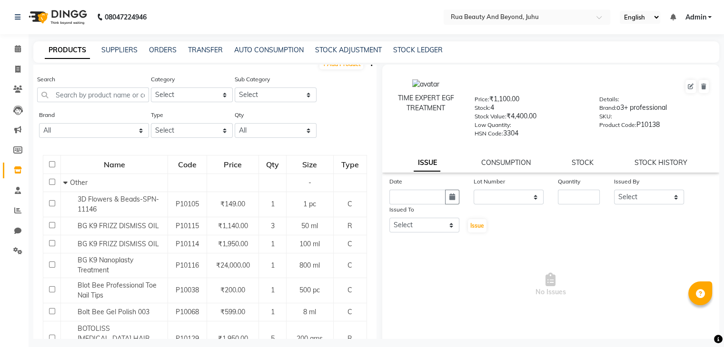
scroll to position [0, 0]
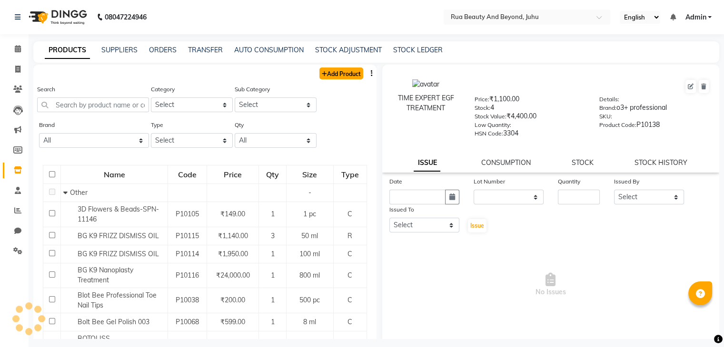
click at [326, 71] on link "Add Product" at bounding box center [341, 74] width 44 height 12
select select "true"
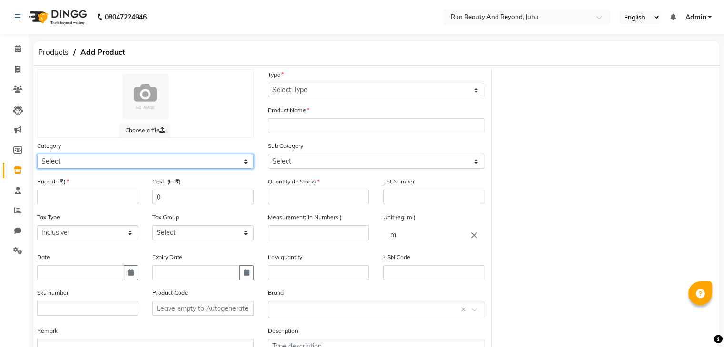
click at [93, 163] on select "Select Hair Skin Makeup Personal Care Appliances [PERSON_NAME] Waxing Disposabl…" at bounding box center [145, 161] width 217 height 15
select select "1786101800"
click at [37, 156] on select "Select Hair Skin Makeup Personal Care Appliances [PERSON_NAME] Waxing Disposabl…" at bounding box center [145, 161] width 217 height 15
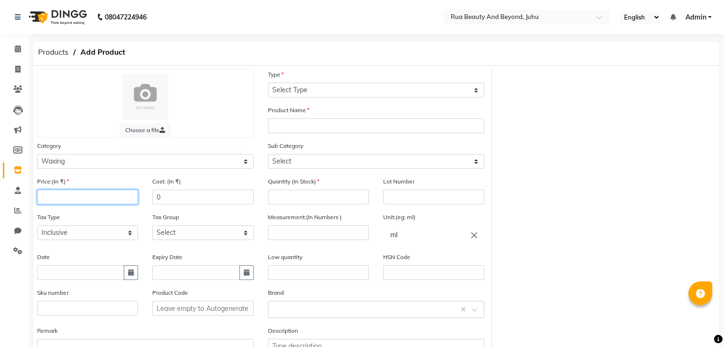
click at [68, 200] on input "number" at bounding box center [87, 197] width 101 height 15
type input "131"
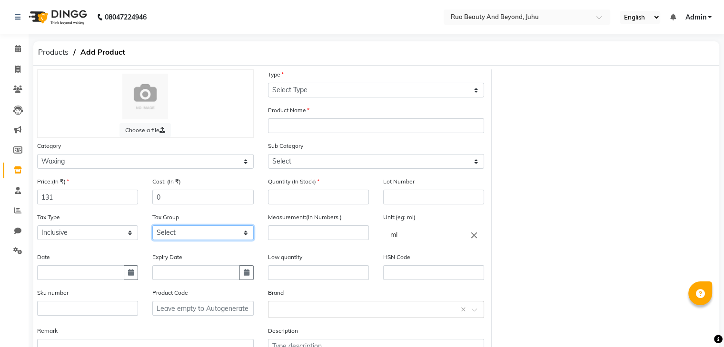
click at [196, 235] on select "Select GST" at bounding box center [202, 233] width 101 height 15
select select "4351"
click at [152, 228] on select "Select GST" at bounding box center [202, 233] width 101 height 15
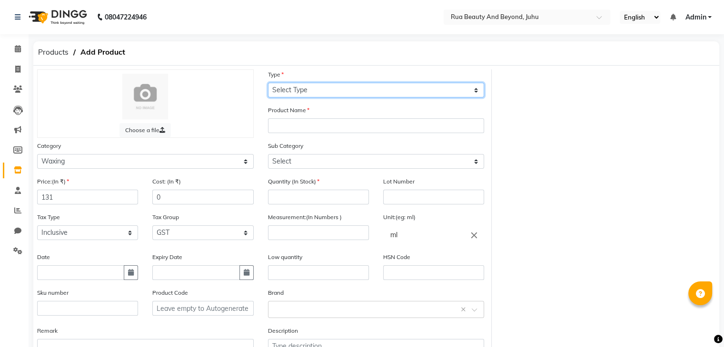
click at [297, 91] on select "Select Type Both Retail Consumable" at bounding box center [376, 90] width 217 height 15
select select "C"
click at [268, 83] on select "Select Type Both Retail Consumable" at bounding box center [376, 90] width 217 height 15
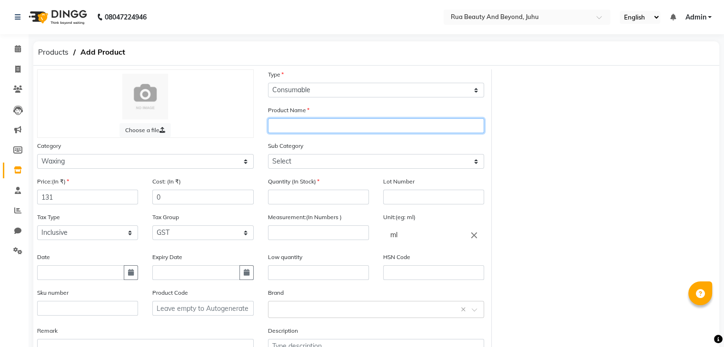
click at [285, 123] on input "text" at bounding box center [376, 126] width 217 height 15
type input "PEEL OFF WAX CHOCOLATE"
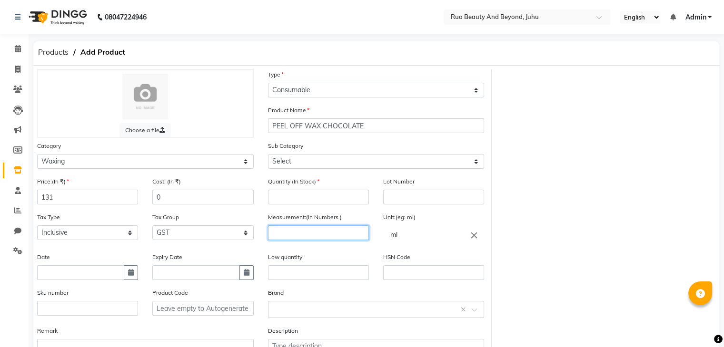
click at [347, 238] on input "number" at bounding box center [318, 233] width 101 height 15
type input "200"
click at [474, 237] on icon "close" at bounding box center [474, 235] width 10 height 10
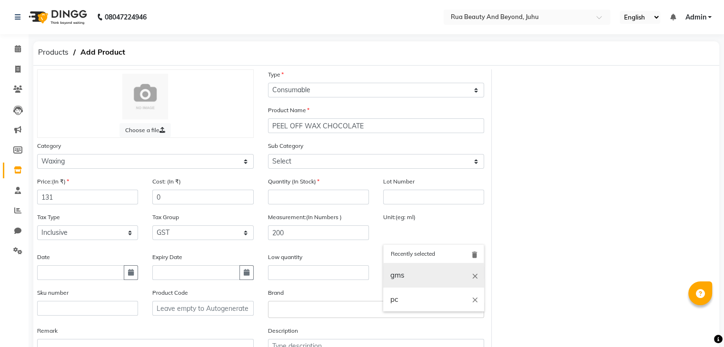
click at [398, 283] on link "gms" at bounding box center [433, 276] width 101 height 24
type input "gms"
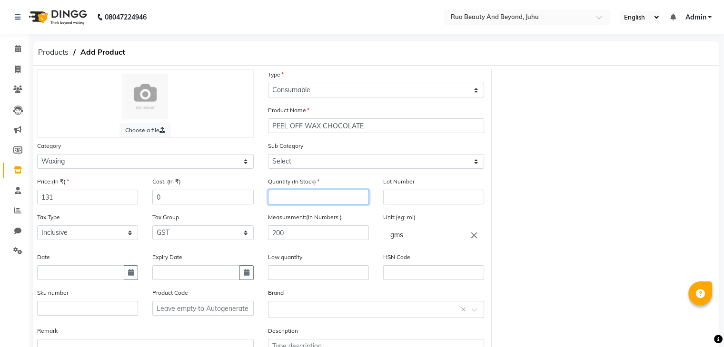
click at [309, 203] on input "number" at bounding box center [318, 197] width 101 height 15
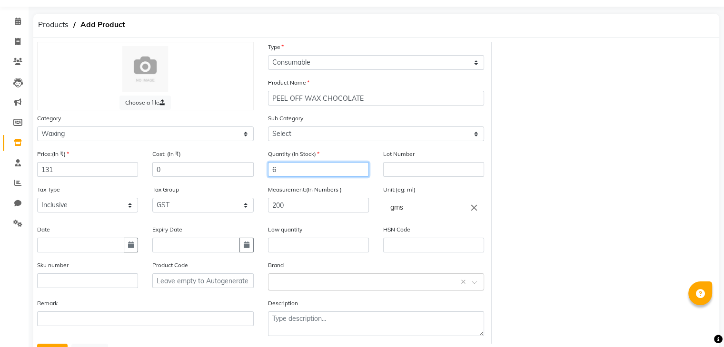
scroll to position [74, 0]
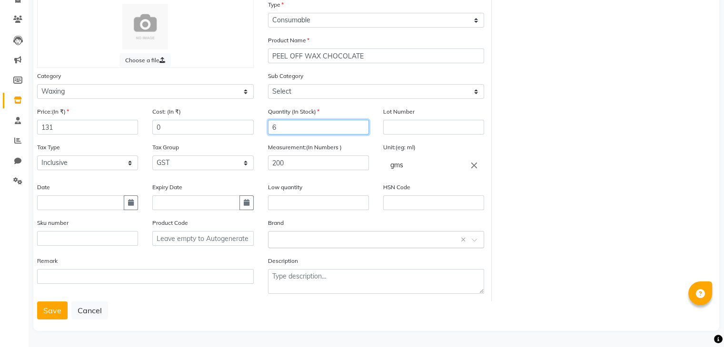
type input "6"
click at [306, 240] on input "text" at bounding box center [366, 239] width 187 height 10
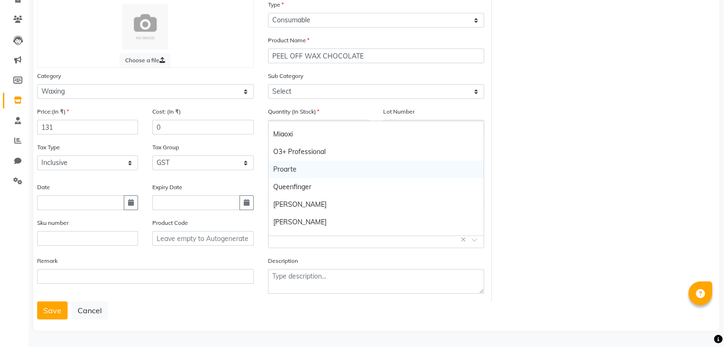
scroll to position [102, 0]
click at [303, 160] on div "O3+ Professional" at bounding box center [376, 169] width 216 height 18
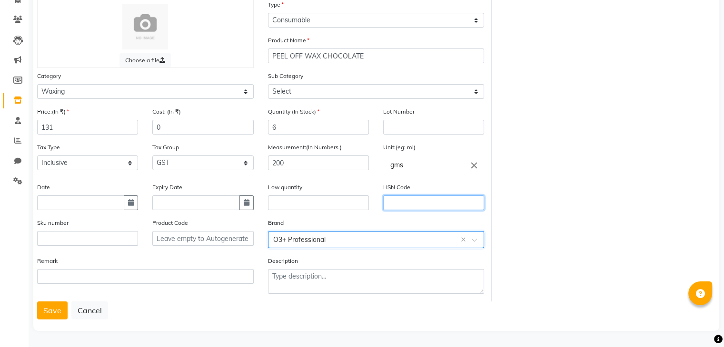
click at [462, 204] on input "text" at bounding box center [433, 203] width 101 height 15
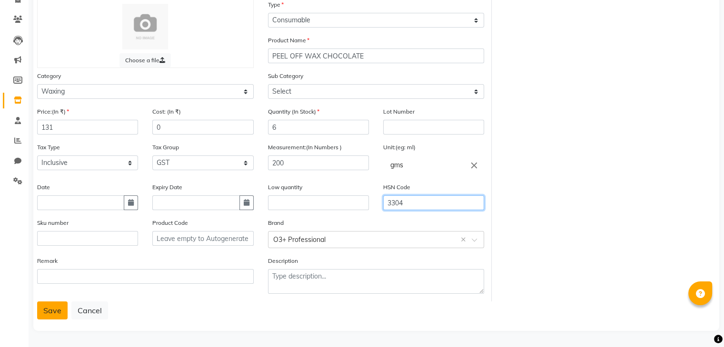
type input "3304"
click at [62, 311] on button "Save" at bounding box center [52, 311] width 30 height 18
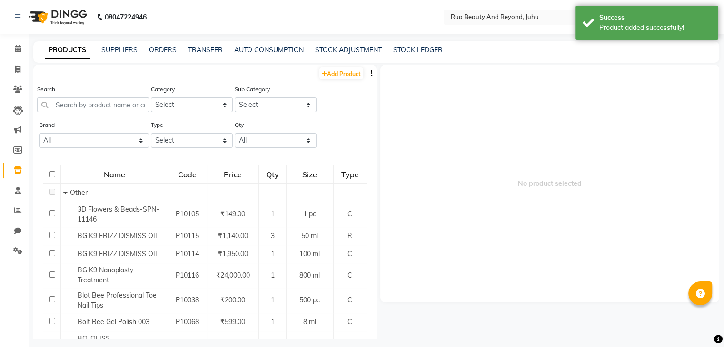
click at [319, 79] on link "Add Product" at bounding box center [341, 74] width 44 height 12
select select "true"
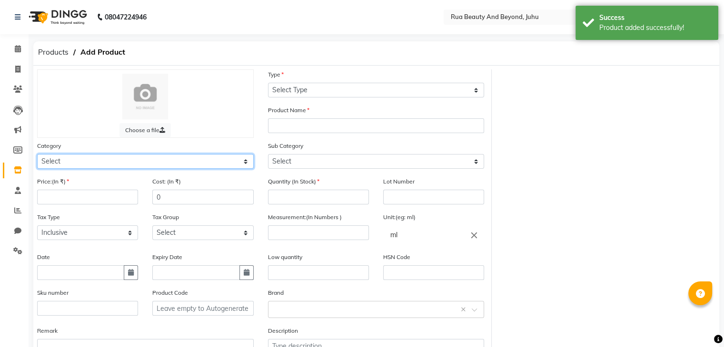
click at [72, 164] on select "Select Hair Skin Makeup Personal Care Appliances [PERSON_NAME] Waxing Disposabl…" at bounding box center [145, 161] width 217 height 15
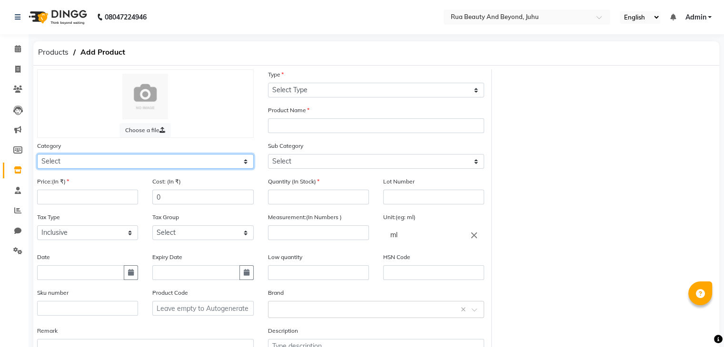
select select "1786101800"
click at [37, 156] on select "Select Hair Skin Makeup Personal Care Appliances [PERSON_NAME] Waxing Disposabl…" at bounding box center [145, 161] width 217 height 15
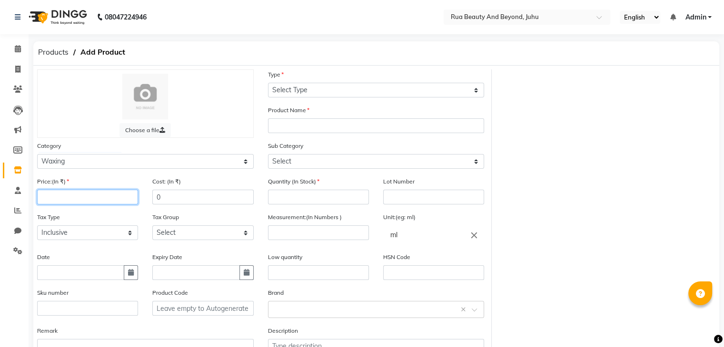
click at [63, 198] on input "number" at bounding box center [87, 197] width 101 height 15
type input "170"
click at [302, 198] on input "number" at bounding box center [318, 197] width 101 height 15
type input "14"
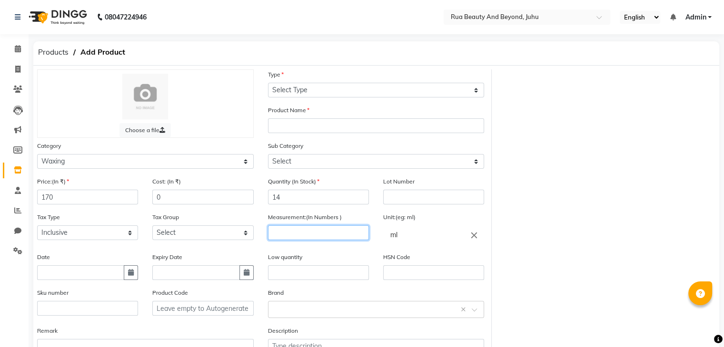
click at [317, 234] on input "number" at bounding box center [318, 233] width 101 height 15
drag, startPoint x: 476, startPoint y: 237, endPoint x: 459, endPoint y: 238, distance: 17.1
click at [475, 237] on icon "close" at bounding box center [474, 235] width 10 height 10
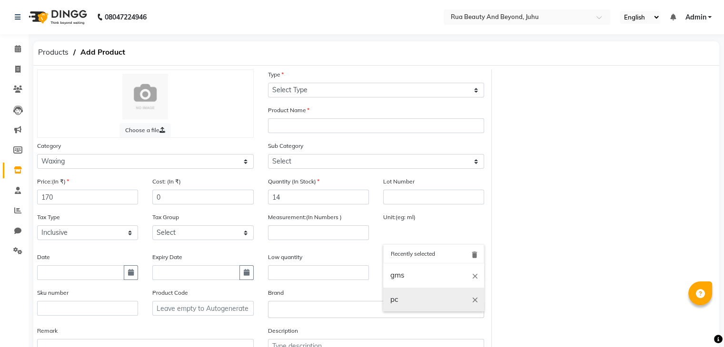
click at [398, 303] on link "pc" at bounding box center [433, 300] width 101 height 24
type input "pc"
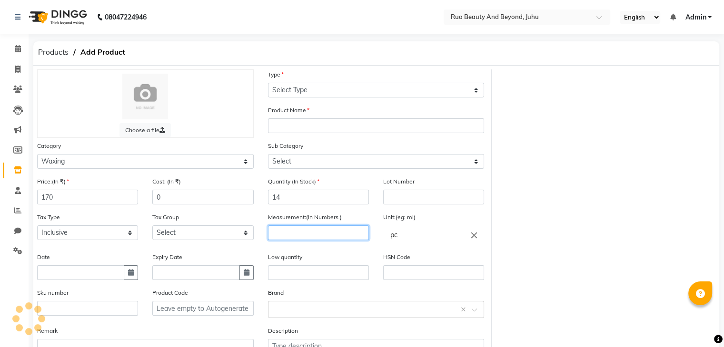
click at [300, 231] on input "number" at bounding box center [318, 233] width 101 height 15
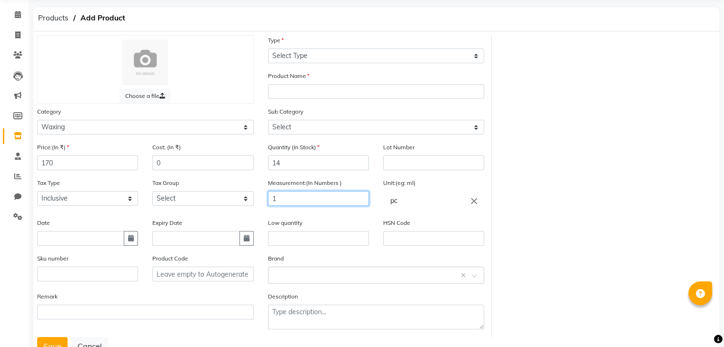
scroll to position [74, 0]
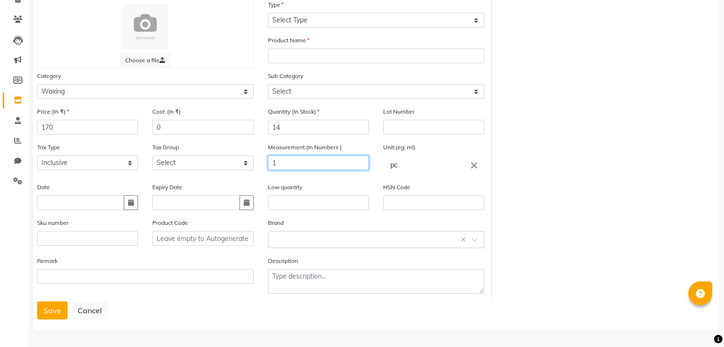
type input "1"
click at [407, 196] on input "text" at bounding box center [433, 203] width 101 height 15
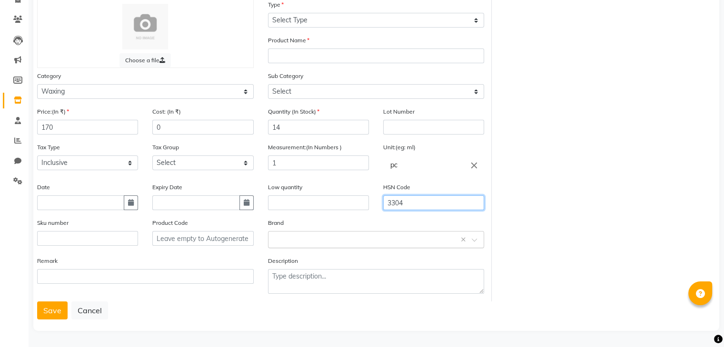
type input "3304"
click at [295, 237] on input "text" at bounding box center [366, 239] width 187 height 10
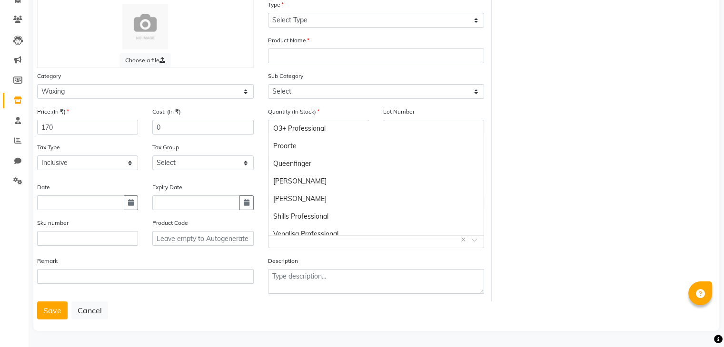
scroll to position [143, 0]
click at [309, 128] on div "O3+ Professional" at bounding box center [376, 128] width 216 height 18
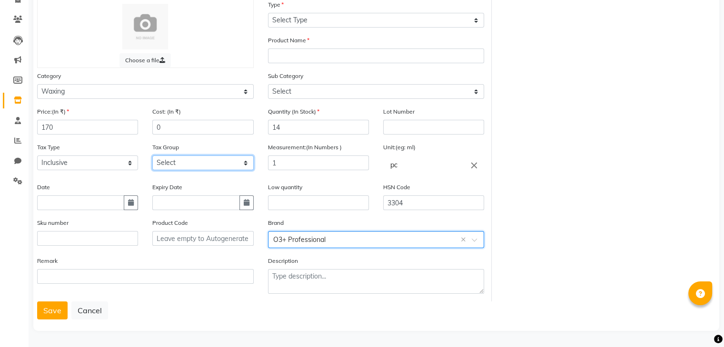
click at [175, 166] on select "Select GST" at bounding box center [202, 163] width 101 height 15
select select "4351"
click at [152, 156] on select "Select GST" at bounding box center [202, 163] width 101 height 15
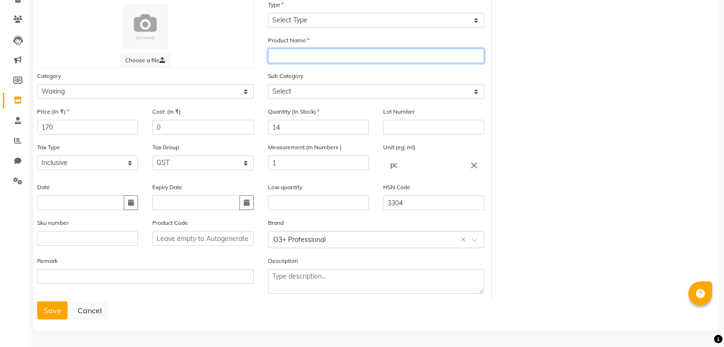
click at [286, 50] on input "text" at bounding box center [376, 56] width 217 height 15
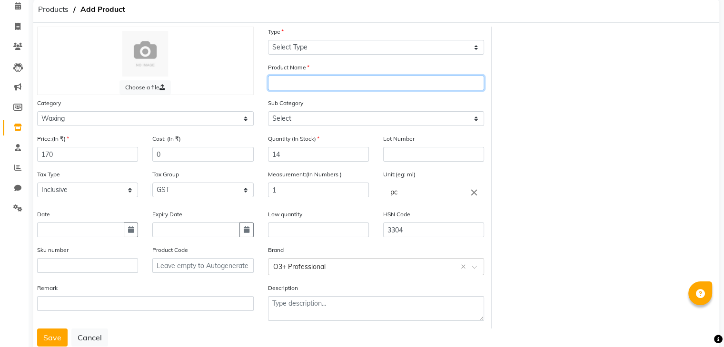
scroll to position [27, 0]
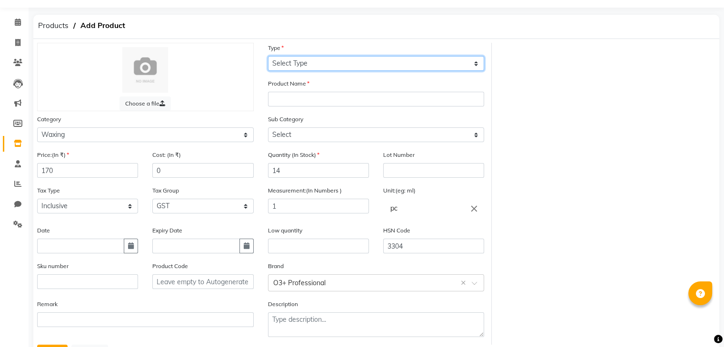
click at [289, 65] on select "Select Type Both Retail Consumable" at bounding box center [376, 63] width 217 height 15
select select "C"
click at [268, 57] on select "Select Type Both Retail Consumable" at bounding box center [376, 63] width 217 height 15
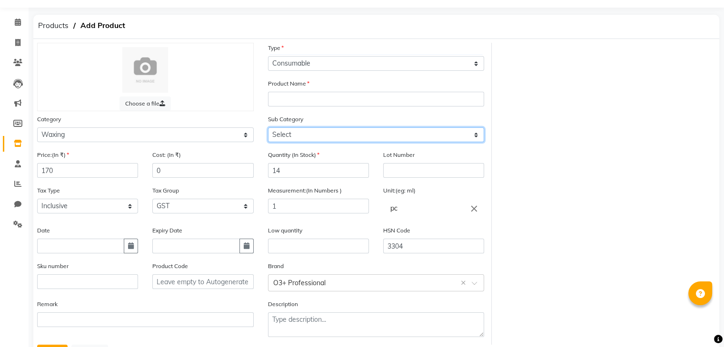
click at [287, 138] on select "Select Honey Liposoulable Brazilian Pre Post Massage Cream Strips Appliances Br…" at bounding box center [376, 135] width 217 height 15
click at [268, 129] on select "Select Honey Liposoulable Brazilian Pre Post Massage Cream Strips Appliances Br…" at bounding box center [376, 135] width 217 height 15
click at [288, 142] on select "Select Honey Liposoulable Brazilian Pre Post Massage Cream Strips Appliances Br…" at bounding box center [376, 135] width 217 height 15
select select "1786101807"
click at [268, 129] on select "Select Honey Liposoulable Brazilian Pre Post Massage Cream Strips Appliances Br…" at bounding box center [376, 135] width 217 height 15
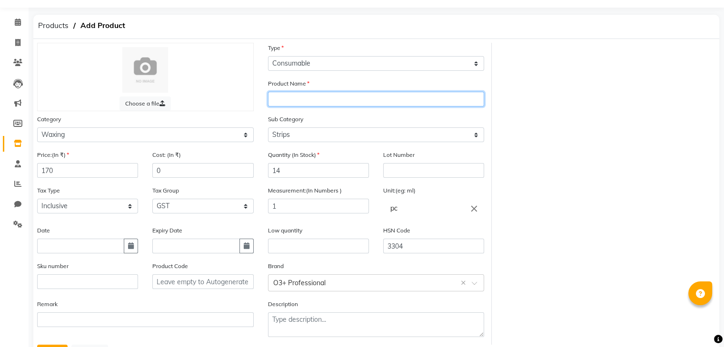
click at [289, 101] on input "text" at bounding box center [376, 99] width 217 height 15
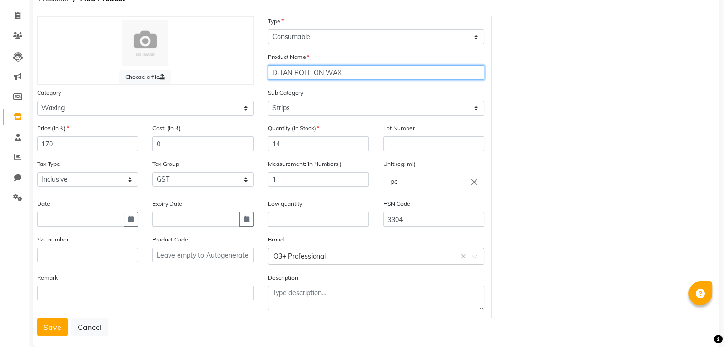
scroll to position [74, 0]
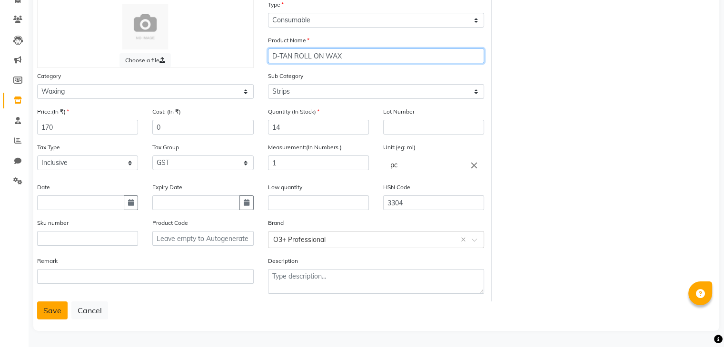
type input "D-TAN ROLL ON WAX"
click at [56, 314] on button "Save" at bounding box center [52, 311] width 30 height 18
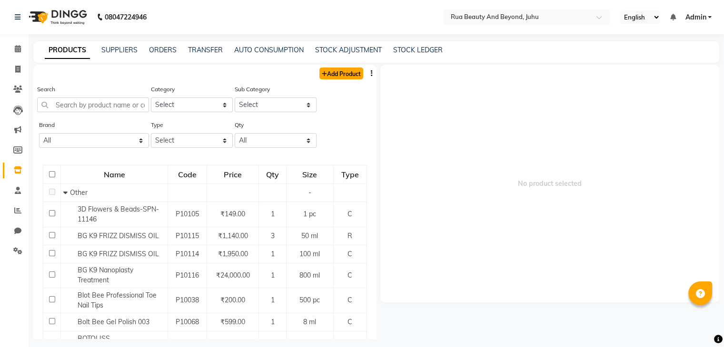
click at [325, 69] on link "Add Product" at bounding box center [341, 74] width 44 height 12
select select "true"
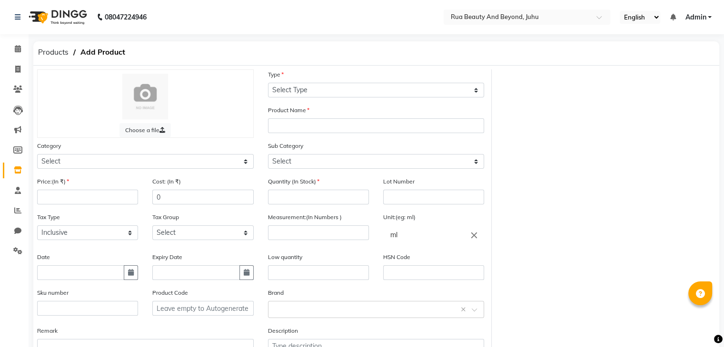
click at [477, 240] on icon "close" at bounding box center [474, 235] width 10 height 10
click at [409, 277] on link "pc" at bounding box center [433, 276] width 101 height 24
type input "pc"
click at [319, 235] on input "number" at bounding box center [318, 233] width 101 height 15
type input "2"
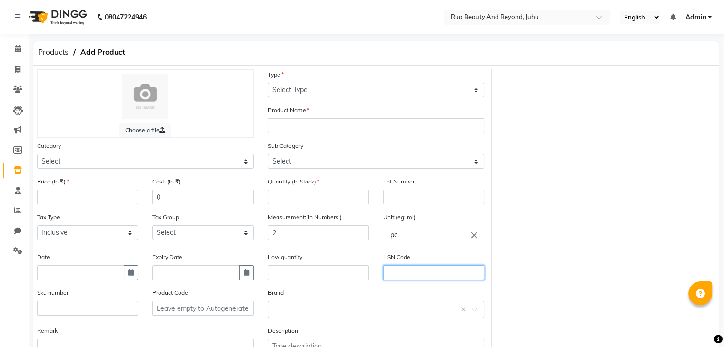
click at [409, 275] on input "text" at bounding box center [433, 273] width 101 height 15
type input "3304"
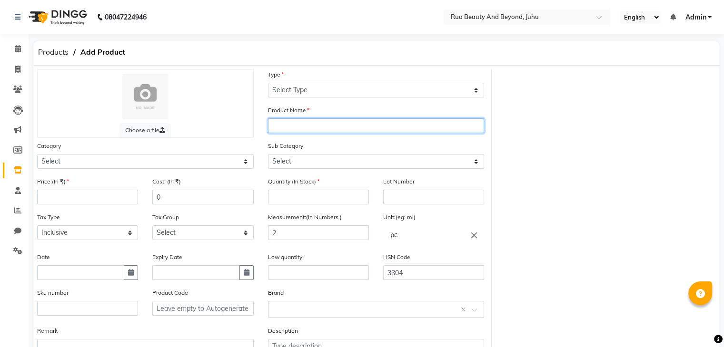
click at [305, 131] on input "text" at bounding box center [376, 126] width 217 height 15
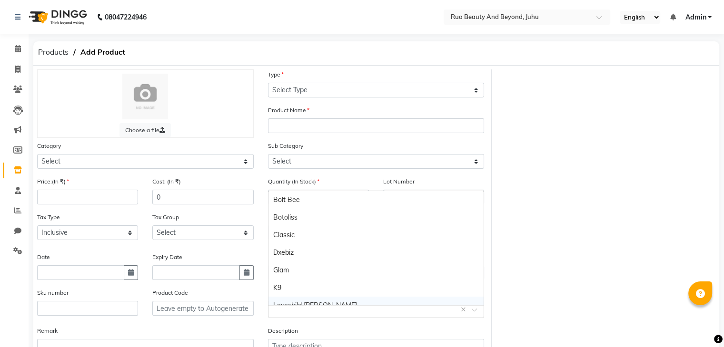
click at [311, 305] on body "08047224946 Select Location × Rua Beauty And Beyond, Juhu English ENGLISH Españ…" at bounding box center [362, 173] width 724 height 347
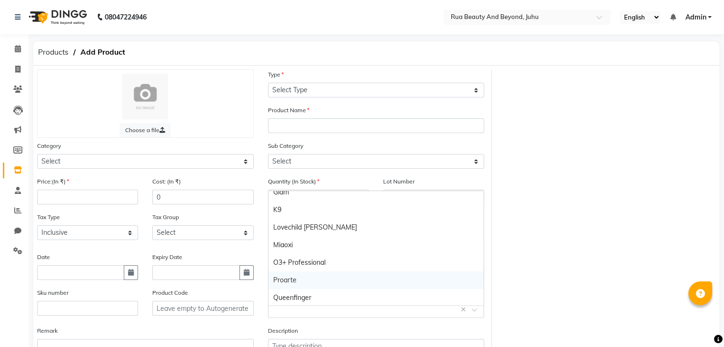
scroll to position [95, 0]
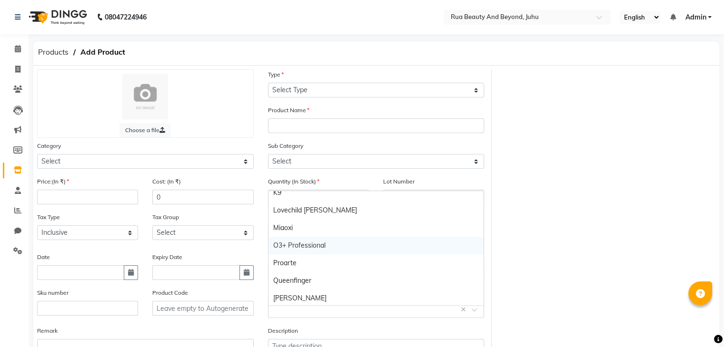
click at [309, 238] on div "O3+ Professional" at bounding box center [376, 246] width 216 height 18
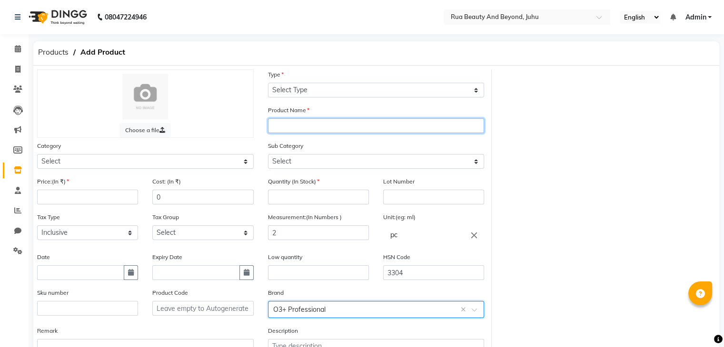
click at [297, 132] on input "text" at bounding box center [376, 126] width 217 height 15
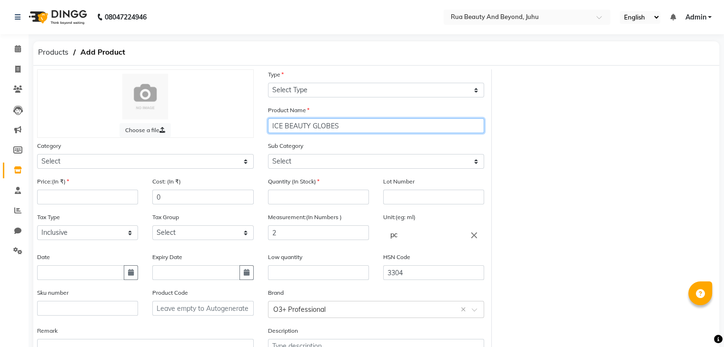
type input "ICE BEAUTY GLOBES"
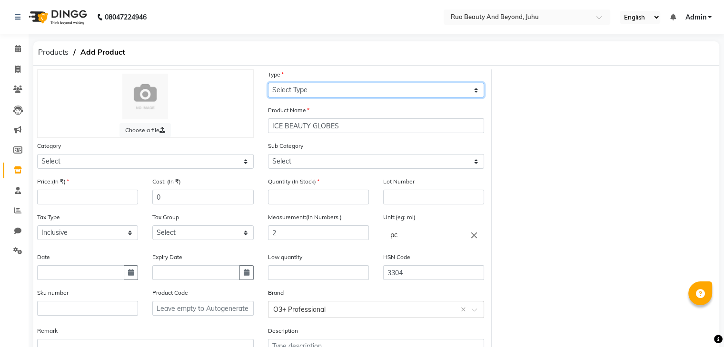
click at [306, 87] on select "Select Type Both Retail Consumable" at bounding box center [376, 90] width 217 height 15
select select "C"
click at [268, 83] on select "Select Type Both Retail Consumable" at bounding box center [376, 90] width 217 height 15
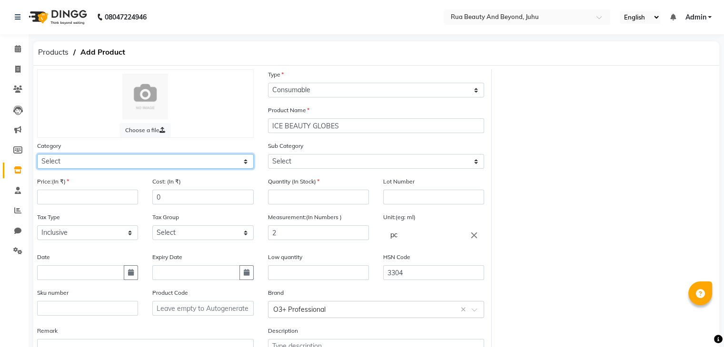
click at [82, 168] on select "Select Hair Skin Makeup Personal Care Appliances [PERSON_NAME] Waxing Disposabl…" at bounding box center [145, 161] width 217 height 15
select select "1786101150"
click at [37, 156] on select "Select Hair Skin Makeup Personal Care Appliances [PERSON_NAME] Waxing Disposabl…" at bounding box center [145, 161] width 217 height 15
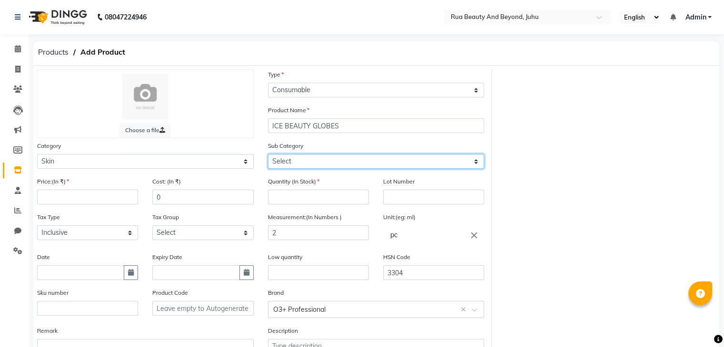
click at [330, 159] on select "Select Cleanser Facial Moisturiser Serum Toner Sun Care Masks Lip Care Eye Care…" at bounding box center [376, 161] width 217 height 15
click at [268, 156] on select "Select Cleanser Facial Moisturiser Serum Toner Sun Care Masks Lip Care Eye Care…" at bounding box center [376, 161] width 217 height 15
click at [287, 162] on select "Select Cleanser Facial Moisturiser Serum Toner Sun Care Masks Lip Care Eye Care…" at bounding box center [376, 161] width 217 height 15
select select "1786101152"
click at [268, 156] on select "Select Cleanser Facial Moisturiser Serum Toner Sun Care Masks Lip Care Eye Care…" at bounding box center [376, 161] width 217 height 15
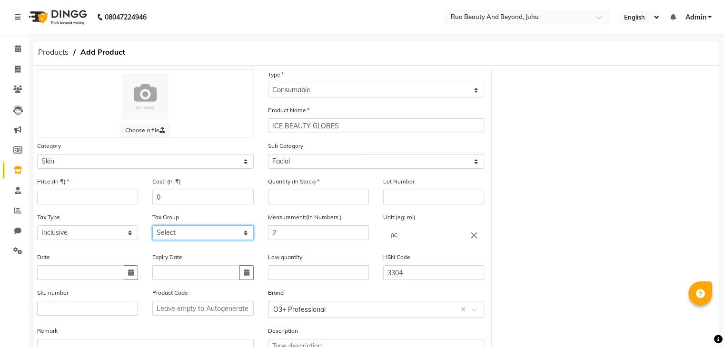
click at [165, 237] on select "Select GST" at bounding box center [202, 233] width 101 height 15
select select "4351"
click at [152, 228] on select "Select GST" at bounding box center [202, 233] width 101 height 15
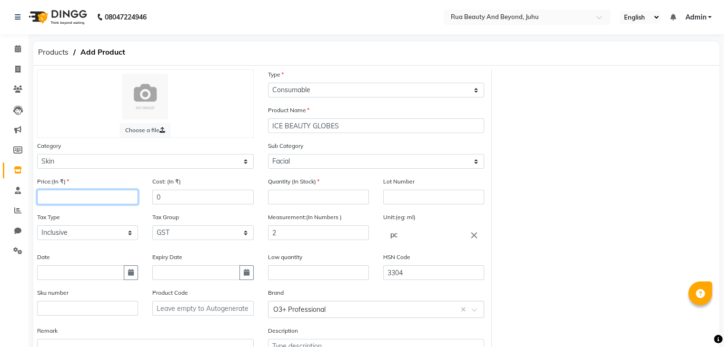
click at [75, 200] on input "number" at bounding box center [87, 197] width 101 height 15
type input "920"
drag, startPoint x: 167, startPoint y: 204, endPoint x: 148, endPoint y: 199, distance: 19.6
click at [148, 199] on div "Cost: (In ₹) 0" at bounding box center [202, 195] width 115 height 36
type input "782"
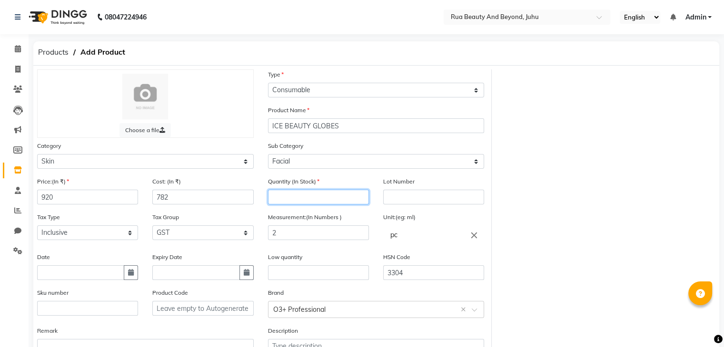
click at [300, 205] on input "number" at bounding box center [318, 197] width 101 height 15
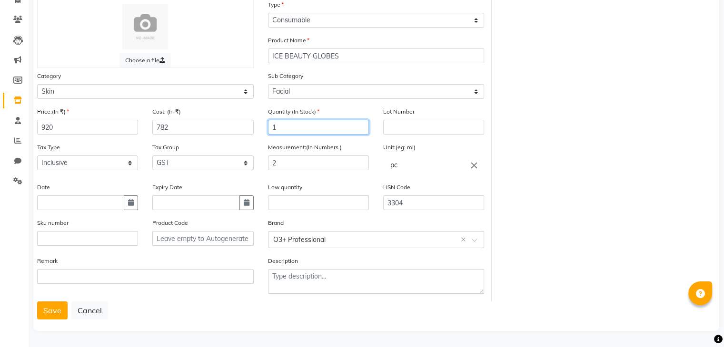
scroll to position [74, 0]
type input "1"
click at [62, 309] on button "Save" at bounding box center [52, 311] width 30 height 18
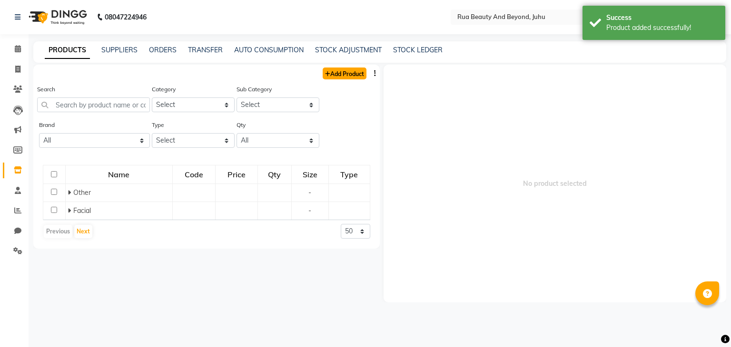
click at [348, 70] on link "Add Product" at bounding box center [345, 74] width 44 height 12
select select "true"
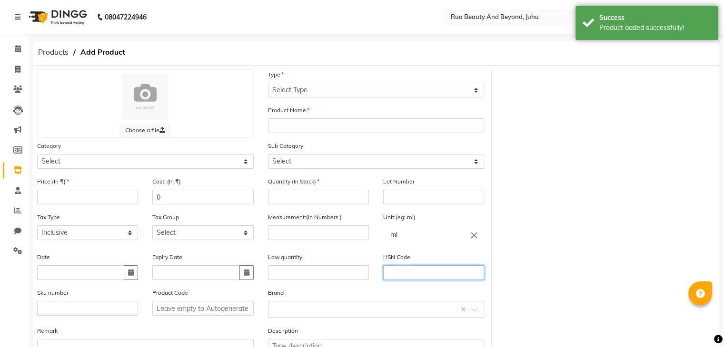
click at [432, 275] on input "text" at bounding box center [433, 273] width 101 height 15
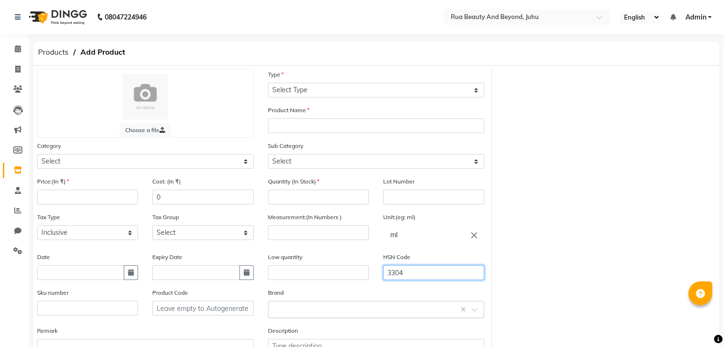
type input "3304"
click at [281, 307] on input "text" at bounding box center [366, 309] width 187 height 10
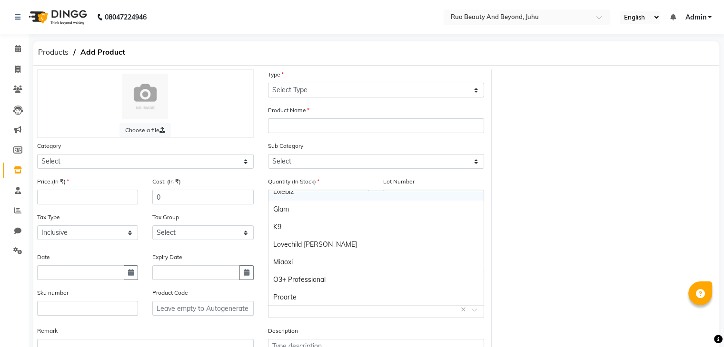
scroll to position [143, 0]
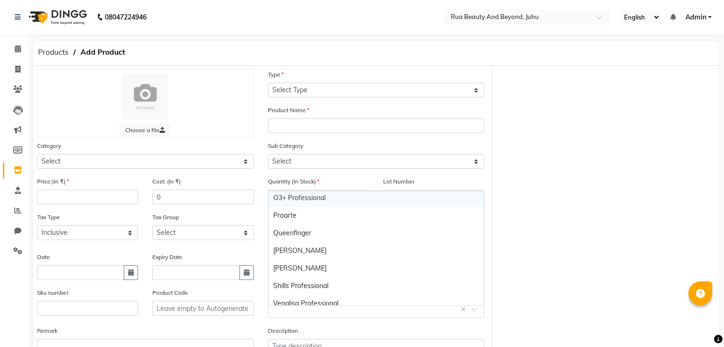
click at [307, 200] on div "O3+ Professional" at bounding box center [376, 198] width 216 height 18
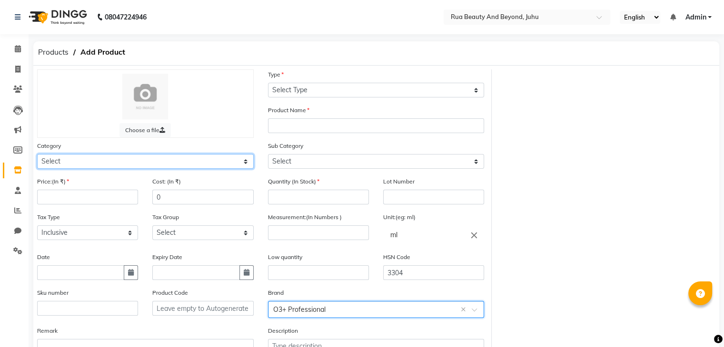
drag, startPoint x: 84, startPoint y: 168, endPoint x: 86, endPoint y: 162, distance: 5.6
click at [84, 168] on select "Select Hair Skin Makeup Personal Care Appliances [PERSON_NAME] Waxing Disposabl…" at bounding box center [145, 161] width 217 height 15
select select "1786101800"
click at [37, 156] on select "Select Hair Skin Makeup Personal Care Appliances [PERSON_NAME] Waxing Disposabl…" at bounding box center [145, 161] width 217 height 15
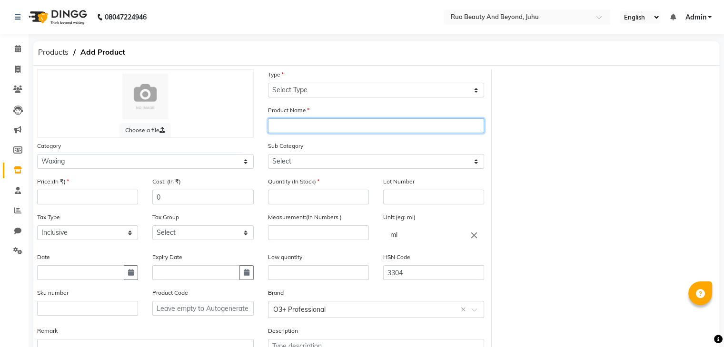
click at [303, 128] on input "text" at bounding box center [376, 126] width 217 height 15
type input "ALOEVERA PRE WAX CLEANSER"
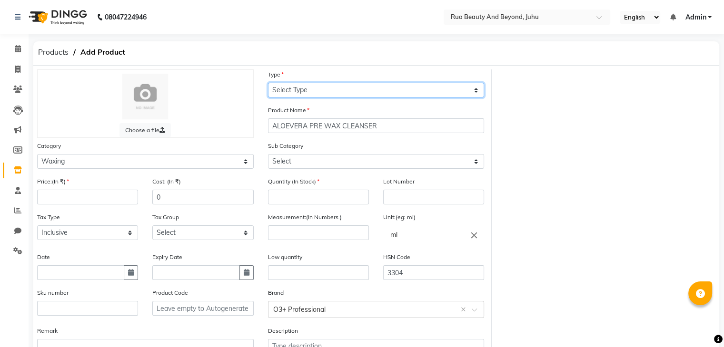
click at [331, 94] on select "Select Type Both Retail Consumable" at bounding box center [376, 90] width 217 height 15
select select "C"
click at [268, 83] on select "Select Type Both Retail Consumable" at bounding box center [376, 90] width 217 height 15
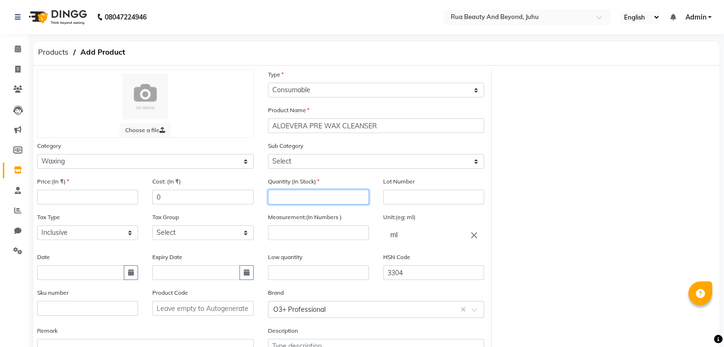
click at [306, 198] on input "number" at bounding box center [318, 197] width 101 height 15
type input "2"
click at [475, 237] on icon "close" at bounding box center [474, 235] width 10 height 10
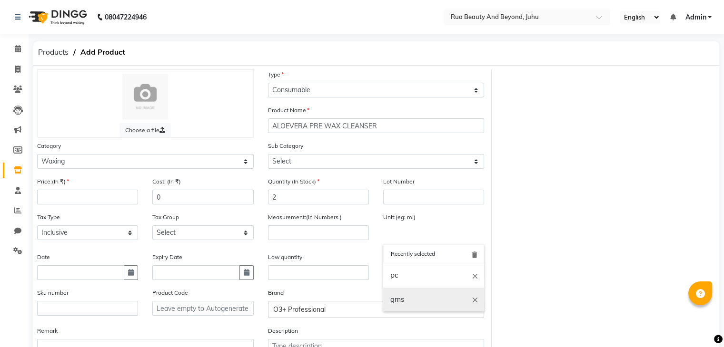
click at [405, 294] on link "gms" at bounding box center [433, 300] width 101 height 24
type input "gms"
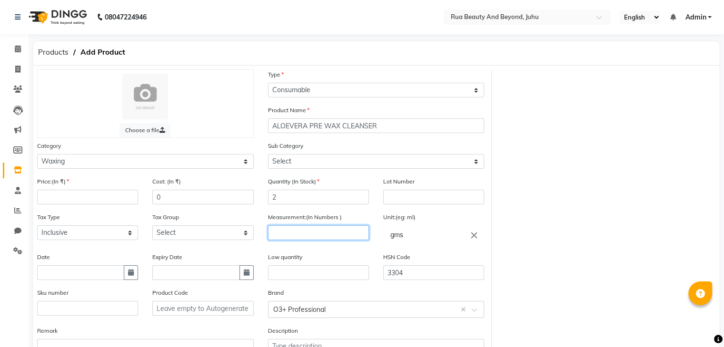
click at [299, 235] on input "number" at bounding box center [318, 233] width 101 height 15
type input "100"
click at [178, 208] on div "Cost: (In ₹) 0" at bounding box center [202, 195] width 115 height 36
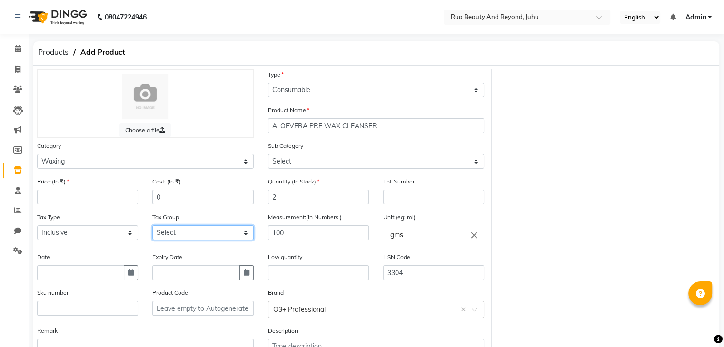
click at [173, 235] on select "Select GST" at bounding box center [202, 233] width 101 height 15
select select "4351"
click at [152, 228] on select "Select GST" at bounding box center [202, 233] width 101 height 15
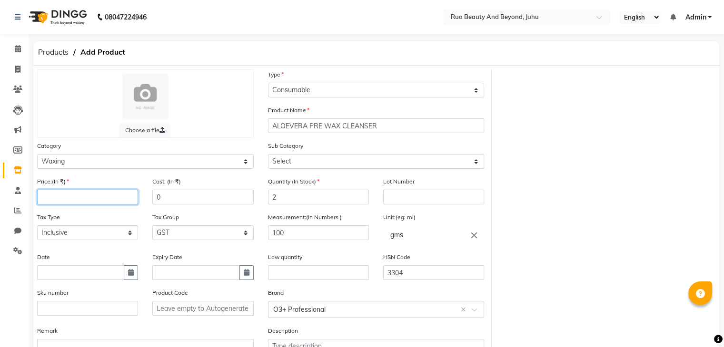
click at [82, 193] on input "number" at bounding box center [87, 197] width 101 height 15
type input "327.25"
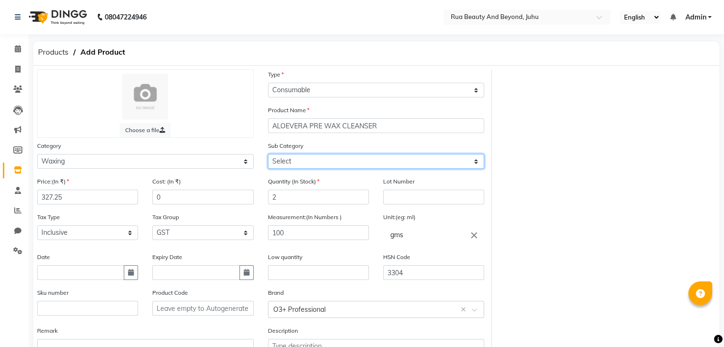
click at [314, 166] on select "Select Honey Liposoulable Brazilian Pre Post Massage Cream Strips Appliances Br…" at bounding box center [376, 161] width 217 height 15
select select "1786101804"
click at [268, 156] on select "Select Honey Liposoulable Brazilian Pre Post Massage Cream Strips Appliances Br…" at bounding box center [376, 161] width 217 height 15
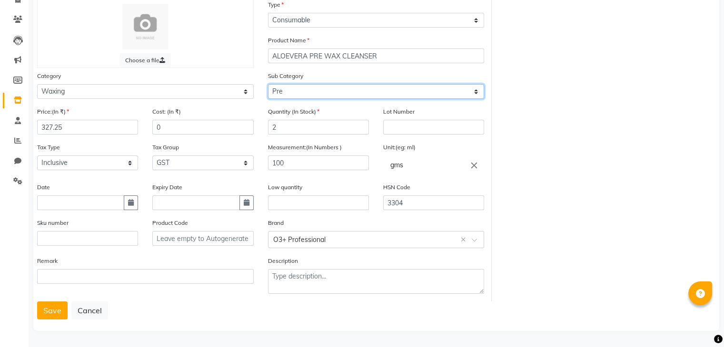
scroll to position [74, 0]
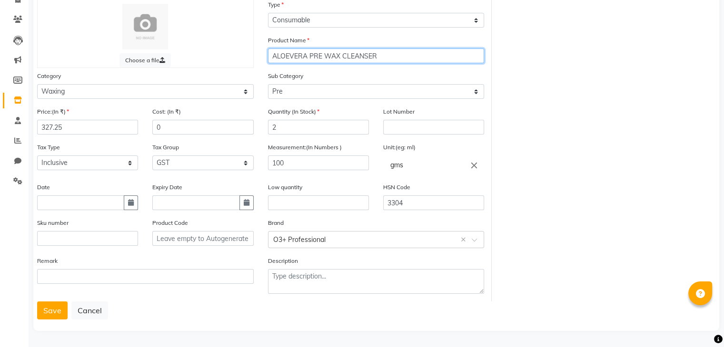
click at [382, 54] on input "ALOEVERA PRE WAX CLEANSER" at bounding box center [376, 56] width 217 height 15
type input "ALOEVERA PRE WAX CLEANSER 100GM"
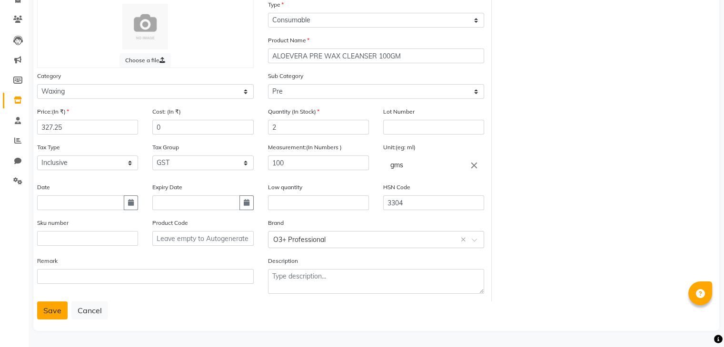
click at [47, 311] on button "Save" at bounding box center [52, 311] width 30 height 18
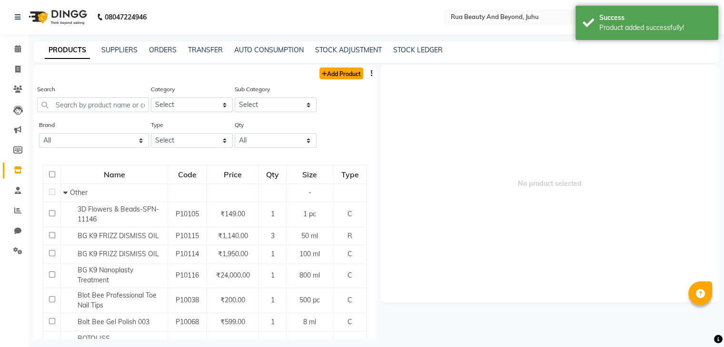
click at [343, 69] on link "Add Product" at bounding box center [341, 74] width 44 height 12
select select "true"
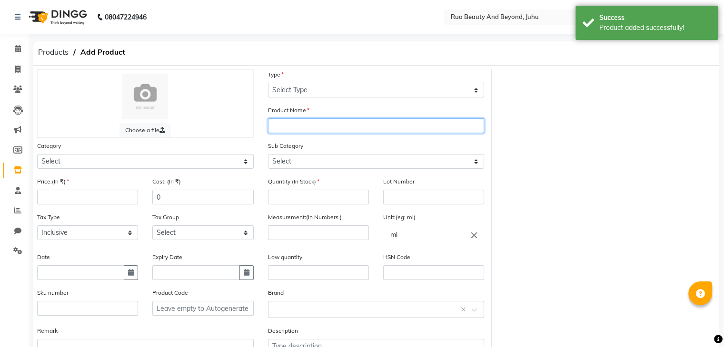
click at [294, 126] on input "text" at bounding box center [376, 126] width 217 height 15
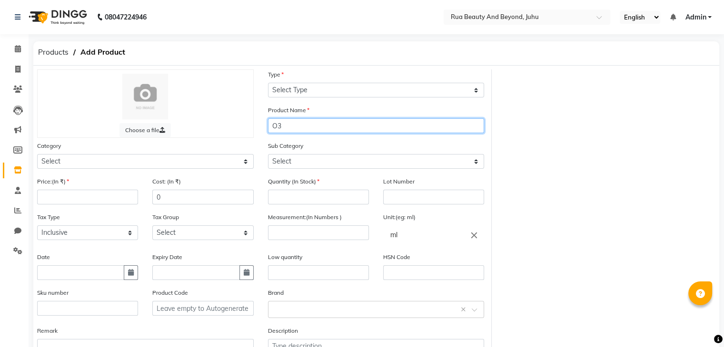
type input "O"
type input "MILK LIPOSOLUBLE WAX"
click at [476, 238] on icon "close" at bounding box center [474, 235] width 10 height 10
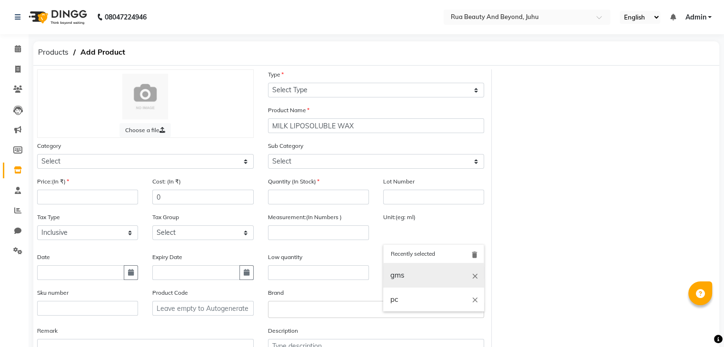
click at [415, 278] on link "gms" at bounding box center [433, 276] width 101 height 24
type input "gms"
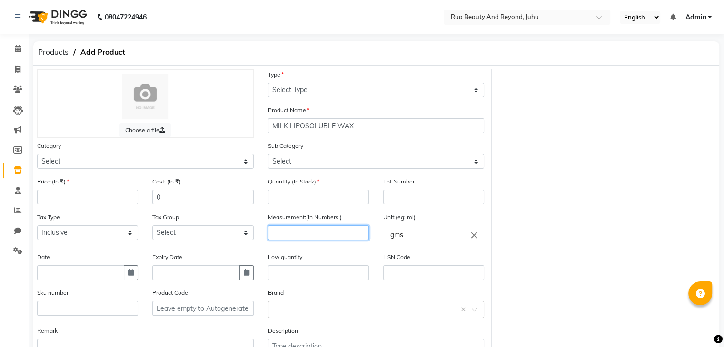
click at [297, 231] on input "number" at bounding box center [318, 233] width 101 height 15
type input "800"
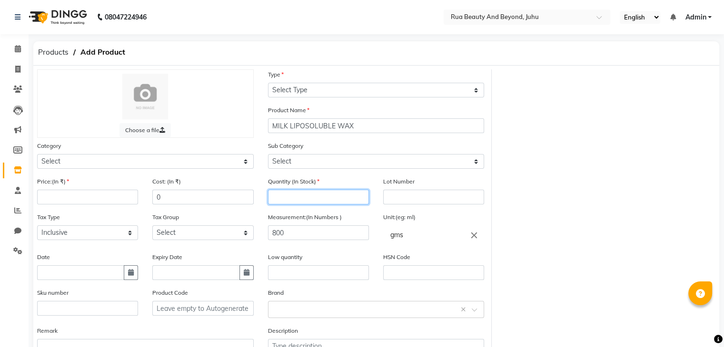
click at [308, 202] on input "number" at bounding box center [318, 197] width 101 height 15
type input "6"
click at [80, 198] on input "number" at bounding box center [87, 197] width 101 height 15
type input "1350"
drag, startPoint x: 305, startPoint y: 202, endPoint x: 246, endPoint y: 192, distance: 60.2
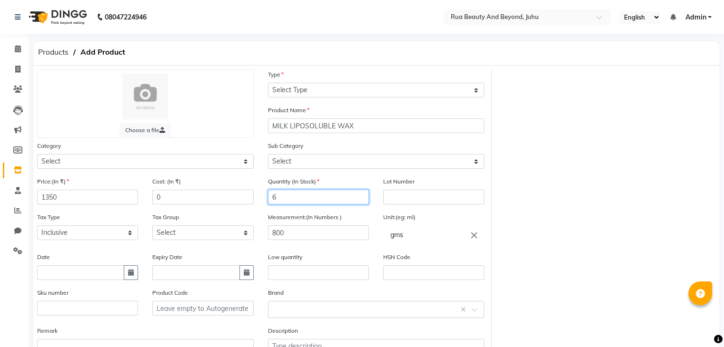
click at [246, 192] on div "Price:(In ₹) 1350 Cost: (In ₹) 0 Quantity (In Stock) 6 Lot Number Tax Type Sele…" at bounding box center [260, 274] width 461 height 195
type input "12"
drag, startPoint x: 172, startPoint y: 197, endPoint x: 116, endPoint y: 193, distance: 55.8
click at [116, 193] on div "Price:(In ₹) 1350 Cost: (In ₹) 0" at bounding box center [145, 195] width 231 height 36
type input "675"
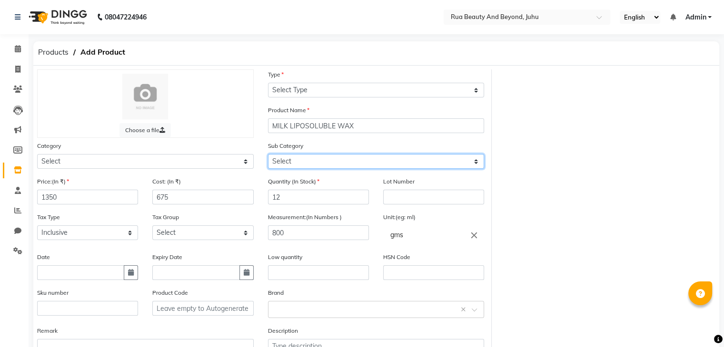
click at [303, 165] on select "Select" at bounding box center [376, 161] width 217 height 15
click at [307, 160] on select "Select" at bounding box center [376, 161] width 217 height 15
click at [301, 99] on div "Type Select Type Both Retail Consumable" at bounding box center [376, 87] width 231 height 36
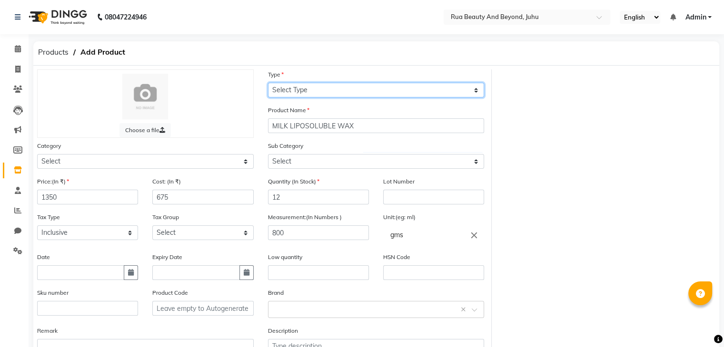
click at [303, 96] on select "Select Type Both Retail Consumable" at bounding box center [376, 90] width 217 height 15
select select "C"
click at [268, 83] on select "Select Type Both Retail Consumable" at bounding box center [376, 90] width 217 height 15
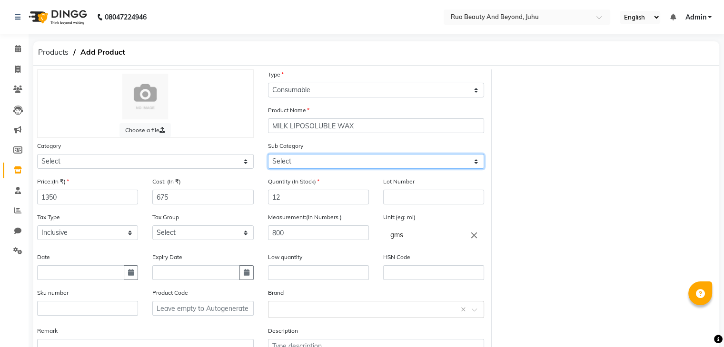
click at [289, 160] on select "Select" at bounding box center [376, 161] width 217 height 15
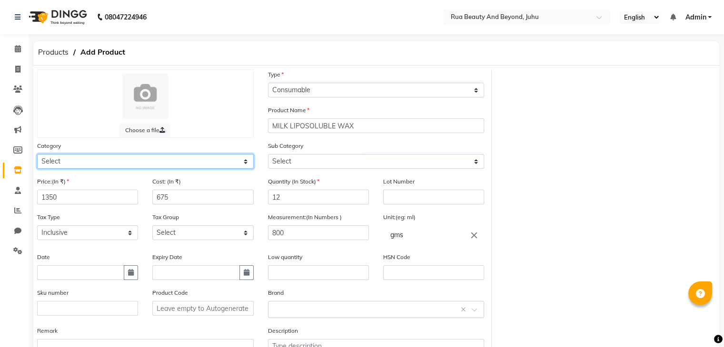
click at [133, 159] on select "Select Hair Skin Makeup Personal Care Appliances [PERSON_NAME] Waxing Disposabl…" at bounding box center [145, 161] width 217 height 15
select select "1786101800"
click at [37, 156] on select "Select Hair Skin Makeup Personal Care Appliances [PERSON_NAME] Waxing Disposabl…" at bounding box center [145, 161] width 217 height 15
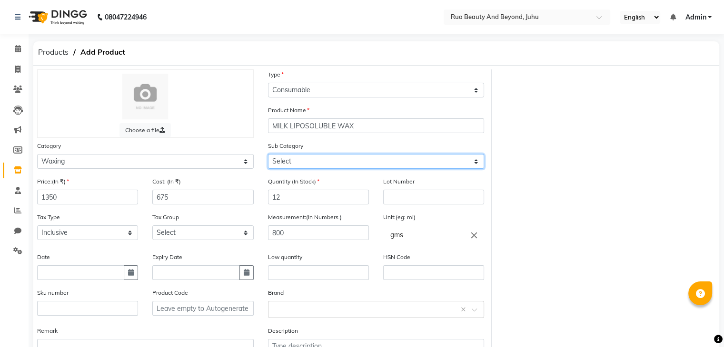
click at [335, 164] on select "Select Honey Liposoulable Brazilian Pre Post Massage Cream Strips Appliances Br…" at bounding box center [376, 161] width 217 height 15
select select "1786101802"
click at [268, 156] on select "Select Honey Liposoulable Brazilian Pre Post Massage Cream Strips Appliances Br…" at bounding box center [376, 161] width 217 height 15
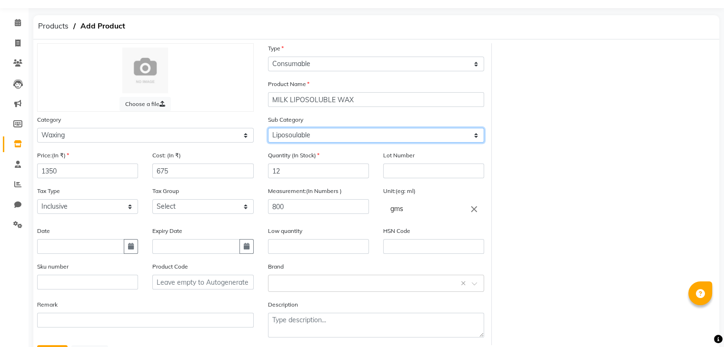
scroll to position [48, 0]
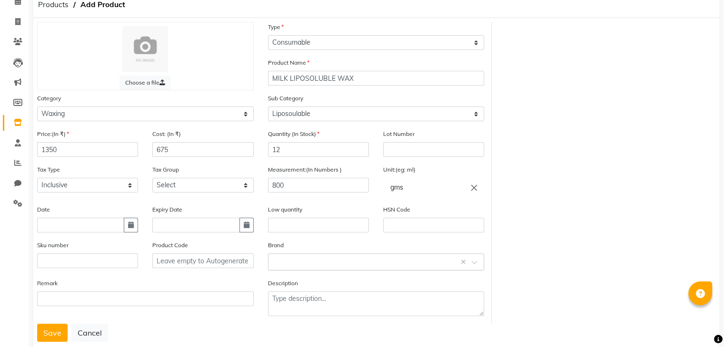
click at [307, 267] on input "text" at bounding box center [366, 262] width 187 height 10
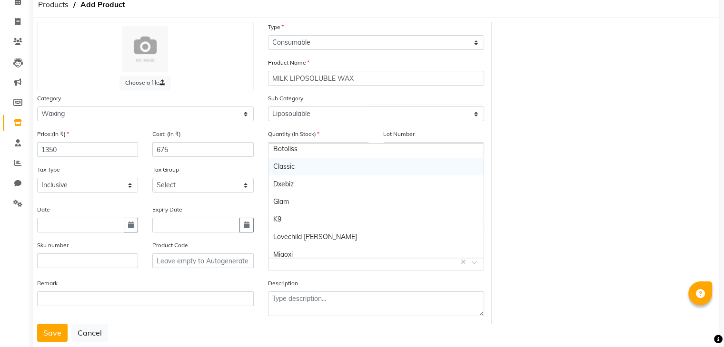
scroll to position [95, 0]
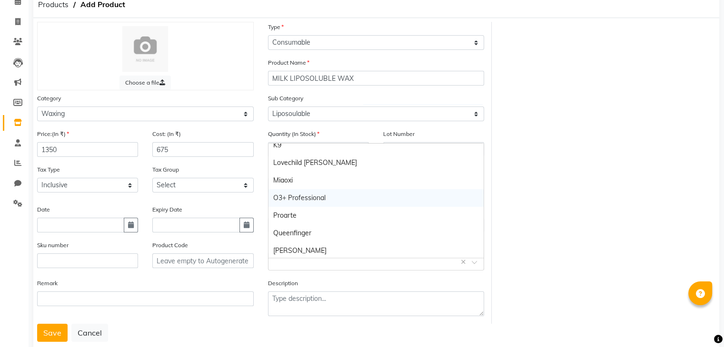
click at [303, 200] on div "O3+ Professional" at bounding box center [376, 198] width 216 height 18
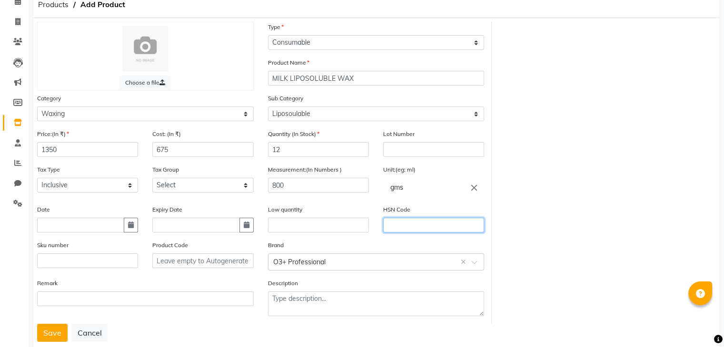
click at [399, 226] on input "text" at bounding box center [433, 225] width 101 height 15
type input "3304"
click at [154, 178] on div "Tax Group Select GST" at bounding box center [202, 179] width 101 height 28
click at [164, 192] on select "Select GST" at bounding box center [202, 185] width 101 height 15
select select "4351"
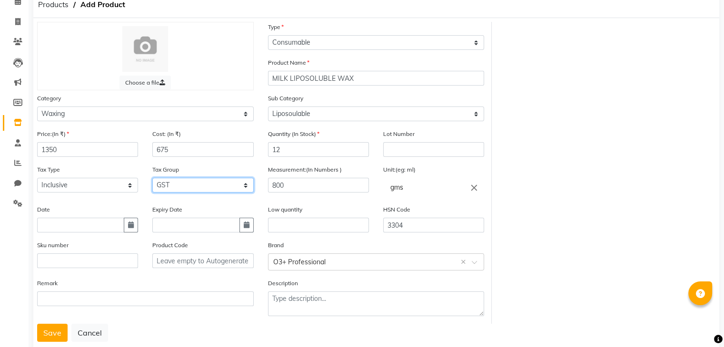
click at [152, 181] on select "Select GST" at bounding box center [202, 185] width 101 height 15
click at [47, 334] on button "Save" at bounding box center [52, 333] width 30 height 18
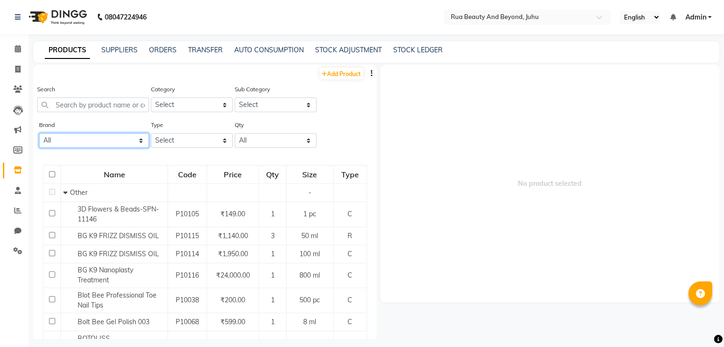
click at [53, 142] on select "All Bolt Bee Botoliss Classic Dxebiz Glam K9 Lovechild [PERSON_NAME] Miaoxi O3+…" at bounding box center [94, 140] width 110 height 15
select select "o3+ professional"
click at [39, 134] on select "All Bolt Bee Botoliss Classic Dxebiz Glam K9 Lovechild [PERSON_NAME] Miaoxi O3+…" at bounding box center [94, 140] width 110 height 15
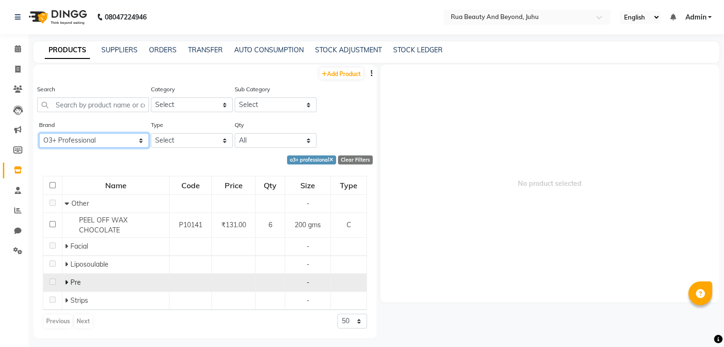
scroll to position [6, 0]
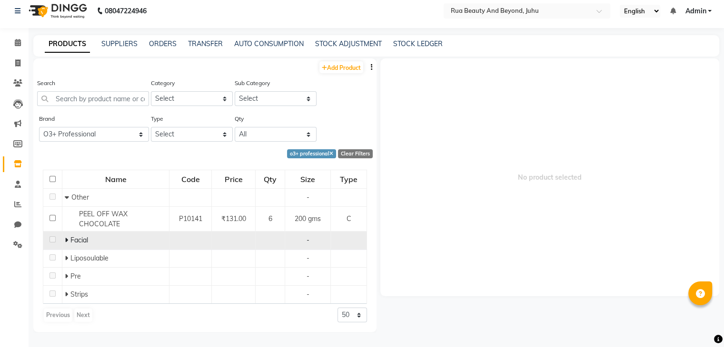
click at [67, 242] on icon at bounding box center [66, 240] width 3 height 7
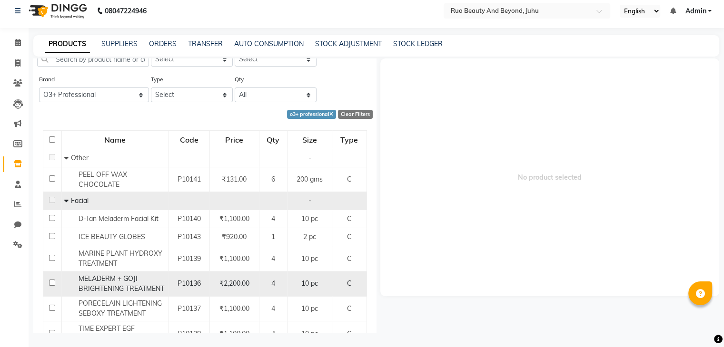
scroll to position [95, 0]
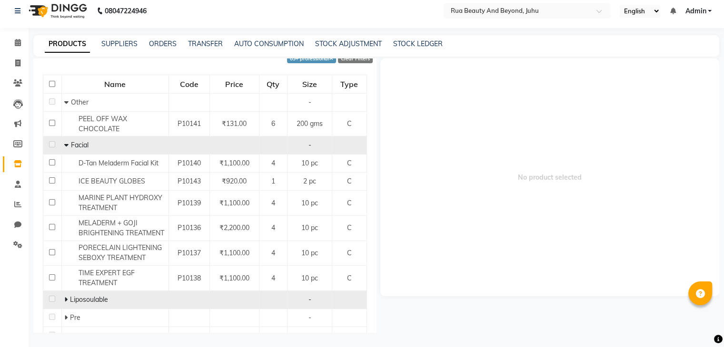
click at [67, 300] on span at bounding box center [67, 300] width 6 height 9
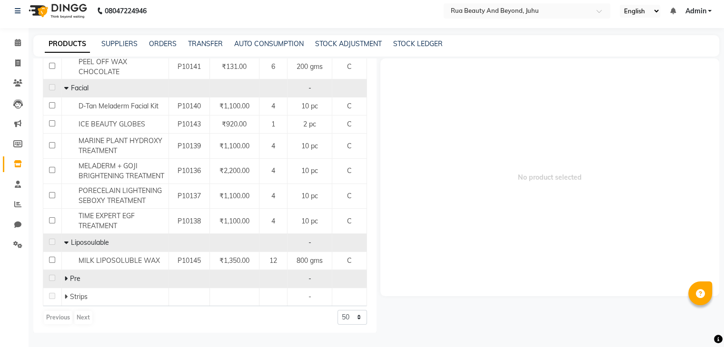
scroll to position [153, 0]
click at [68, 277] on span at bounding box center [67, 278] width 6 height 9
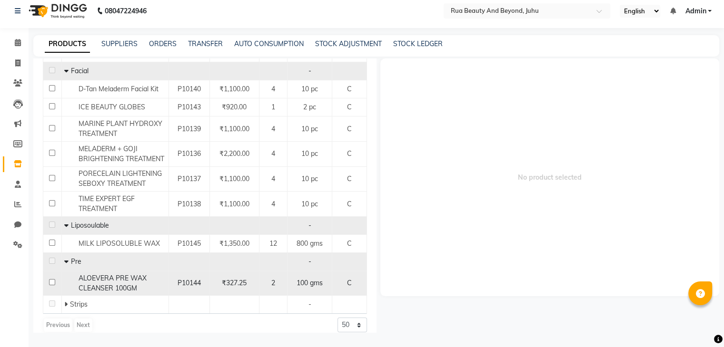
scroll to position [178, 0]
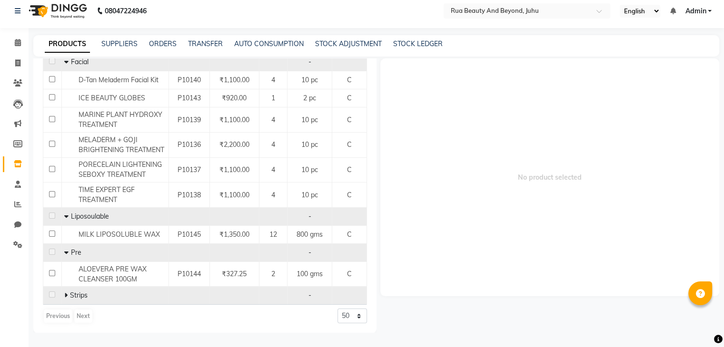
click at [70, 293] on span "Strips" at bounding box center [79, 295] width 18 height 9
click at [64, 294] on icon at bounding box center [65, 295] width 3 height 7
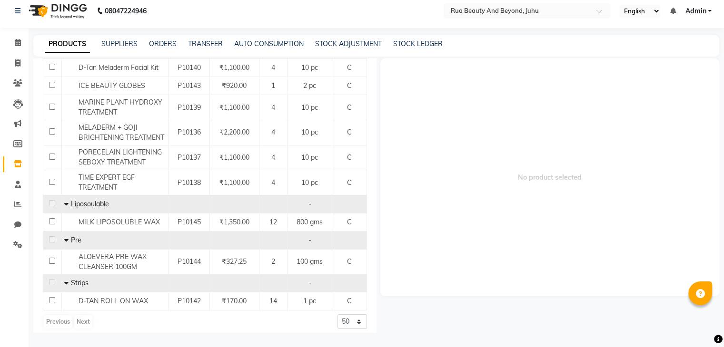
scroll to position [196, 0]
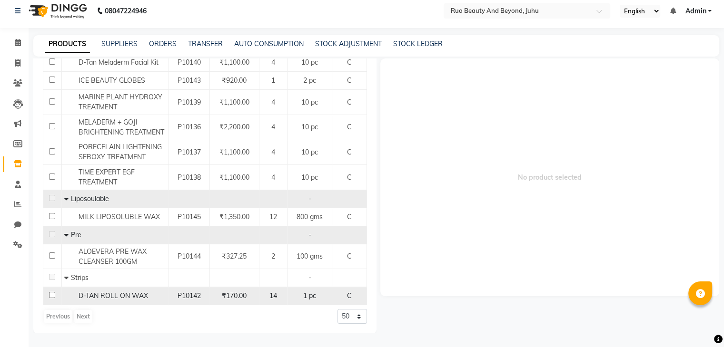
click at [152, 295] on div "D-TAN ROLL ON WAX" at bounding box center [115, 296] width 102 height 10
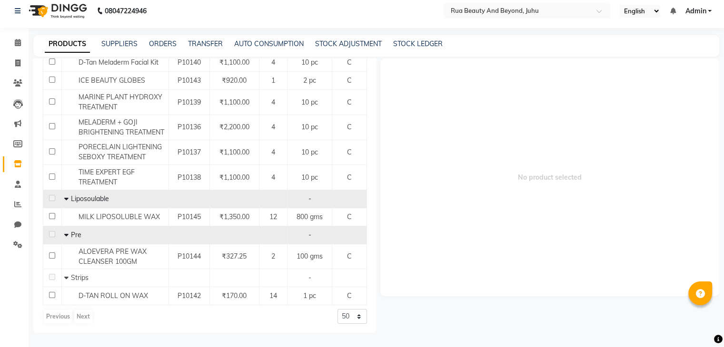
select select
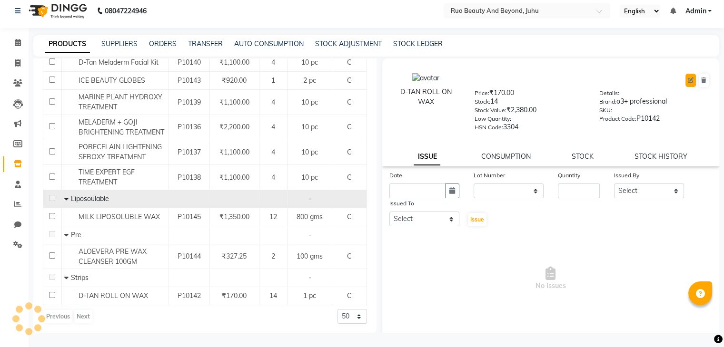
click at [688, 82] on icon at bounding box center [691, 81] width 6 height 6
select select "C"
select select "1786101800"
select select "true"
select select "4351"
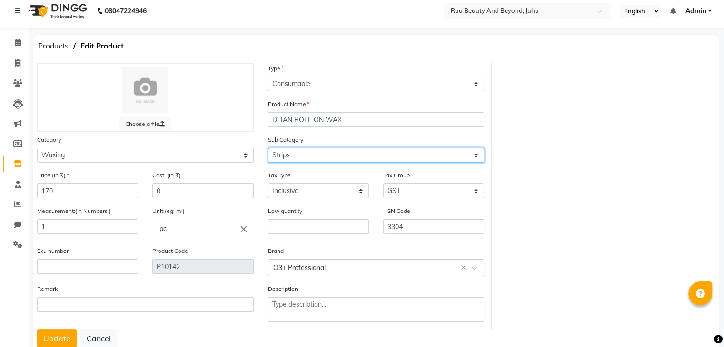
click at [274, 158] on select "Select Honey Liposoulable Brazilian Pre Post Massage Cream Strips Appliances Br…" at bounding box center [376, 155] width 217 height 15
select select "1786101802"
click at [268, 149] on select "Select Honey Liposoulable Brazilian Pre Post Massage Cream Strips Appliances Br…" at bounding box center [376, 155] width 217 height 15
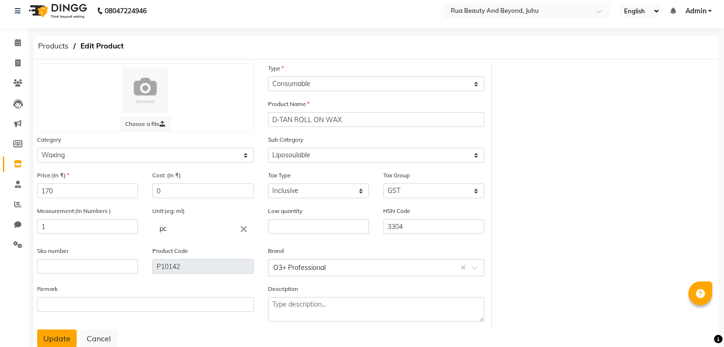
click at [62, 339] on button "Update" at bounding box center [57, 339] width 40 height 18
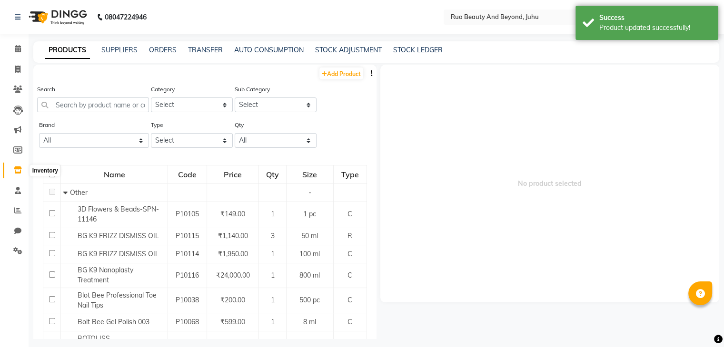
click at [19, 172] on icon at bounding box center [18, 170] width 8 height 7
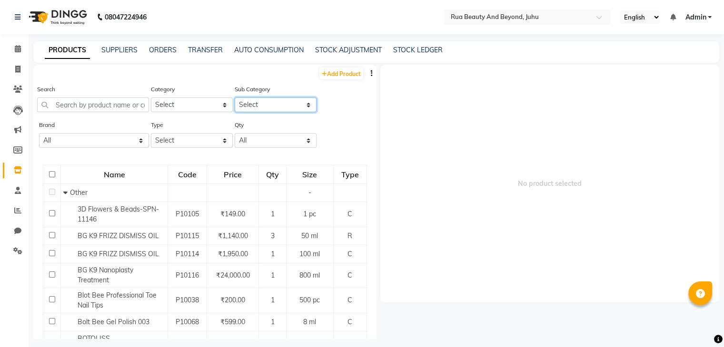
click at [240, 108] on select "Select" at bounding box center [276, 105] width 82 height 15
drag, startPoint x: 240, startPoint y: 108, endPoint x: 233, endPoint y: 109, distance: 6.9
click at [240, 108] on select "Select" at bounding box center [276, 105] width 82 height 15
click at [197, 110] on select "Select Hair Skin Makeup Personal Care Appliances [PERSON_NAME] Waxing Disposabl…" at bounding box center [192, 105] width 82 height 15
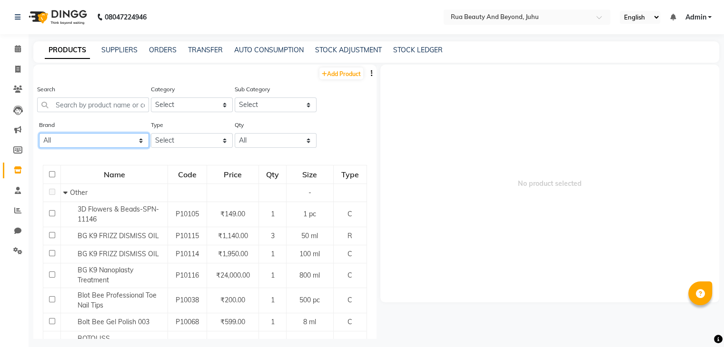
click at [89, 146] on select "All Bolt Bee Botoliss Classic Dxebiz Glam K9 Lovechild [PERSON_NAME] Miaoxi O3+…" at bounding box center [94, 140] width 110 height 15
select select "o3+ professional"
click at [39, 134] on select "All Bolt Bee Botoliss Classic Dxebiz Glam K9 Lovechild [PERSON_NAME] Miaoxi O3+…" at bounding box center [94, 140] width 110 height 15
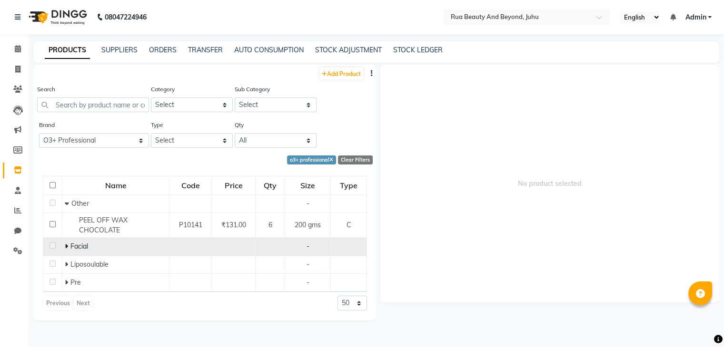
click at [67, 243] on span at bounding box center [66, 246] width 3 height 9
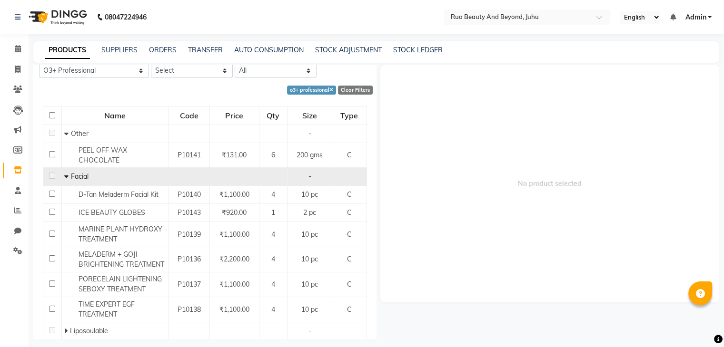
scroll to position [22, 0]
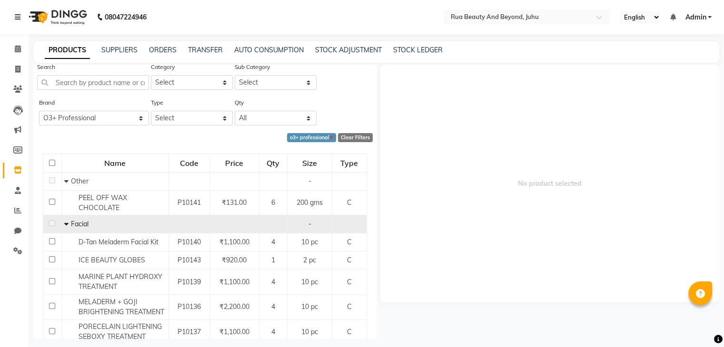
click at [329, 139] on icon at bounding box center [331, 138] width 4 height 5
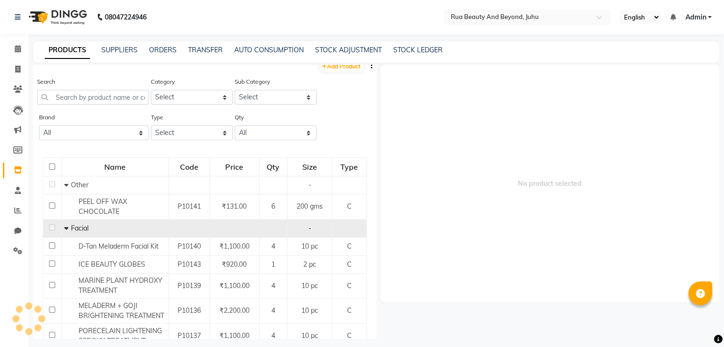
scroll to position [0, 0]
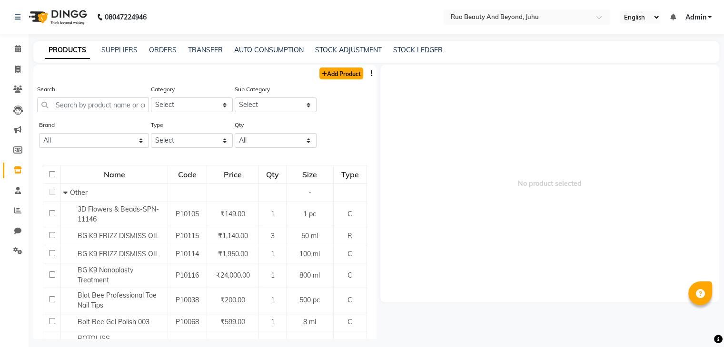
click at [330, 71] on link "Add Product" at bounding box center [341, 74] width 44 height 12
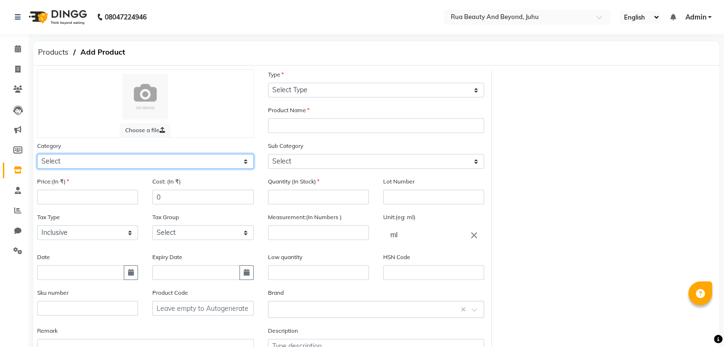
click at [65, 160] on select "Select Hair Skin Makeup Personal Care Appliances [PERSON_NAME] Waxing Disposabl…" at bounding box center [145, 161] width 217 height 15
click at [37, 156] on select "Select Hair Skin Makeup Personal Care Appliances [PERSON_NAME] Waxing Disposabl…" at bounding box center [145, 161] width 217 height 15
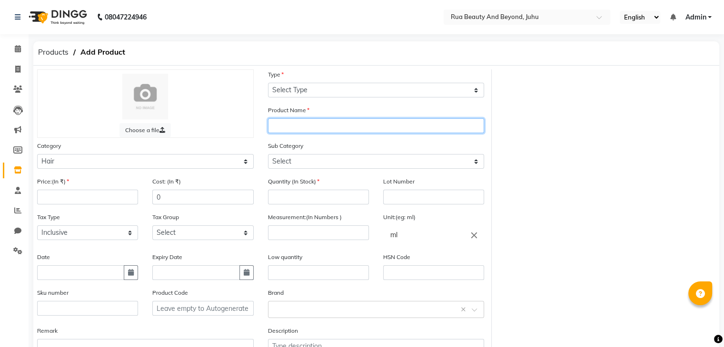
click at [295, 126] on input "text" at bounding box center [376, 126] width 217 height 15
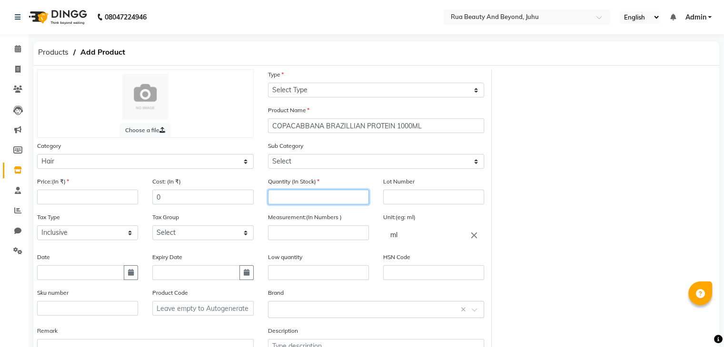
click at [293, 197] on input "number" at bounding box center [318, 197] width 101 height 15
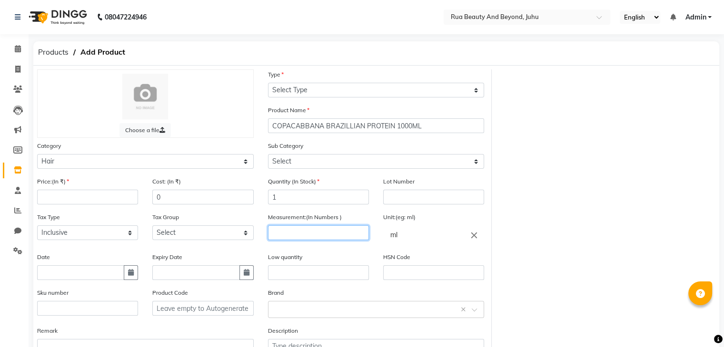
click at [297, 239] on input "number" at bounding box center [318, 233] width 101 height 15
click at [295, 262] on label "Low quantity" at bounding box center [285, 257] width 34 height 9
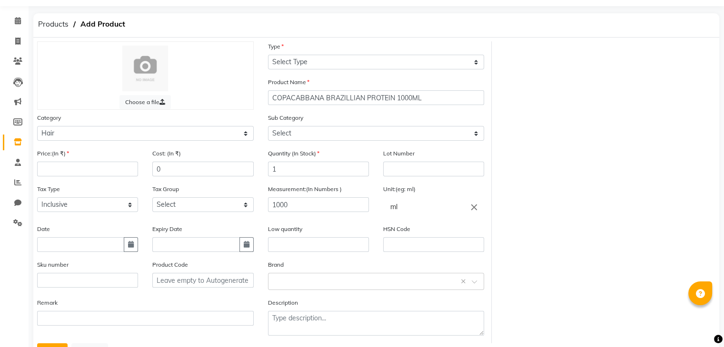
scroll to position [74, 0]
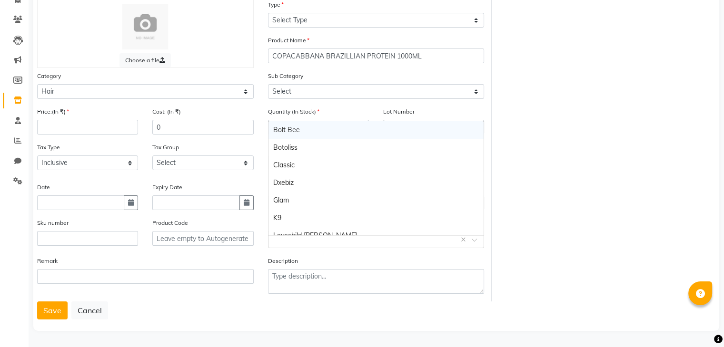
click at [299, 237] on input "text" at bounding box center [366, 239] width 187 height 10
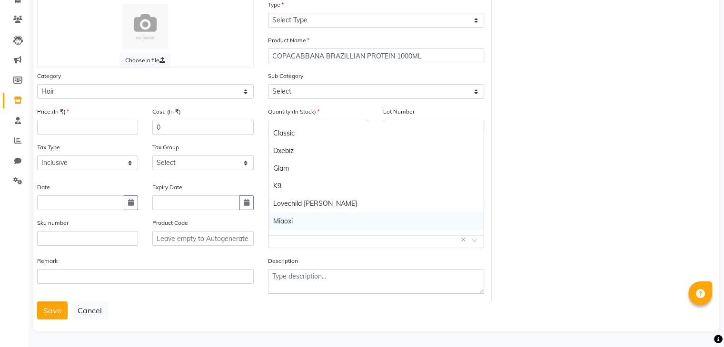
scroll to position [0, 0]
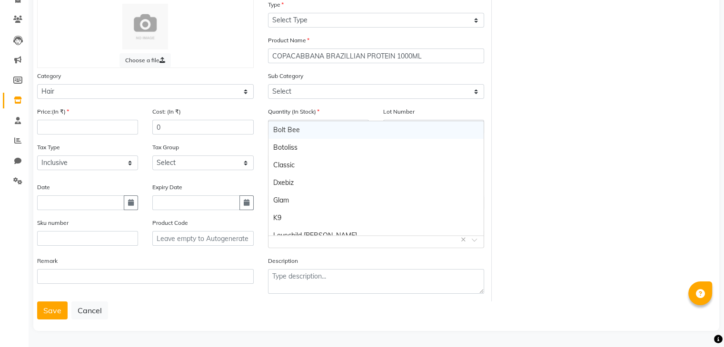
click at [261, 117] on div "Quantity (In Stock) 1" at bounding box center [318, 125] width 115 height 36
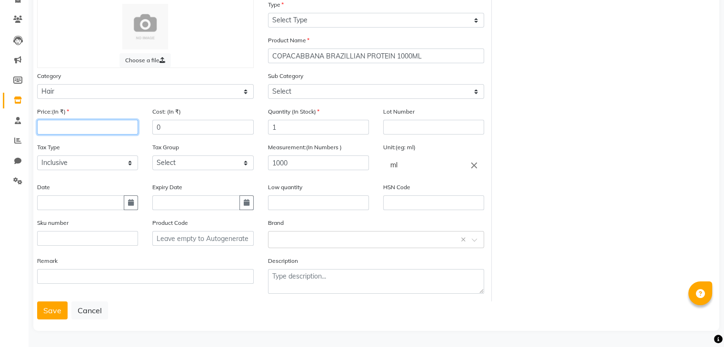
click at [62, 131] on input "number" at bounding box center [87, 127] width 101 height 15
click at [203, 164] on select "Select GST" at bounding box center [202, 163] width 101 height 15
click at [152, 156] on select "Select GST" at bounding box center [202, 163] width 101 height 15
click at [407, 206] on input "text" at bounding box center [433, 203] width 101 height 15
click at [336, 240] on input "text" at bounding box center [366, 239] width 187 height 10
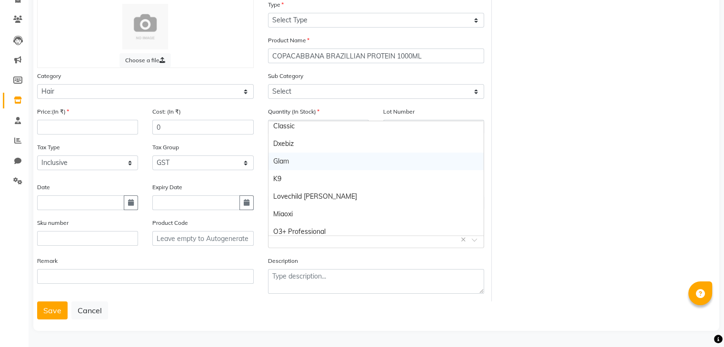
scroll to position [143, 0]
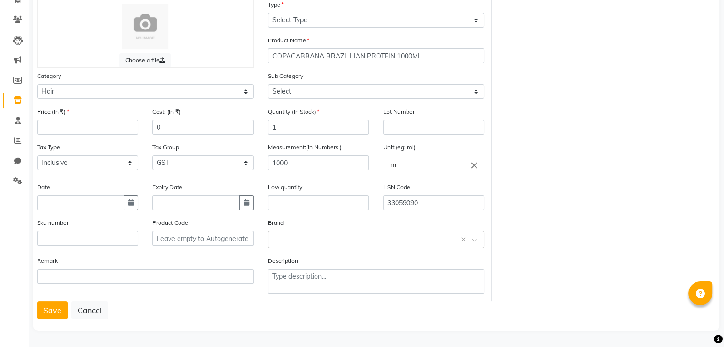
click at [536, 233] on div "Choose a file Type Select Type Both Retail Consumable Product Name COPACABBANA …" at bounding box center [376, 151] width 692 height 302
drag, startPoint x: 306, startPoint y: 16, endPoint x: 306, endPoint y: 20, distance: 4.9
click at [306, 16] on select "Select Type Both Retail Consumable" at bounding box center [376, 20] width 217 height 15
click at [268, 13] on select "Select Type Both Retail Consumable" at bounding box center [376, 20] width 217 height 15
click at [61, 124] on input "number" at bounding box center [87, 127] width 101 height 15
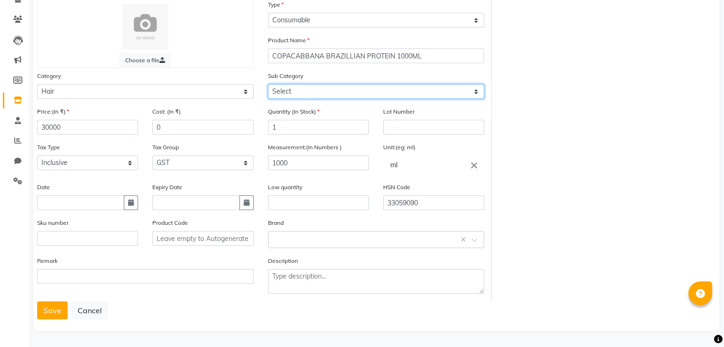
click at [285, 89] on select "Select Shampoo Conditioner Cream Mask Oil Serum Color Appliances Treatment Styl…" at bounding box center [376, 91] width 217 height 15
click at [268, 84] on select "Select Shampoo Conditioner Cream Mask Oil Serum Color Appliances Treatment Styl…" at bounding box center [376, 91] width 217 height 15
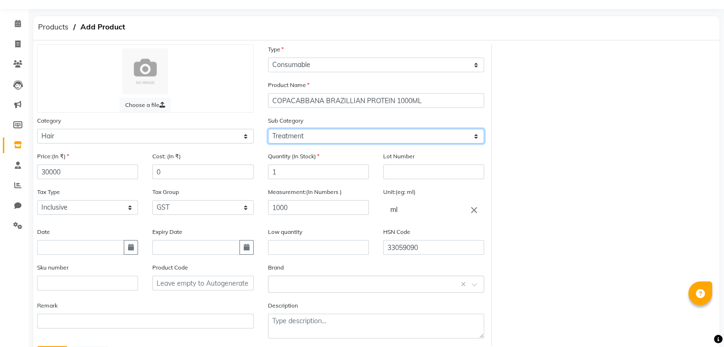
scroll to position [74, 0]
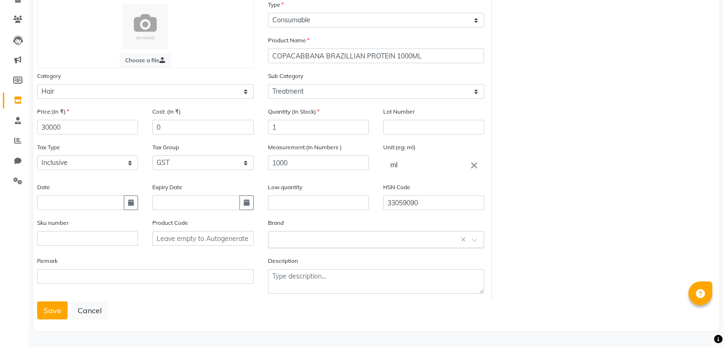
click at [282, 243] on input "text" at bounding box center [366, 239] width 187 height 10
click at [342, 222] on span "Add item "COPACABANA BRAZILLIAN"" at bounding box center [332, 226] width 119 height 9
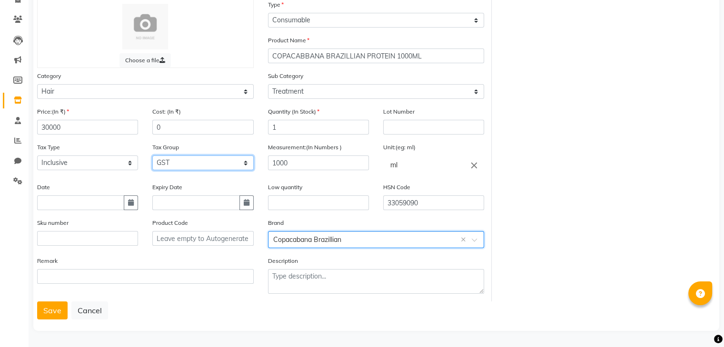
click at [185, 166] on select "Select GST" at bounding box center [202, 163] width 101 height 15
click at [152, 156] on select "Select GST" at bounding box center [202, 163] width 101 height 15
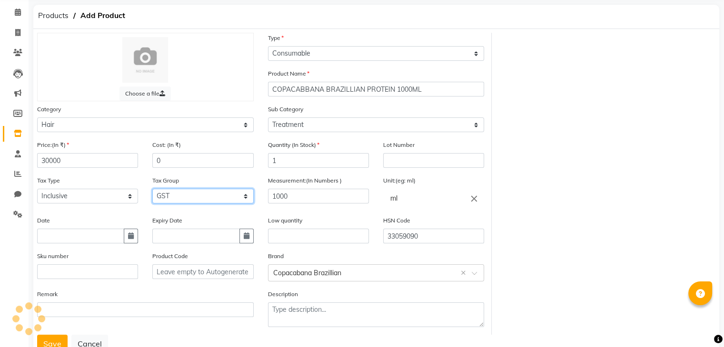
scroll to position [0, 0]
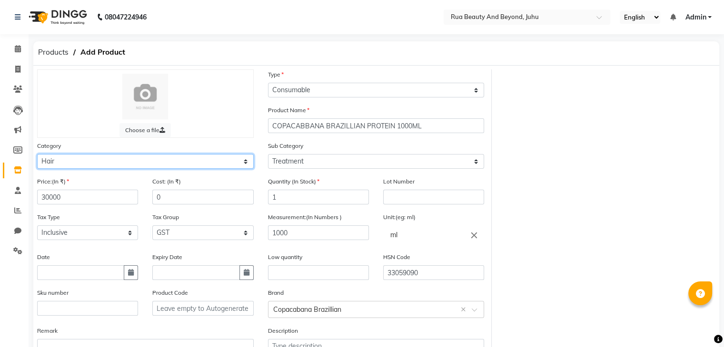
click at [107, 162] on select "Select Hair Skin Makeup Personal Care Appliances [PERSON_NAME] Waxing Disposabl…" at bounding box center [145, 161] width 217 height 15
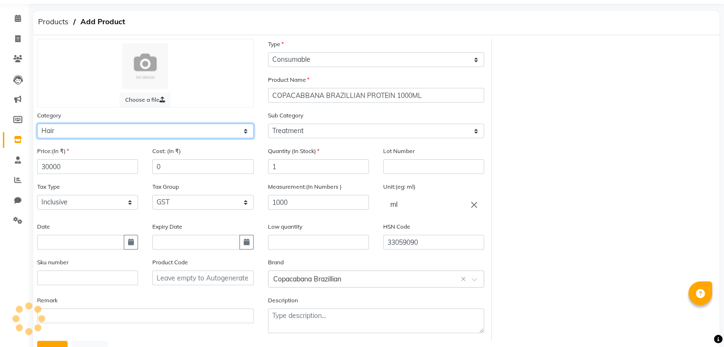
scroll to position [74, 0]
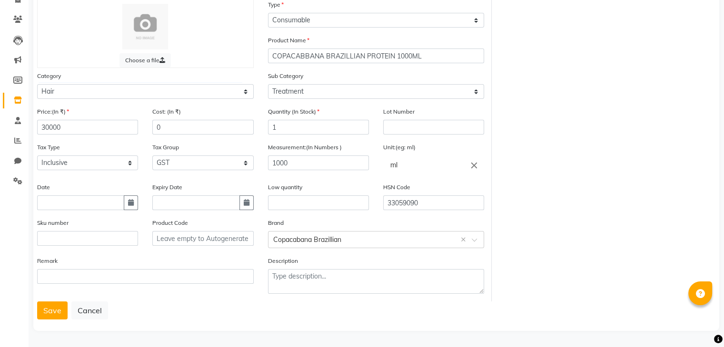
click at [40, 309] on button "Save" at bounding box center [52, 311] width 30 height 18
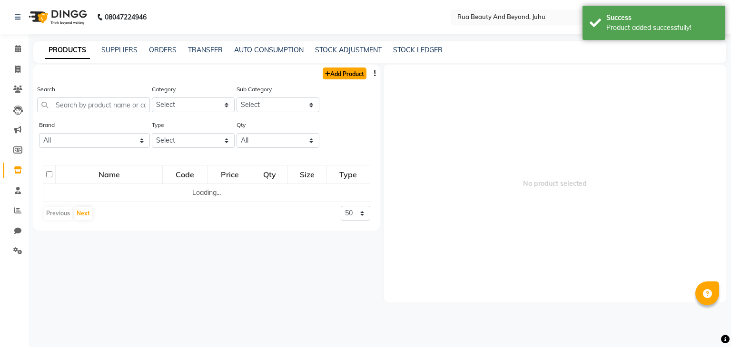
click at [333, 73] on link "Add Product" at bounding box center [345, 74] width 44 height 12
